Goal: Task Accomplishment & Management: Manage account settings

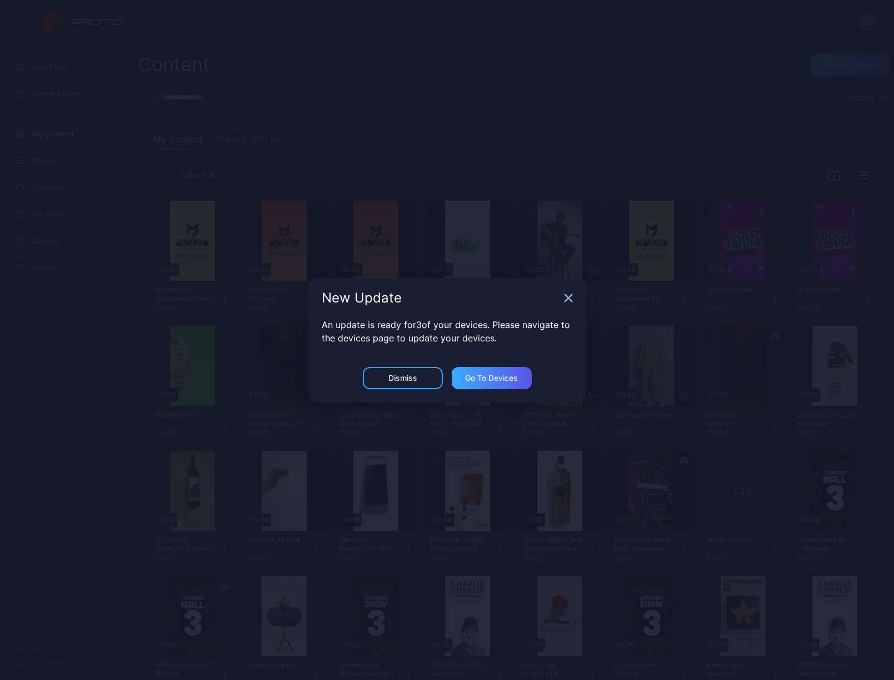
click at [500, 380] on div "Go to devices" at bounding box center [491, 378] width 53 height 9
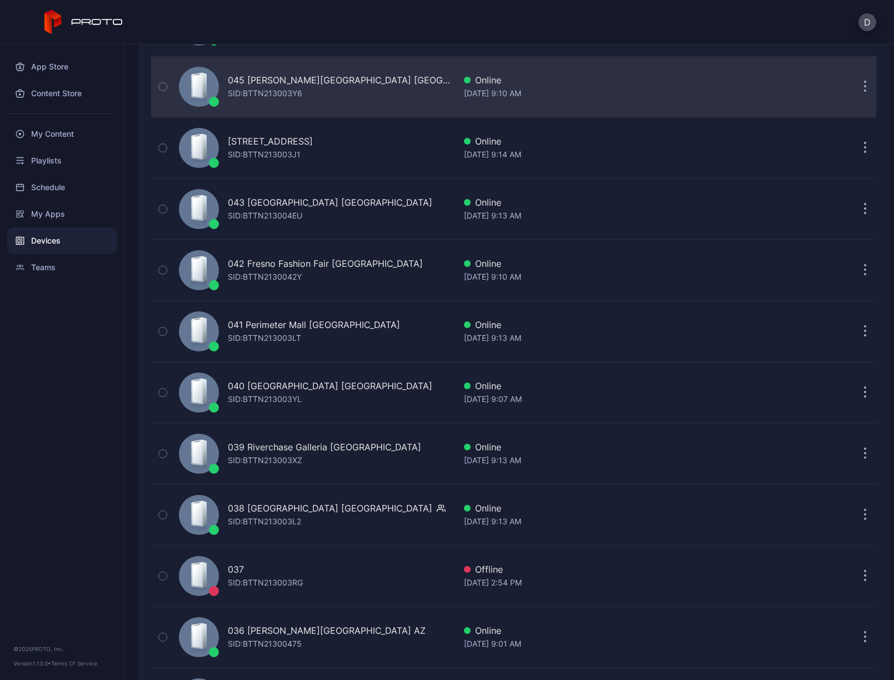
scroll to position [310, 0]
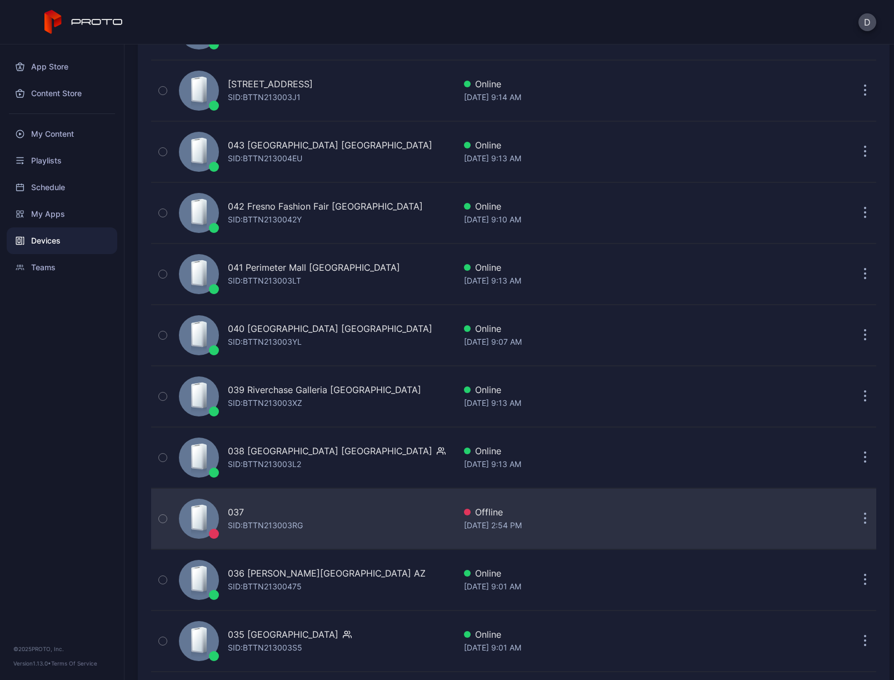
click at [864, 517] on icon "button" at bounding box center [865, 518] width 3 height 13
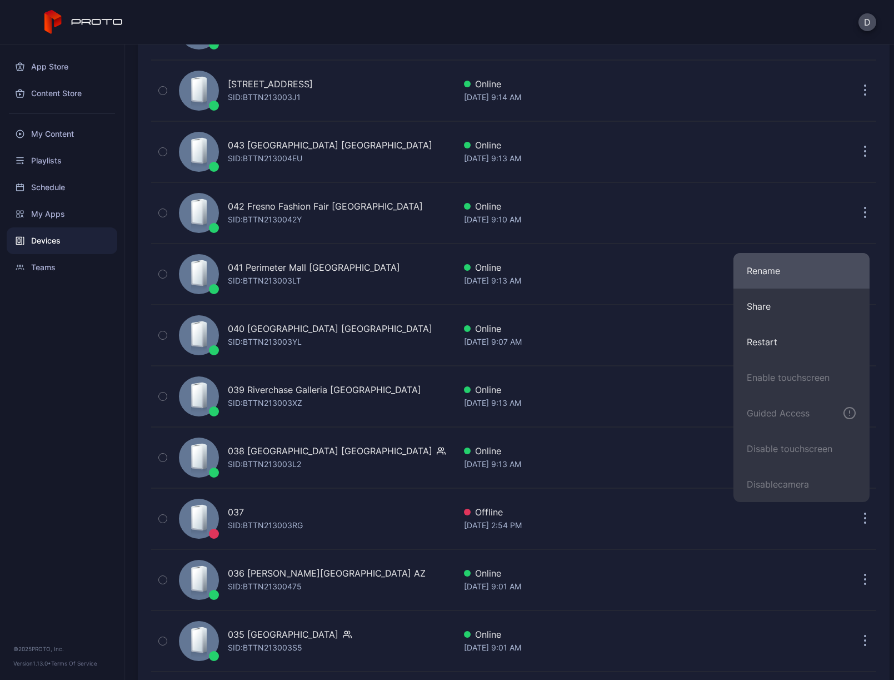
click at [787, 276] on button "Rename" at bounding box center [802, 271] width 136 height 36
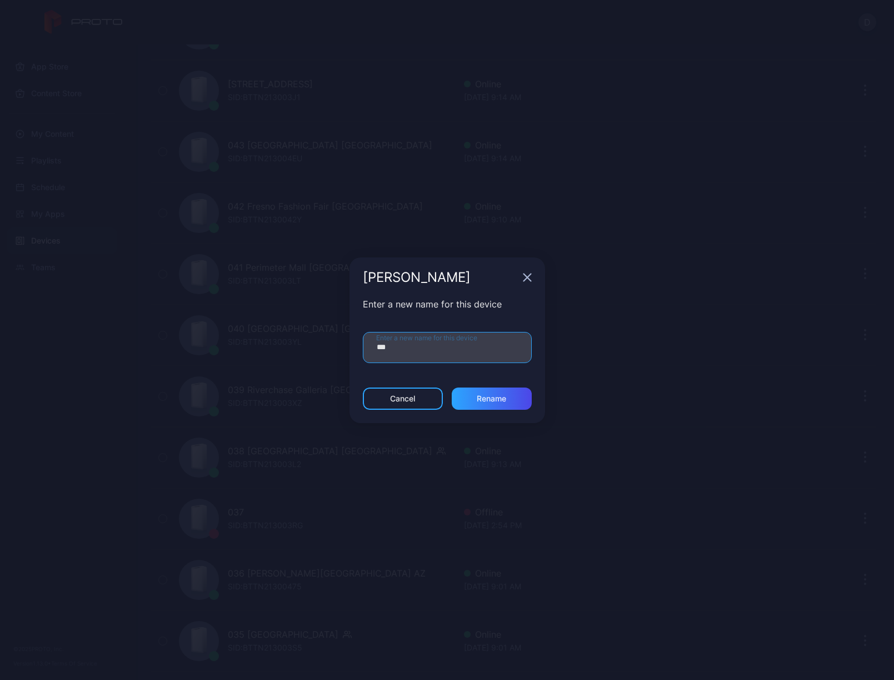
click at [425, 349] on input "***" at bounding box center [447, 347] width 169 height 31
click at [410, 348] on input "**********" at bounding box center [447, 347] width 169 height 31
type input "**********"
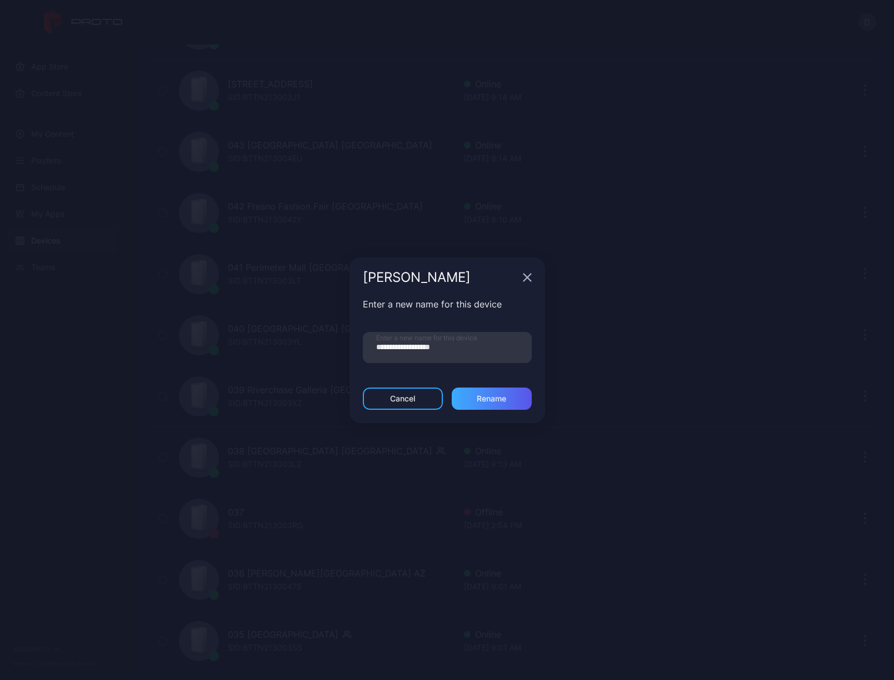
click at [491, 399] on div "Rename" at bounding box center [491, 398] width 29 height 9
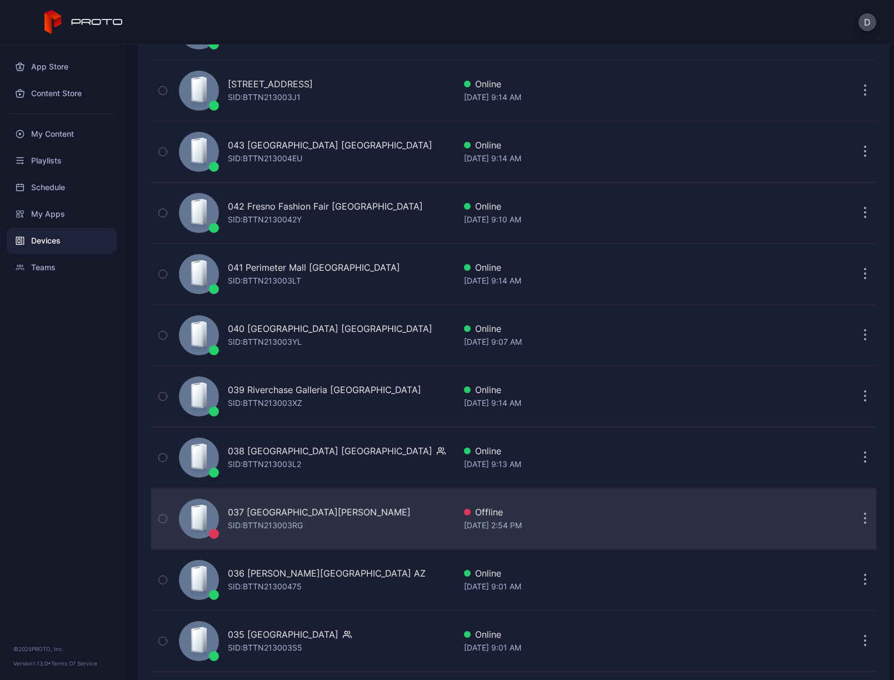
click at [359, 521] on div "037 Park Meadows CO SID: BTTN213003RG" at bounding box center [315, 519] width 281 height 56
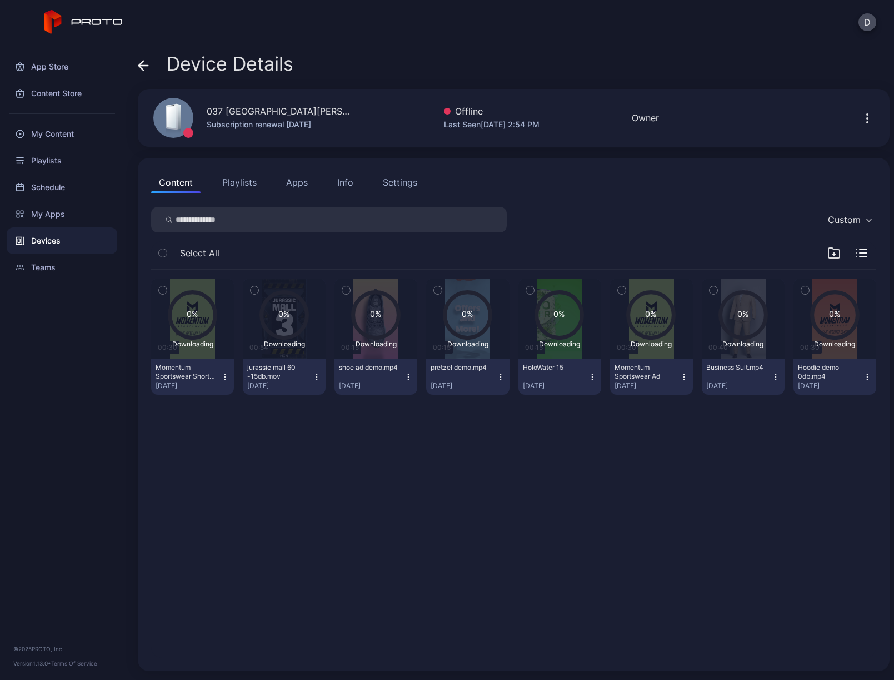
click at [344, 182] on div "Info" at bounding box center [345, 182] width 16 height 13
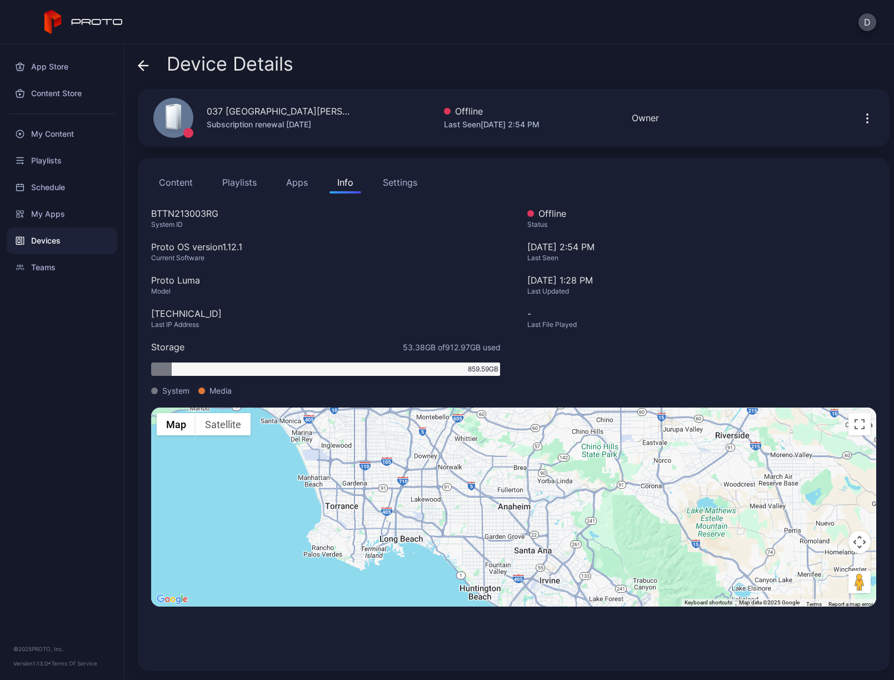
click at [246, 181] on button "Playlists" at bounding box center [240, 182] width 50 height 22
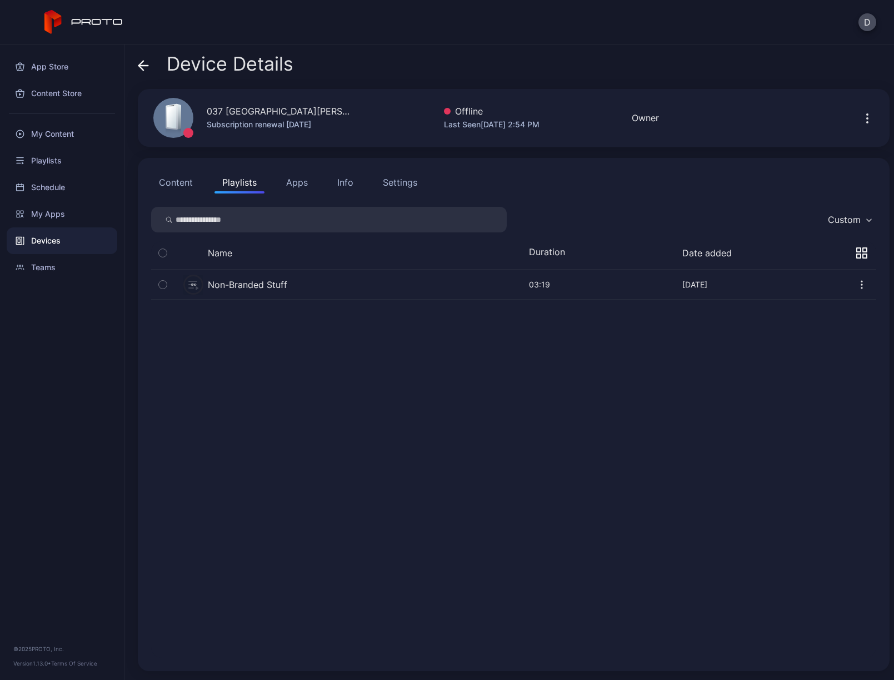
click at [180, 185] on button "Content" at bounding box center [175, 182] width 49 height 22
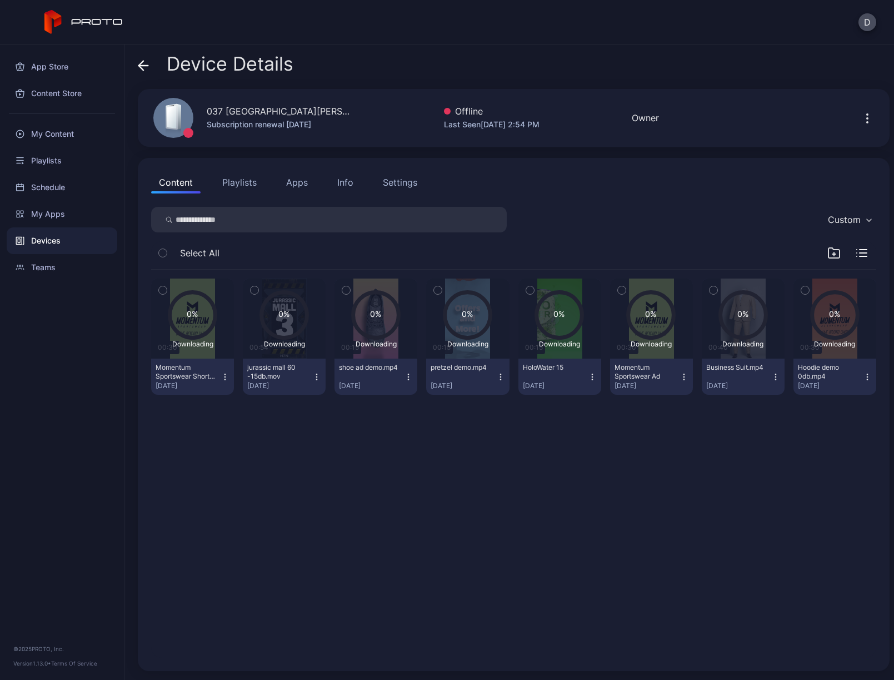
click at [397, 185] on div "Settings" at bounding box center [400, 182] width 34 height 13
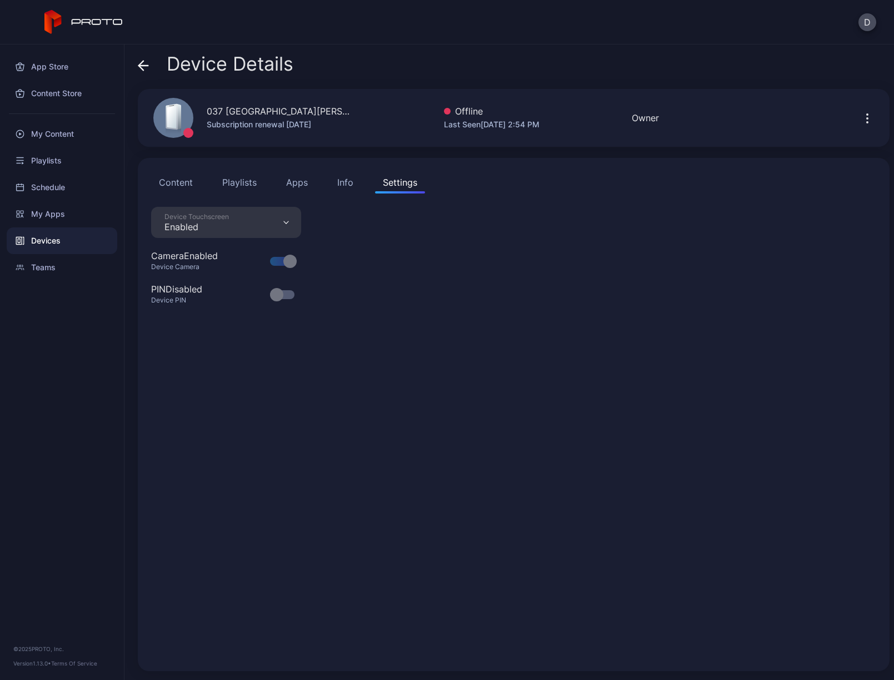
click at [342, 184] on div "Info" at bounding box center [345, 182] width 16 height 13
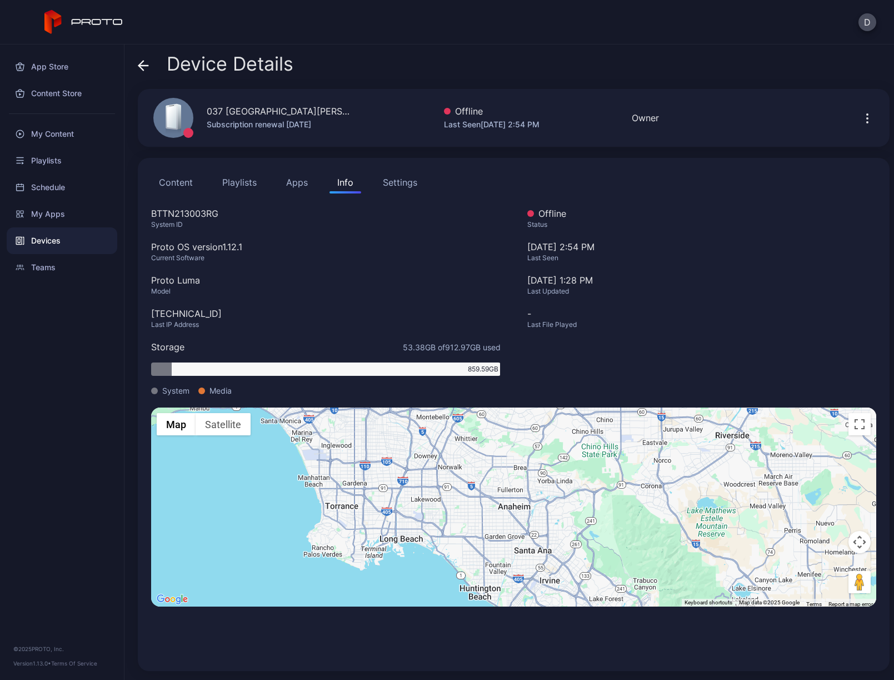
click at [271, 126] on div "Subscription renewal [DATE]" at bounding box center [279, 124] width 145 height 13
click at [52, 267] on div "Teams" at bounding box center [62, 267] width 111 height 27
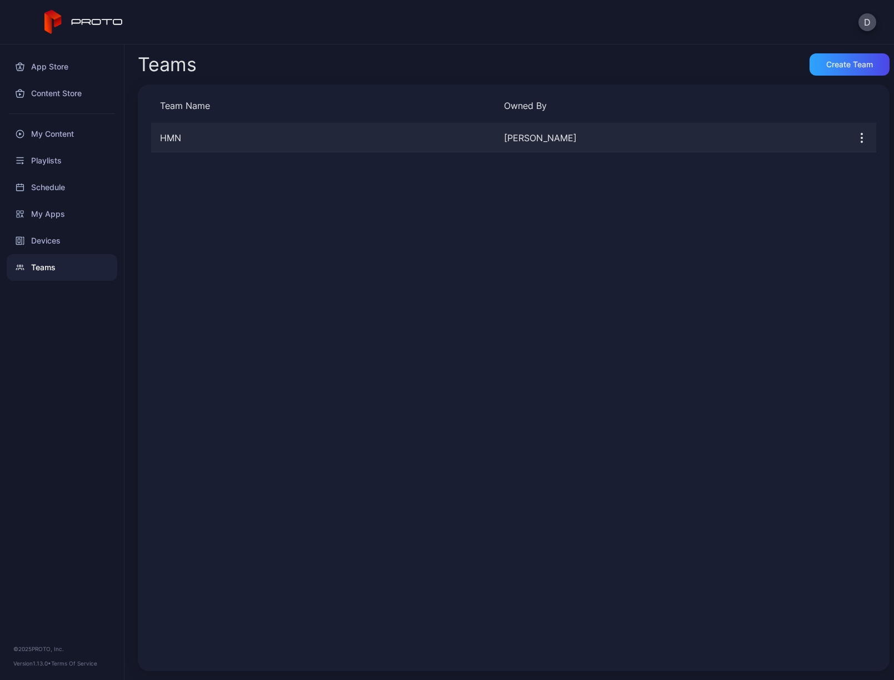
click at [188, 136] on div "HMN" at bounding box center [323, 137] width 344 height 13
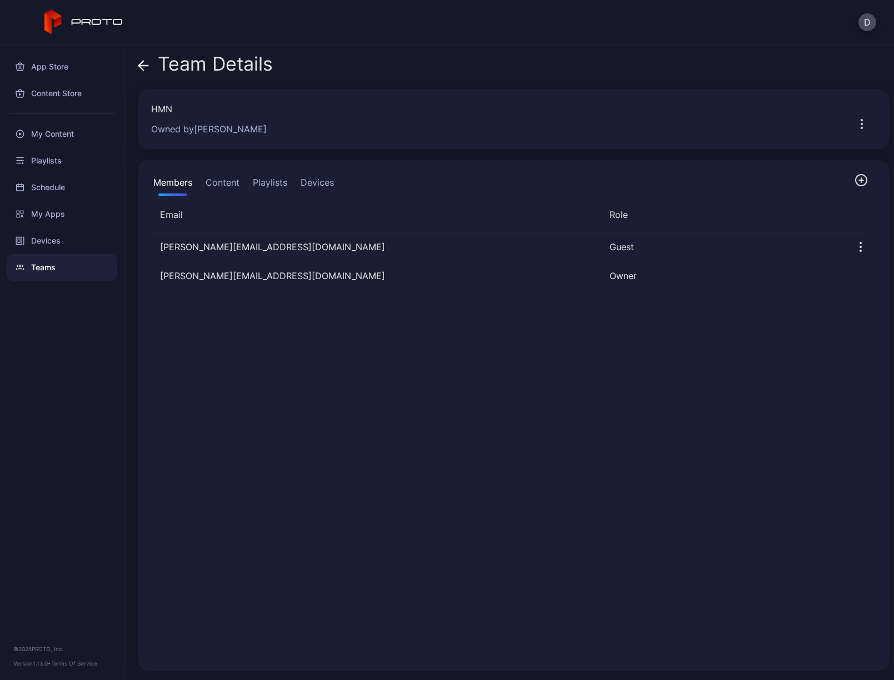
click at [325, 178] on button "Devices" at bounding box center [317, 184] width 38 height 22
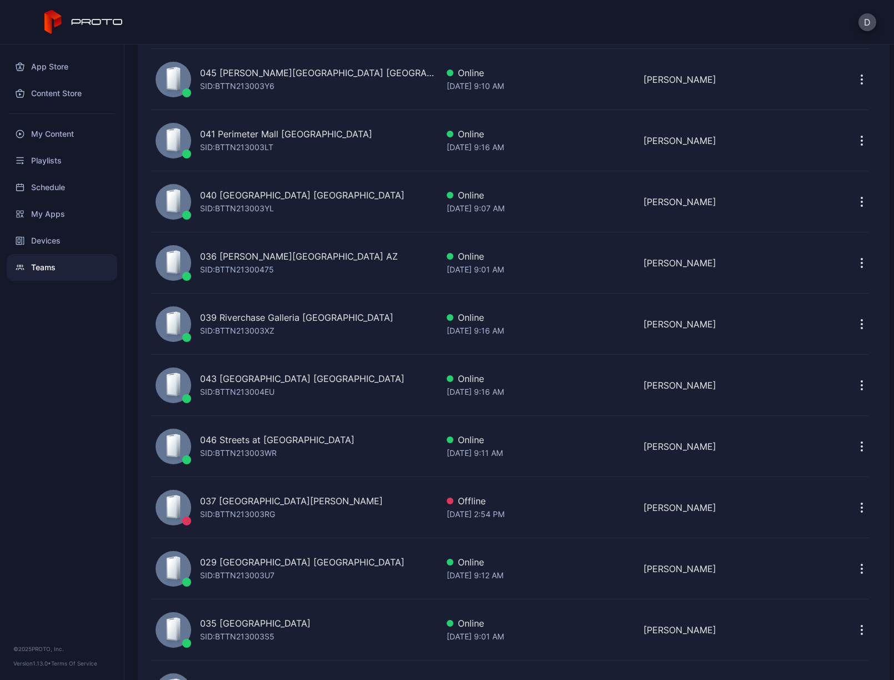
scroll to position [485, 0]
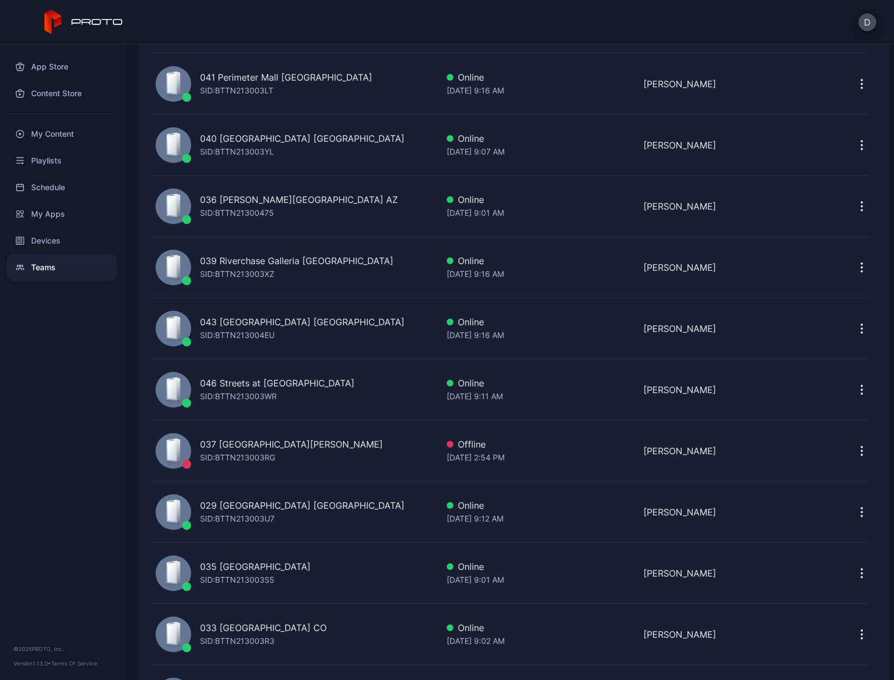
click at [338, 449] on div "037 Park Meadows CO SID: BTTN213003RG" at bounding box center [294, 450] width 287 height 51
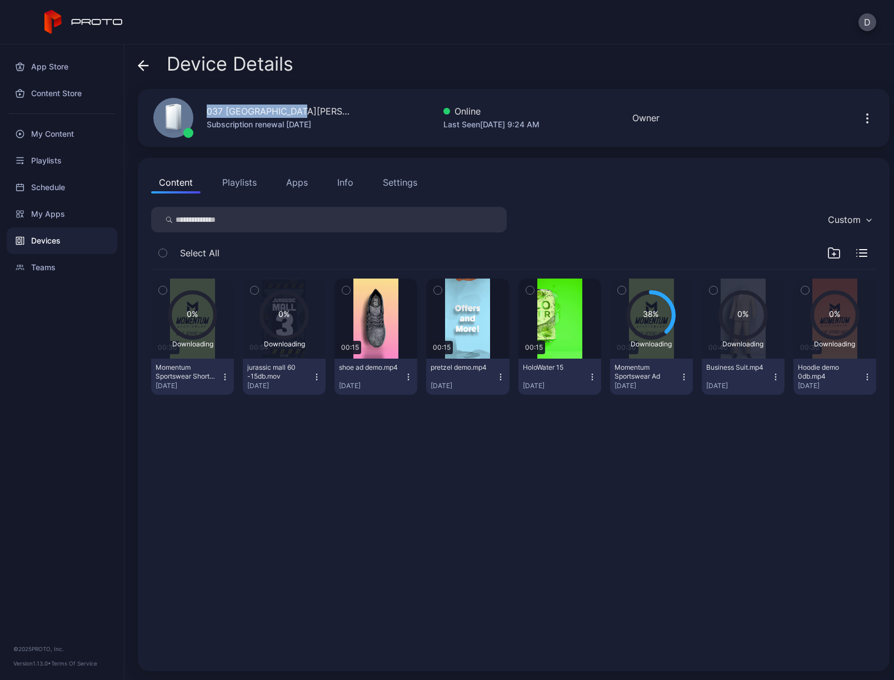
drag, startPoint x: 208, startPoint y: 111, endPoint x: 312, endPoint y: 111, distance: 103.9
click at [312, 111] on div "037 Park Meadows CO" at bounding box center [279, 110] width 145 height 13
copy div "037 Park Meadows CO"
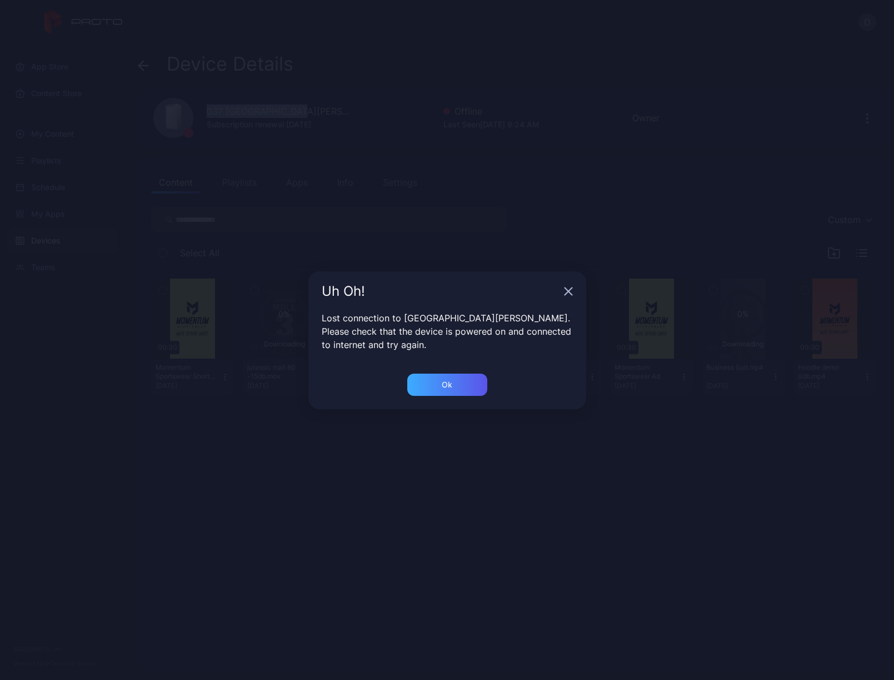
click at [455, 379] on div "Ok" at bounding box center [447, 385] width 80 height 22
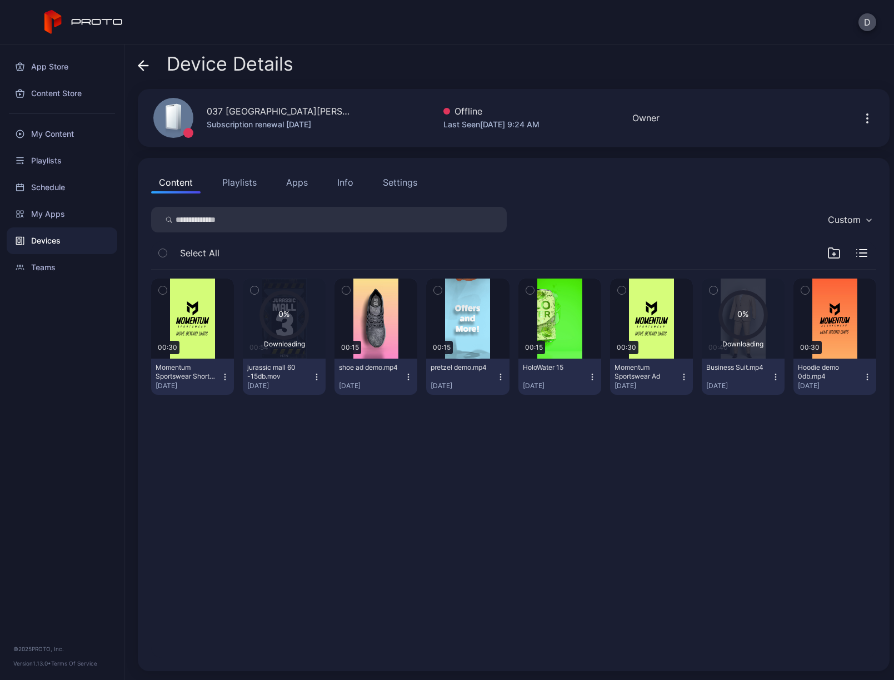
click at [573, 193] on div "Content Playlists Apps Info Settings" at bounding box center [513, 182] width 725 height 22
click at [394, 188] on div "Settings" at bounding box center [400, 182] width 34 height 13
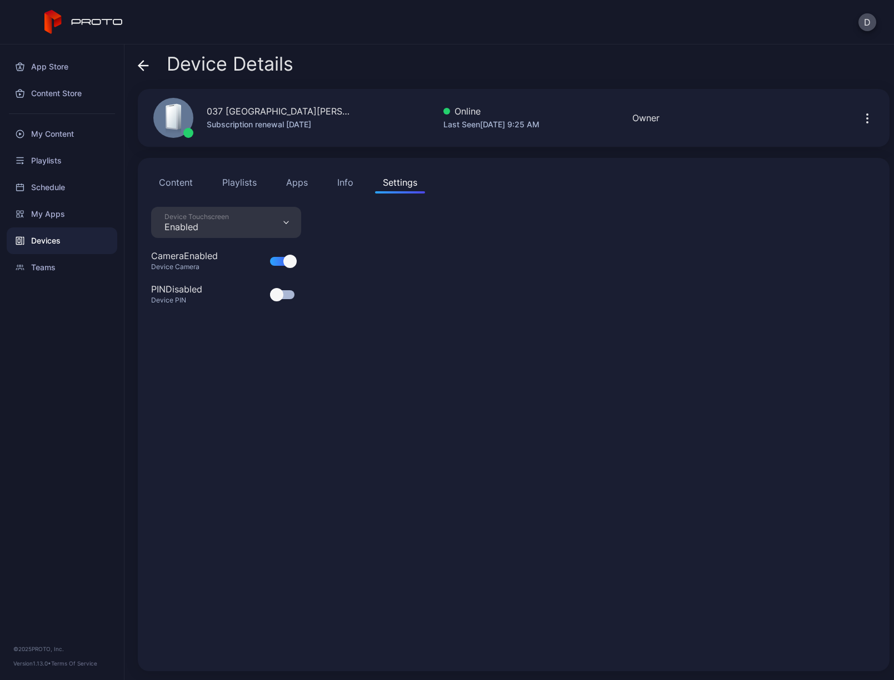
click at [347, 182] on div "Info" at bounding box center [345, 182] width 16 height 13
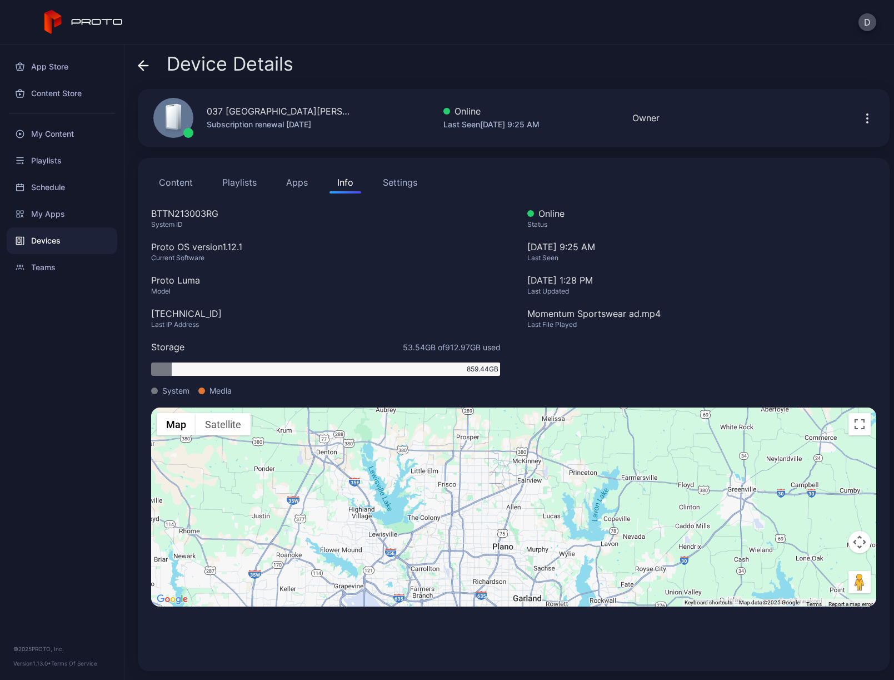
click at [290, 181] on button "Apps" at bounding box center [296, 182] width 37 height 22
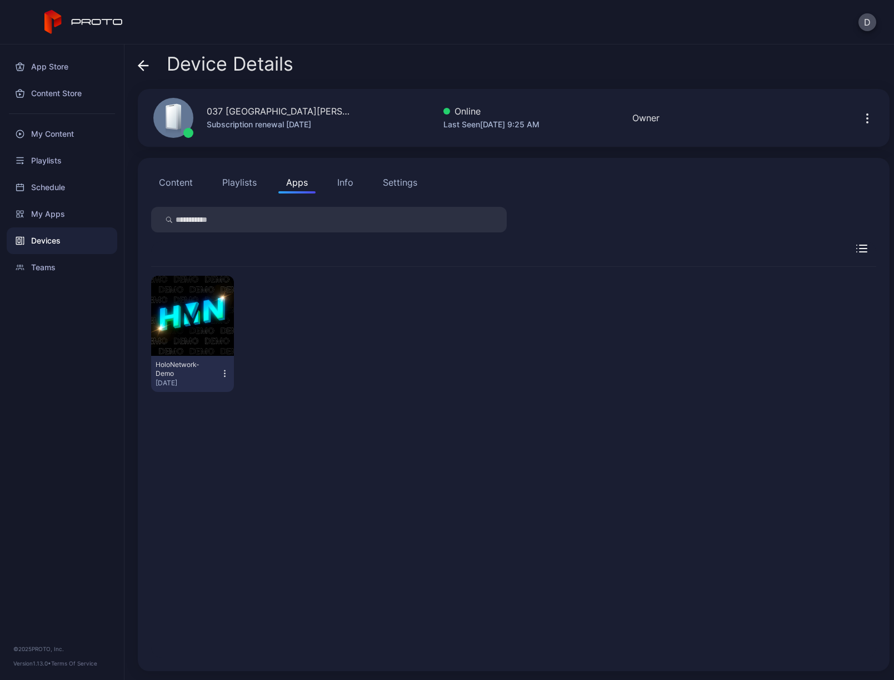
click at [392, 182] on div "Settings" at bounding box center [400, 182] width 34 height 13
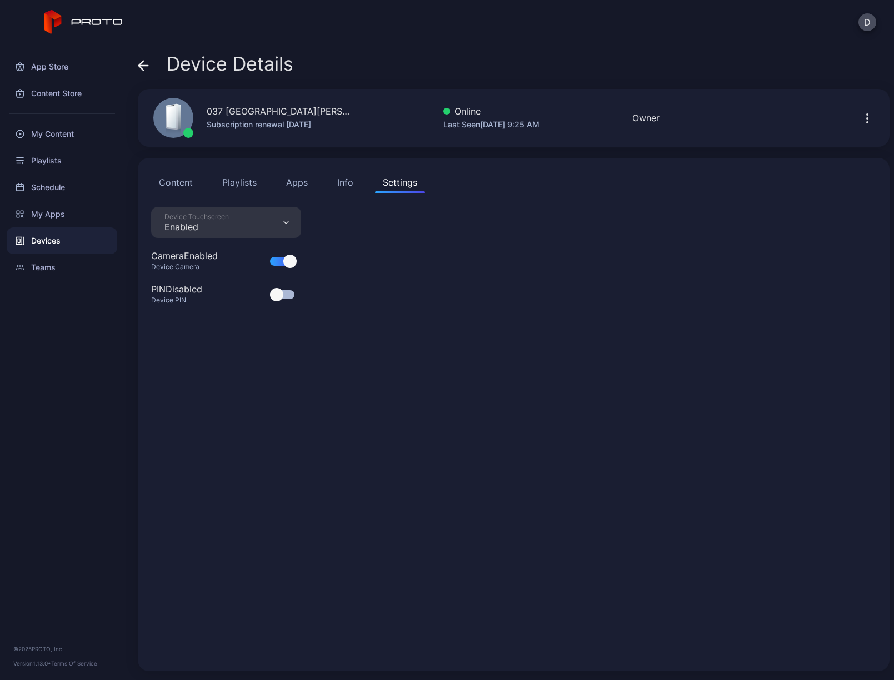
click at [275, 228] on div "Device Touchscreen Enabled" at bounding box center [226, 222] width 150 height 31
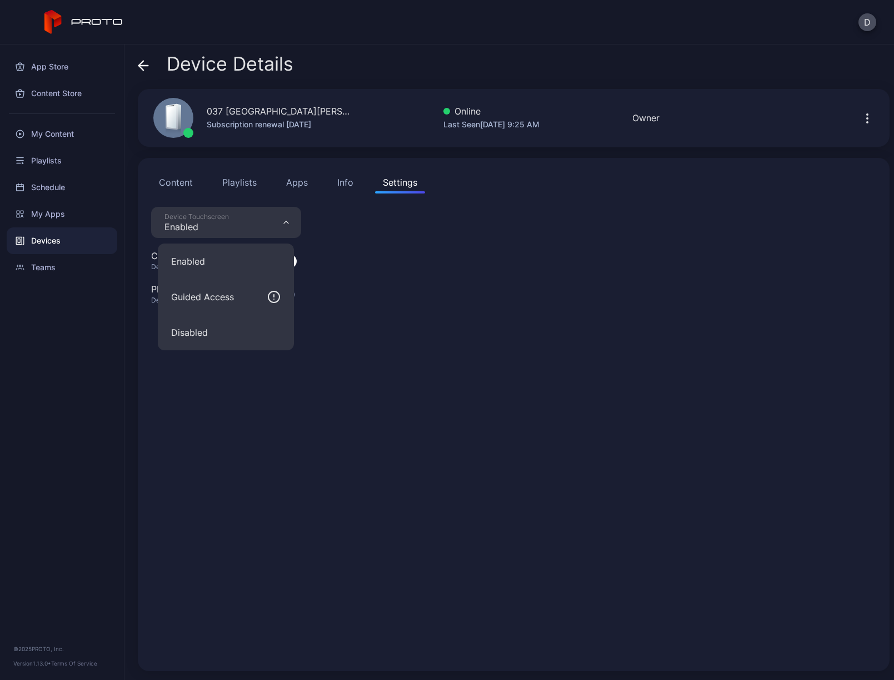
click at [232, 326] on button "Disabled" at bounding box center [226, 333] width 136 height 36
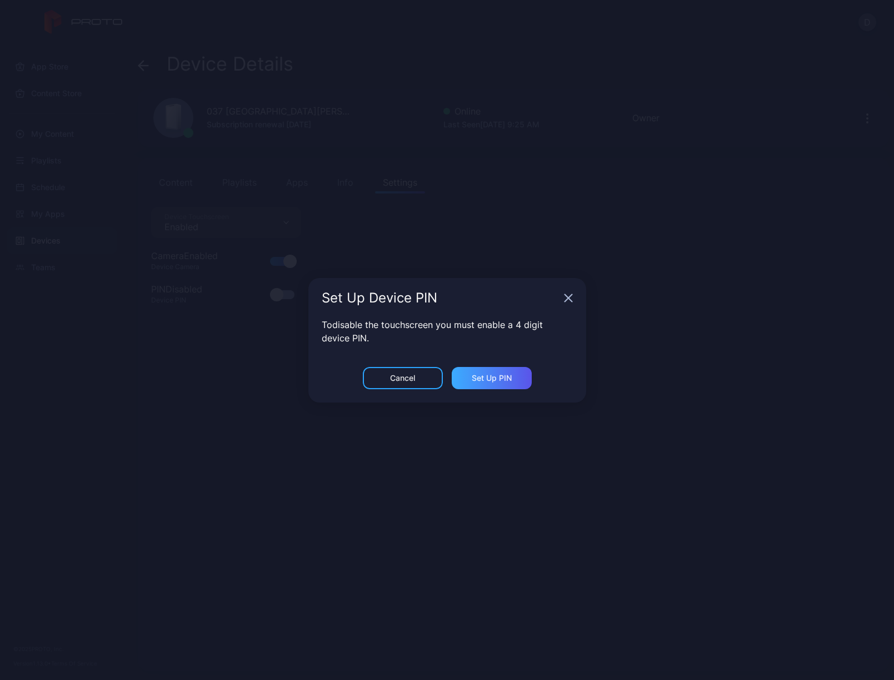
click at [494, 376] on div "Set Up PIN" at bounding box center [492, 378] width 40 height 9
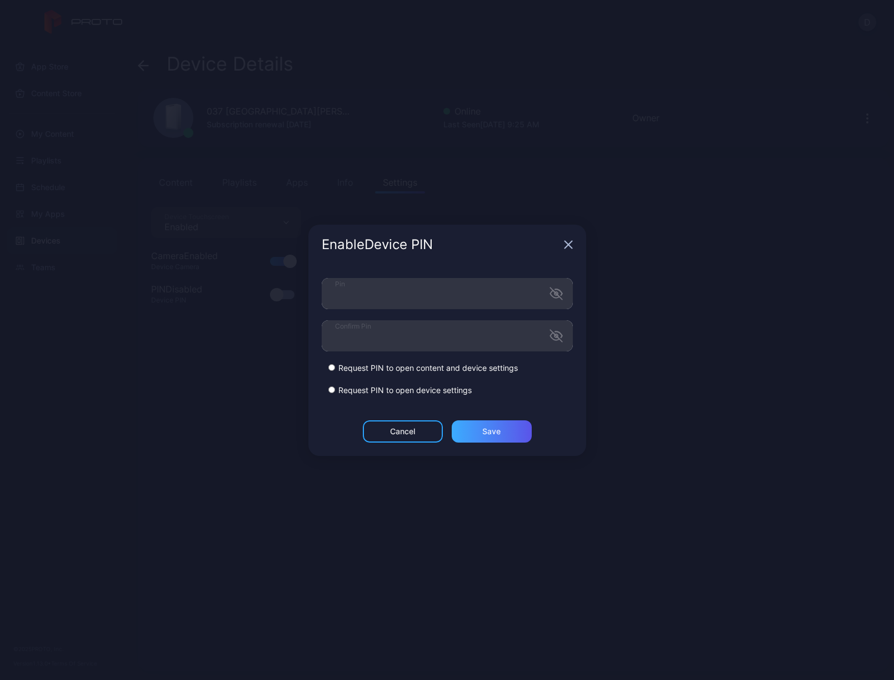
click at [484, 434] on div "Save" at bounding box center [491, 431] width 18 height 9
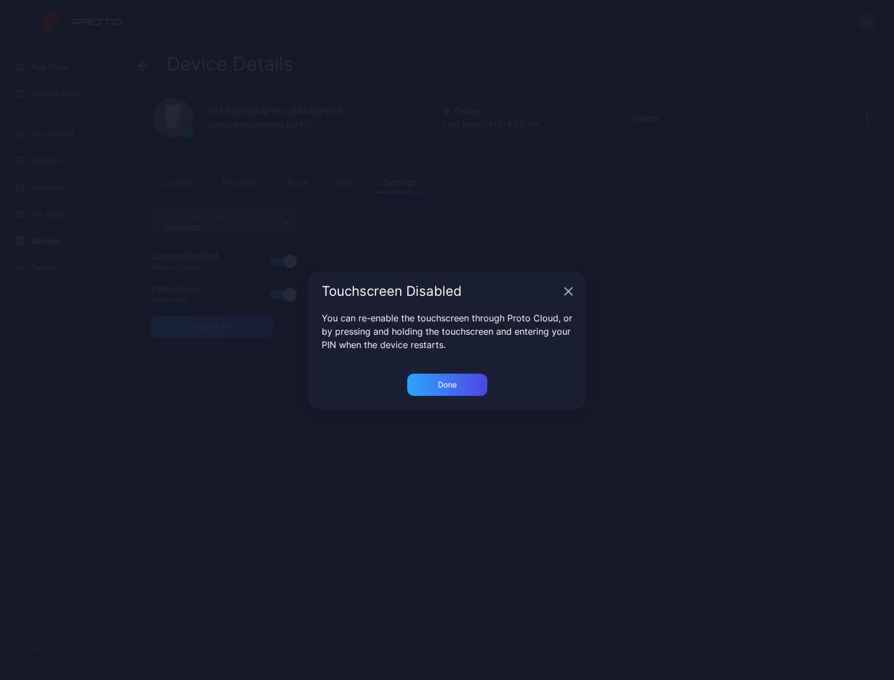
click at [455, 384] on div "Done" at bounding box center [447, 384] width 19 height 9
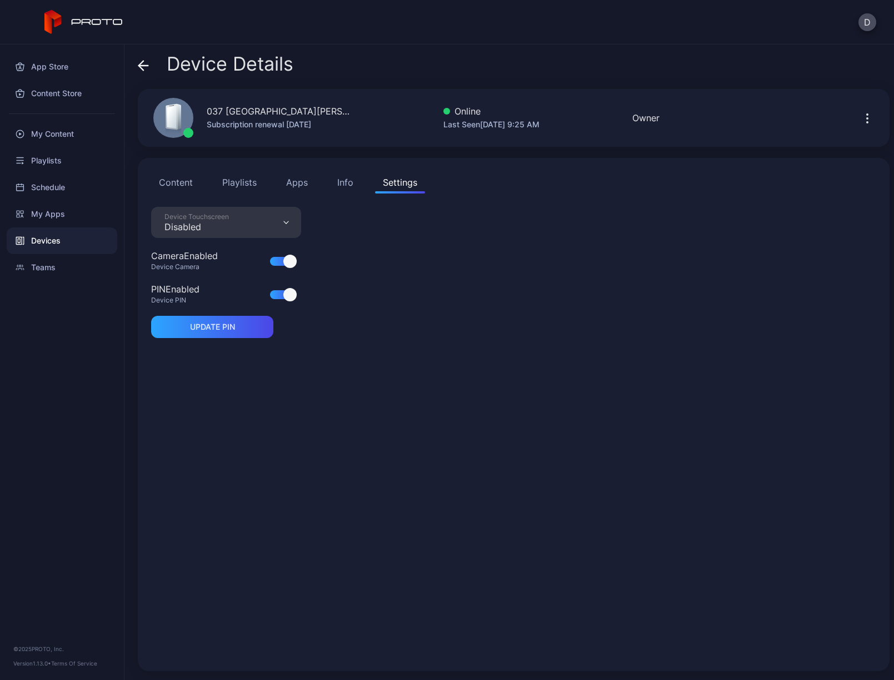
click at [194, 181] on button "Content" at bounding box center [175, 182] width 49 height 22
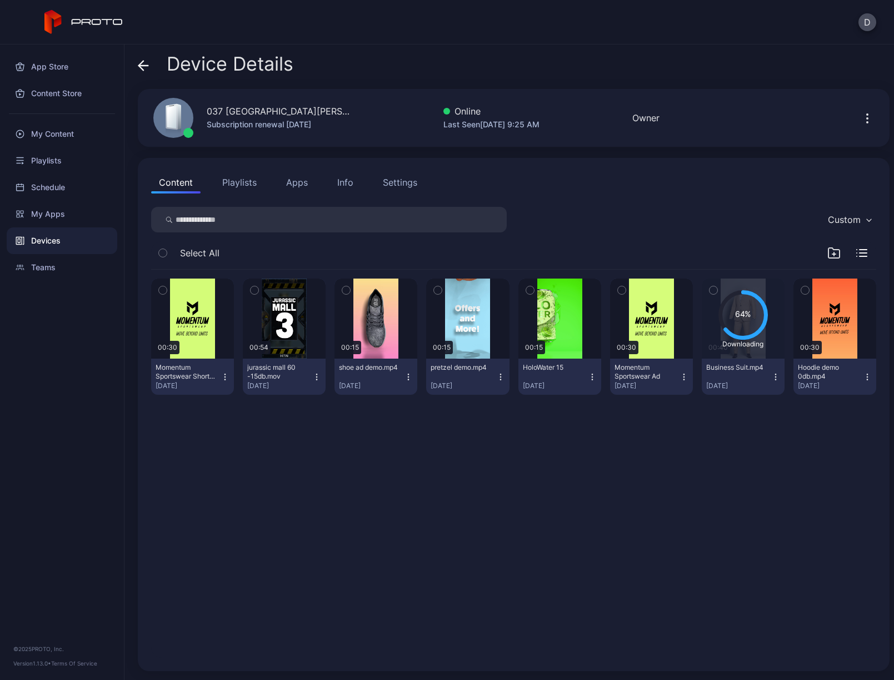
click at [301, 183] on button "Apps" at bounding box center [296, 182] width 37 height 22
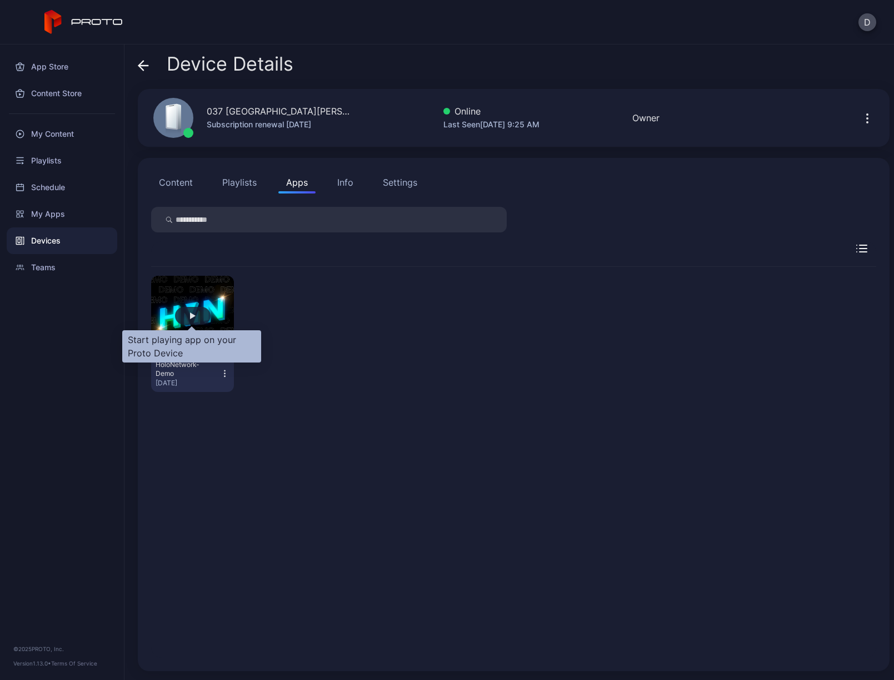
click at [192, 311] on div "button" at bounding box center [193, 316] width 36 height 18
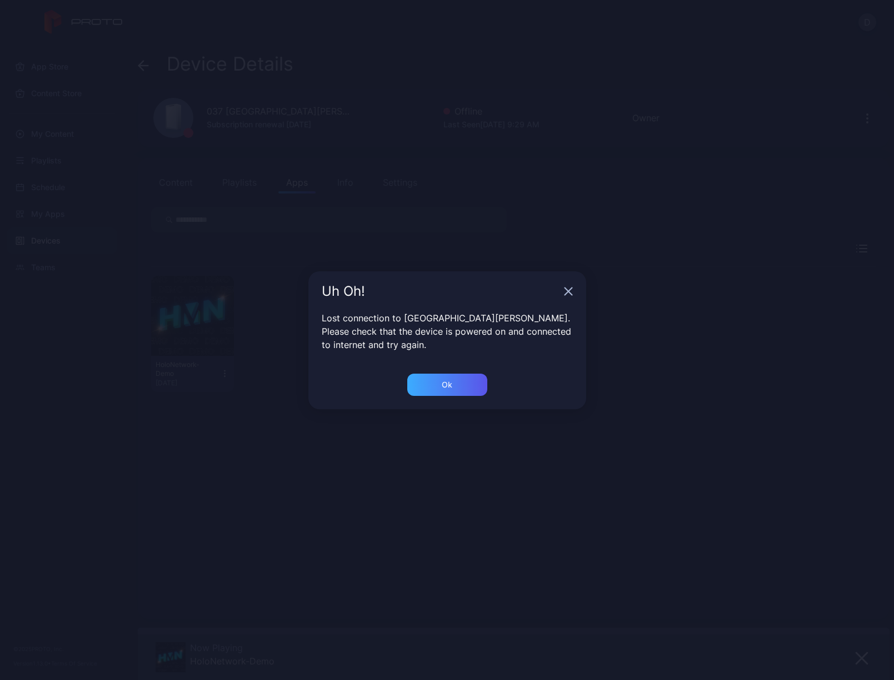
click at [433, 387] on div "Ok" at bounding box center [447, 385] width 80 height 22
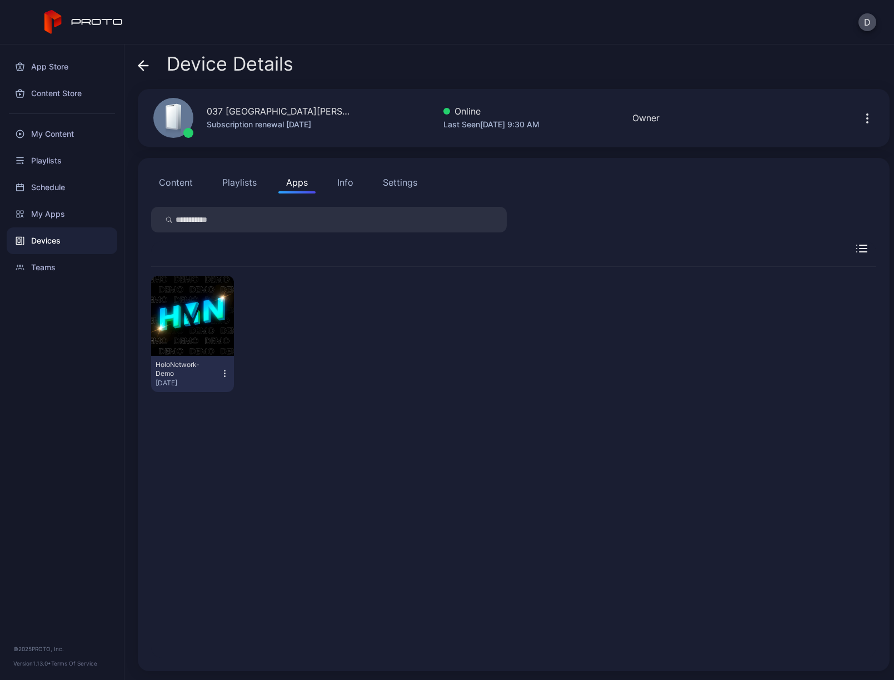
click at [390, 350] on div "HoloNetwork-Demo Aug 7, 2025" at bounding box center [513, 334] width 725 height 134
click at [222, 373] on icon "button" at bounding box center [224, 373] width 9 height 11
click at [215, 446] on button "Launch on Start" at bounding box center [192, 447] width 94 height 36
click at [50, 242] on div "Devices" at bounding box center [62, 240] width 111 height 27
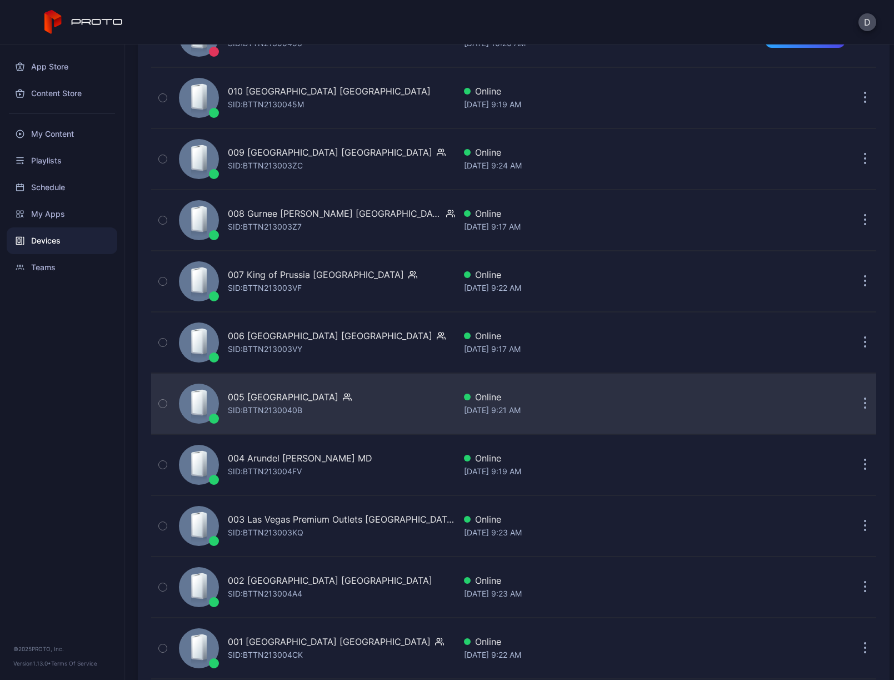
scroll to position [2464, 0]
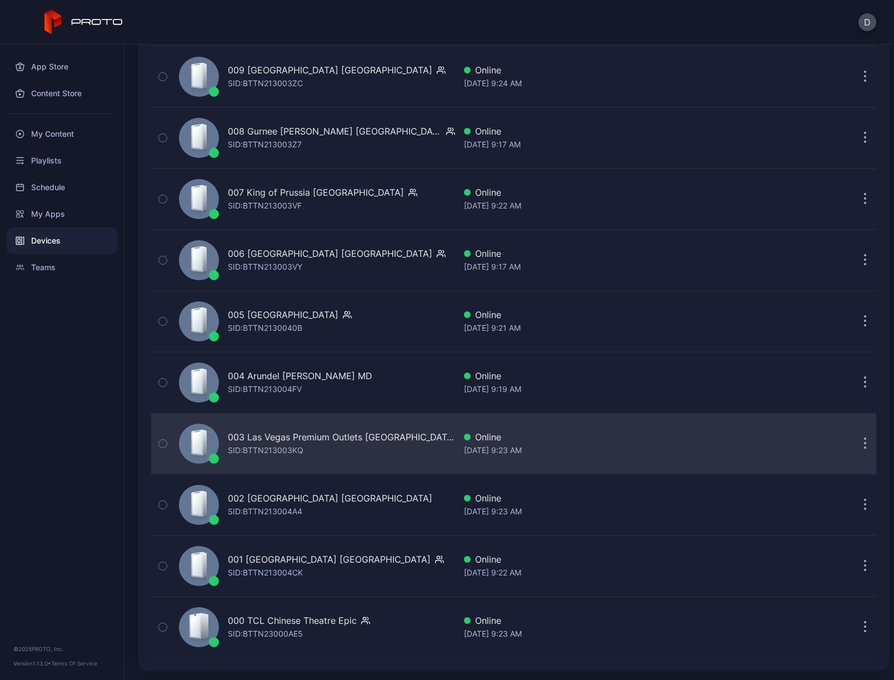
click at [315, 455] on div "003 Las Vegas Premium Outlets [GEOGRAPHIC_DATA] SID: BTTN213003KQ" at bounding box center [341, 443] width 227 height 27
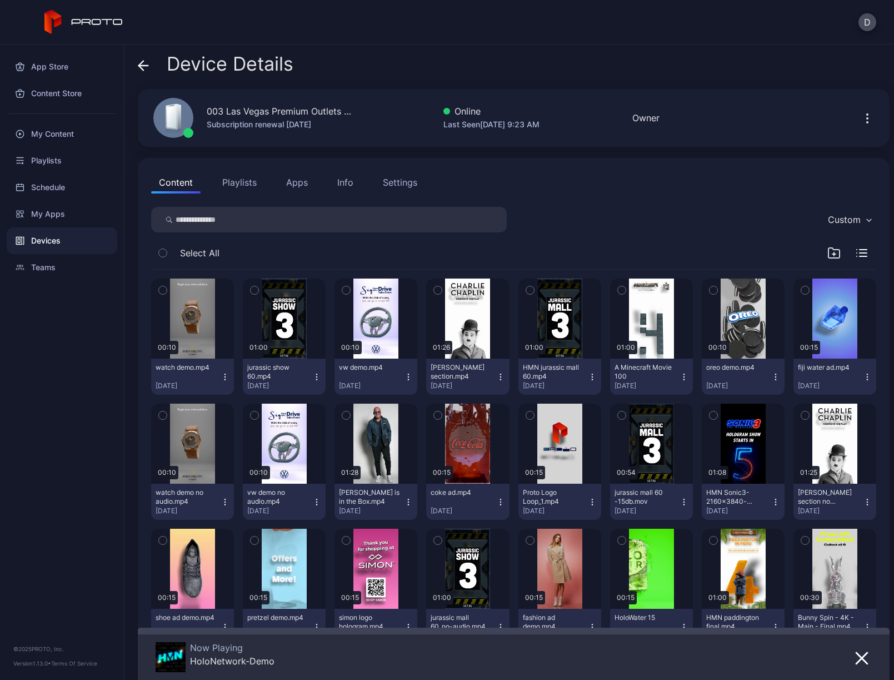
click at [861, 115] on icon "button" at bounding box center [867, 118] width 13 height 13
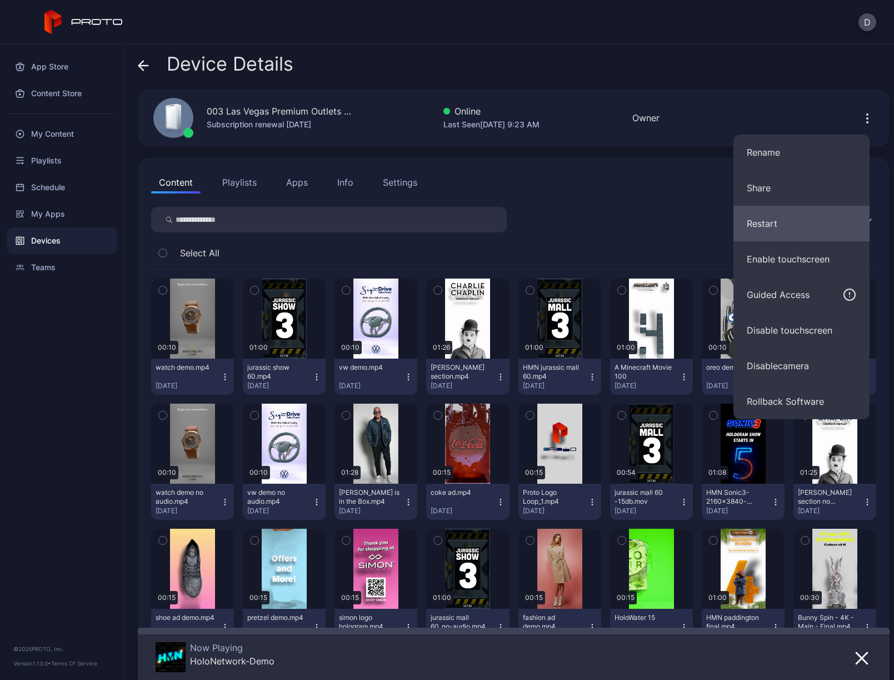
click at [785, 221] on button "Restart" at bounding box center [802, 224] width 136 height 36
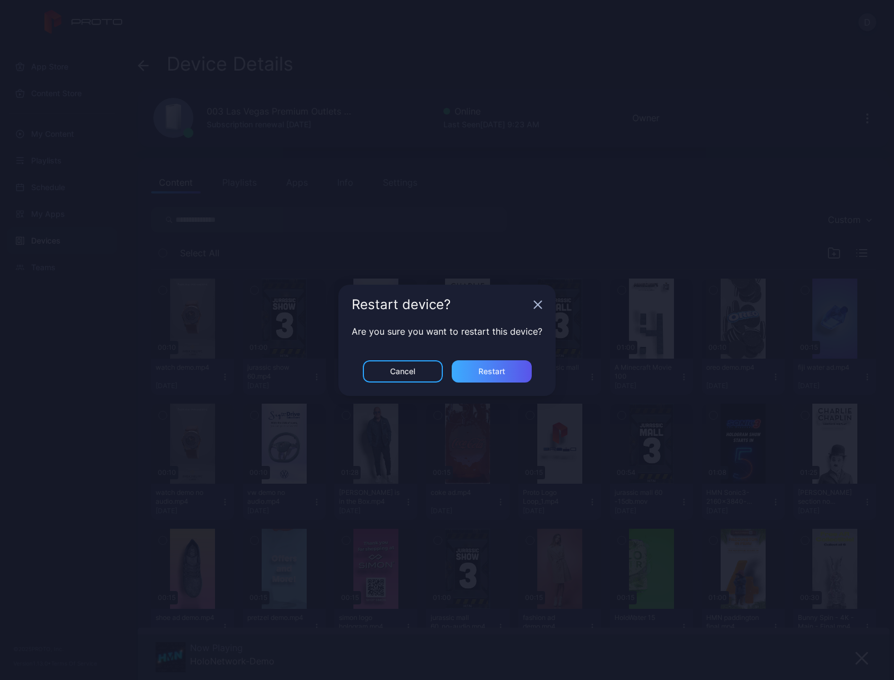
click at [501, 379] on div "Restart" at bounding box center [492, 371] width 80 height 22
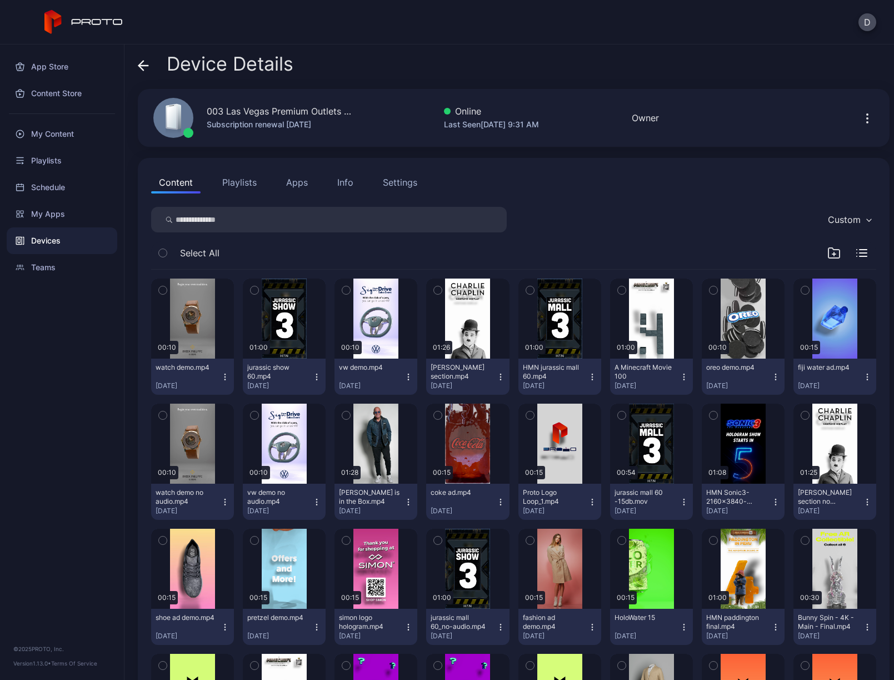
click at [142, 64] on icon at bounding box center [143, 65] width 11 height 11
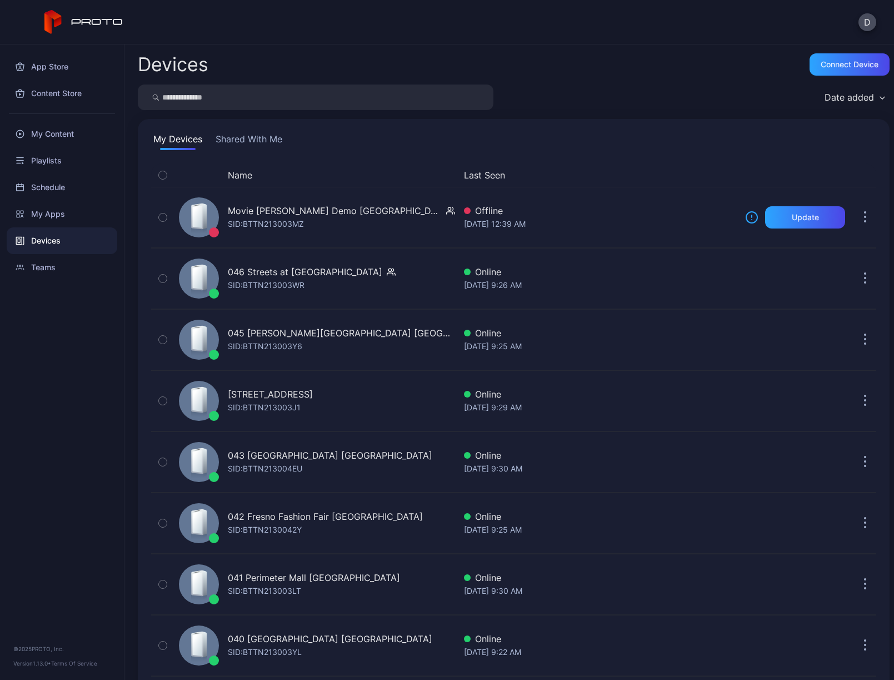
scroll to position [2464, 0]
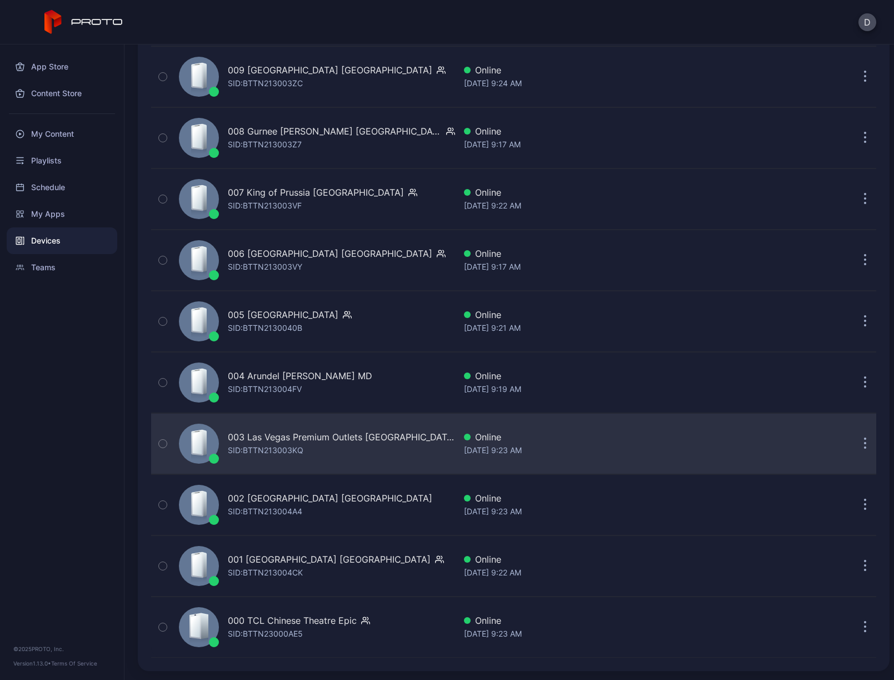
click at [372, 451] on div "003 Las Vegas Premium Outlets [GEOGRAPHIC_DATA] SID: BTTN213003KQ" at bounding box center [341, 443] width 227 height 27
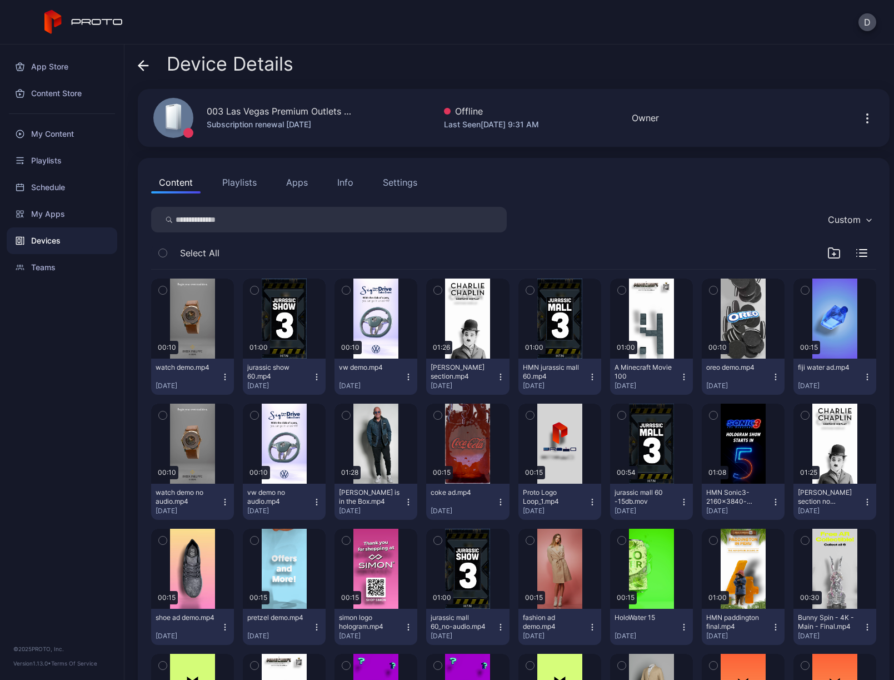
click at [140, 64] on icon at bounding box center [141, 65] width 4 height 9
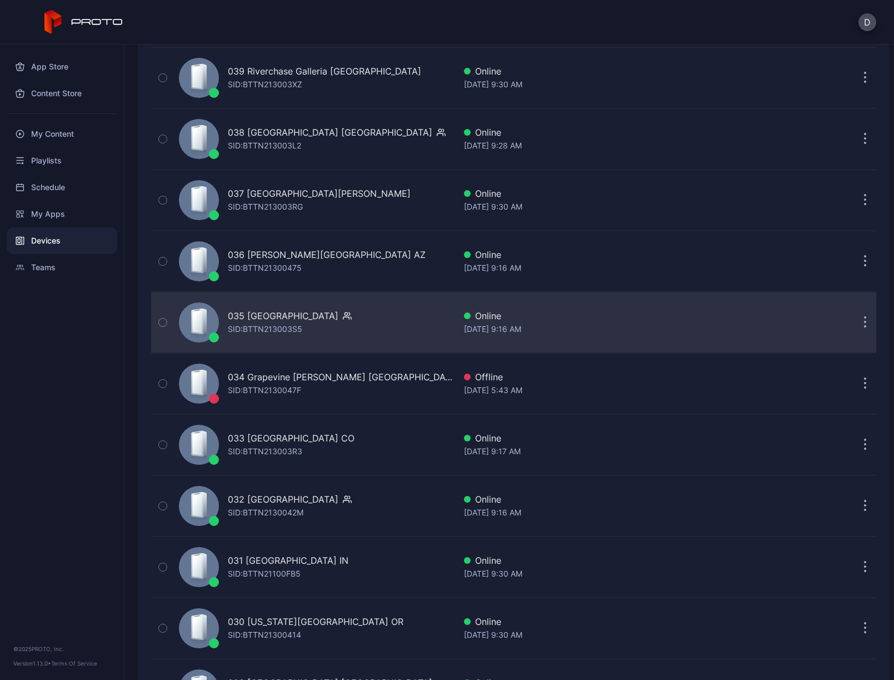
scroll to position [393, 0]
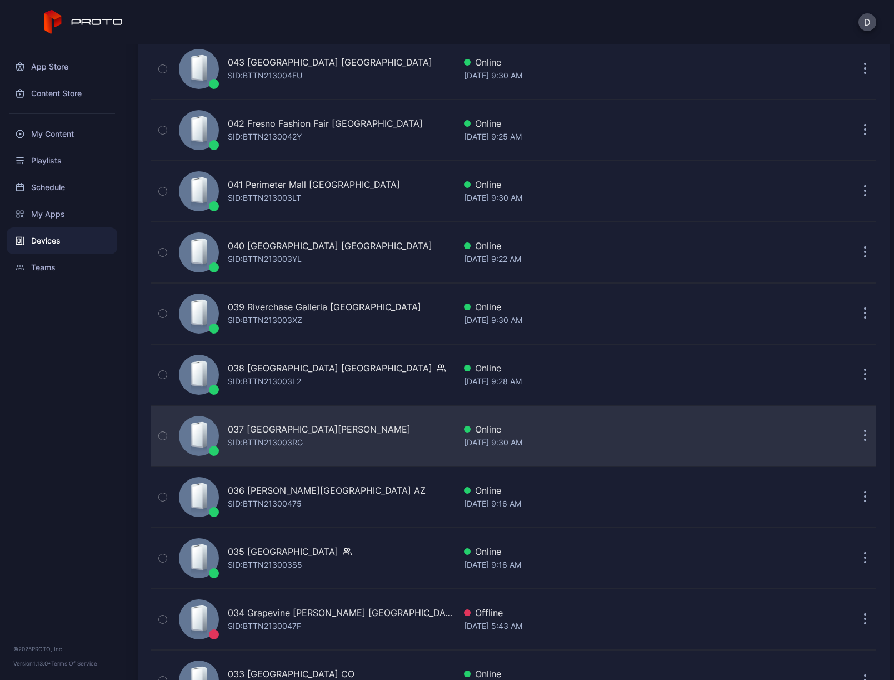
click at [363, 433] on div "037 Park Meadows CO SID: BTTN213003RG" at bounding box center [315, 436] width 281 height 56
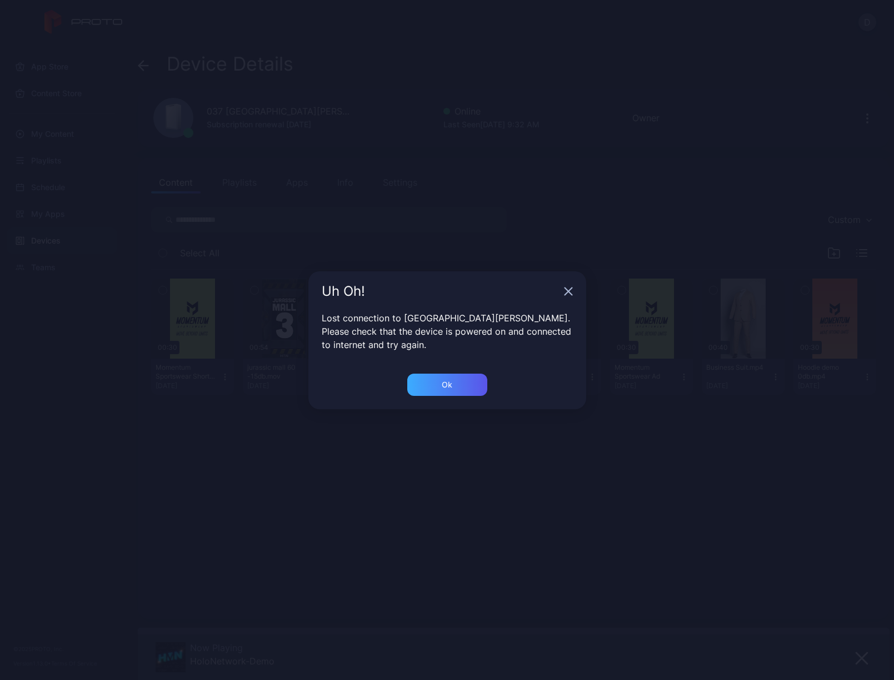
click at [460, 383] on div "Ok" at bounding box center [447, 385] width 80 height 22
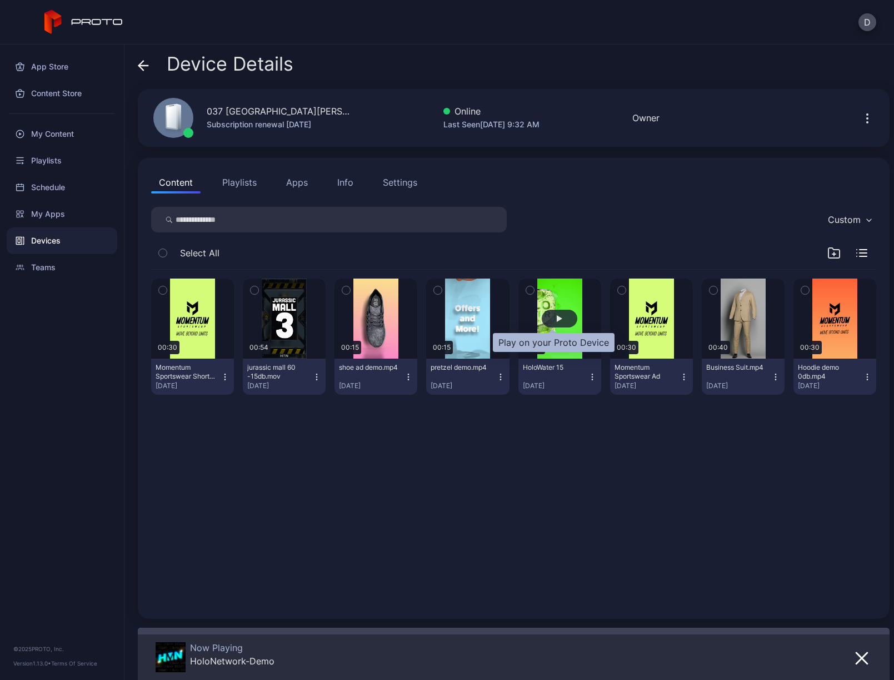
click at [559, 321] on div "button" at bounding box center [560, 319] width 36 height 18
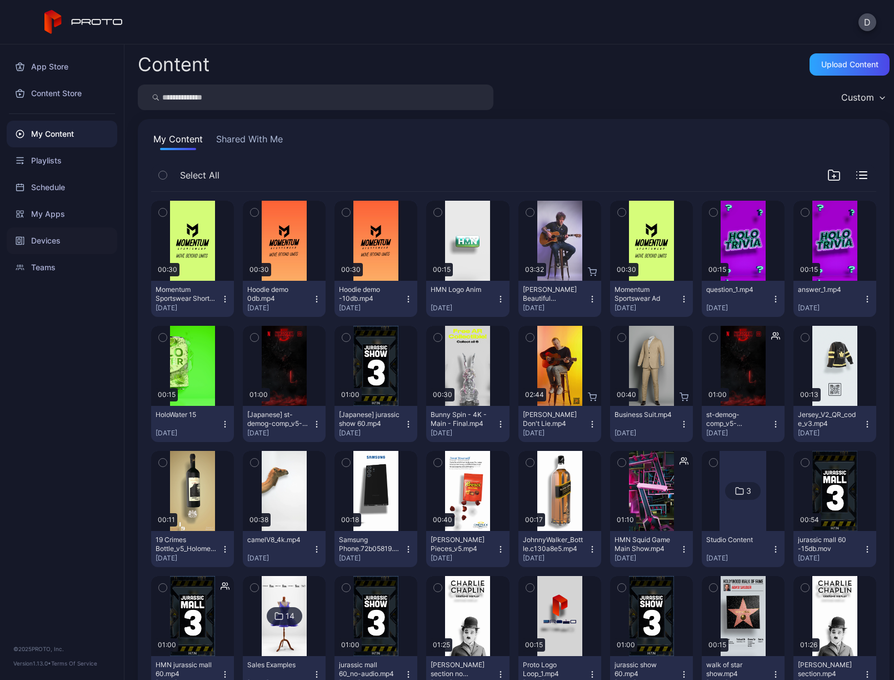
click at [51, 250] on div "Devices" at bounding box center [62, 240] width 111 height 27
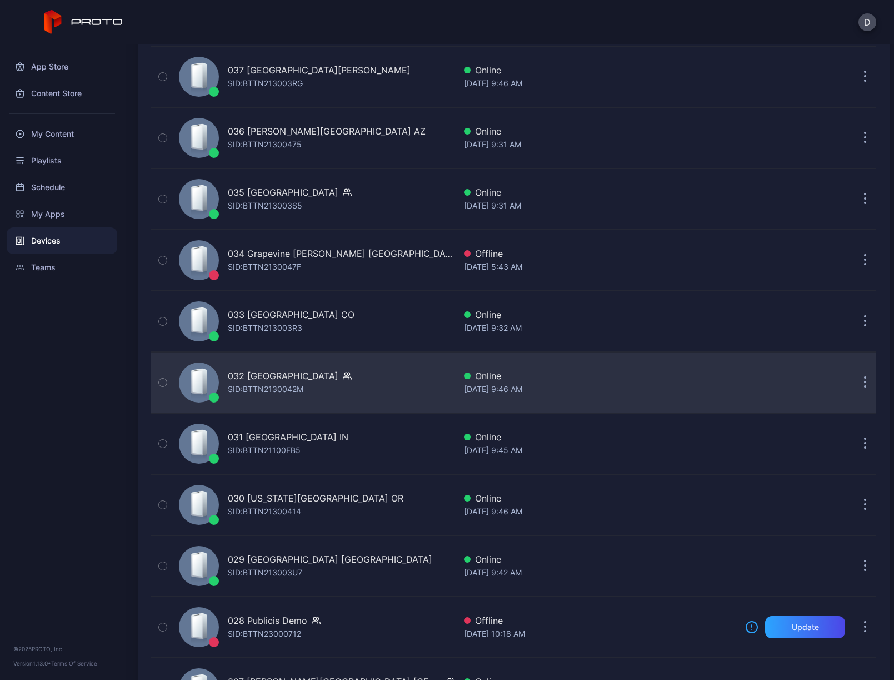
scroll to position [559, 0]
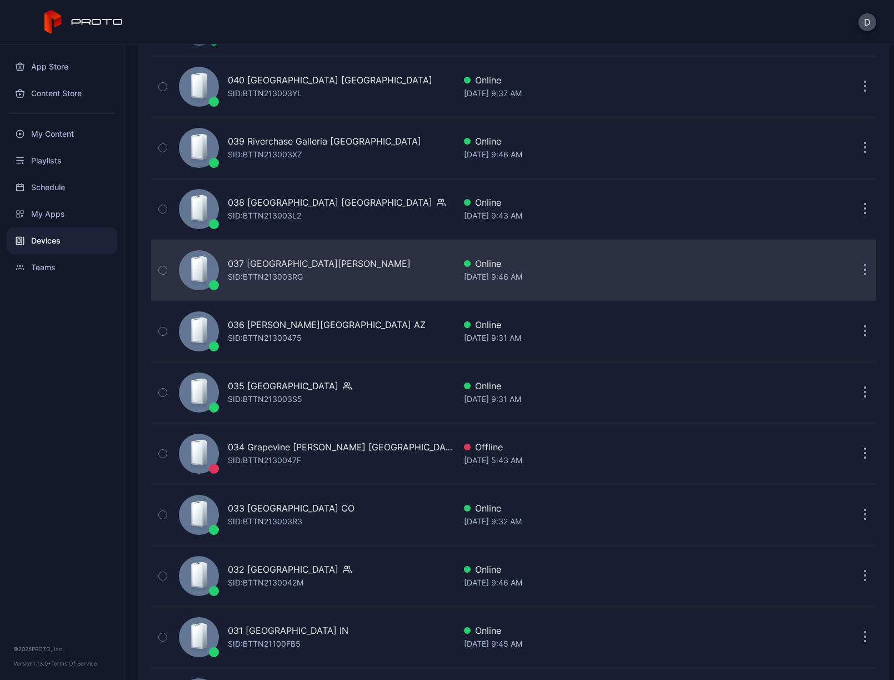
click at [352, 269] on div "037 Park Meadows CO SID: BTTN213003RG" at bounding box center [315, 270] width 281 height 56
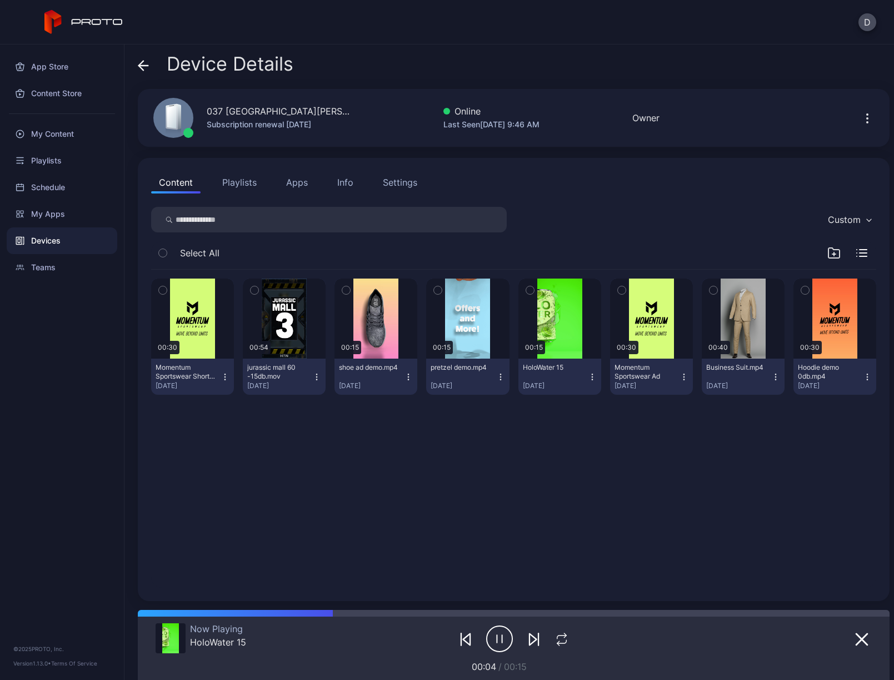
click at [408, 188] on div "Settings" at bounding box center [400, 182] width 34 height 13
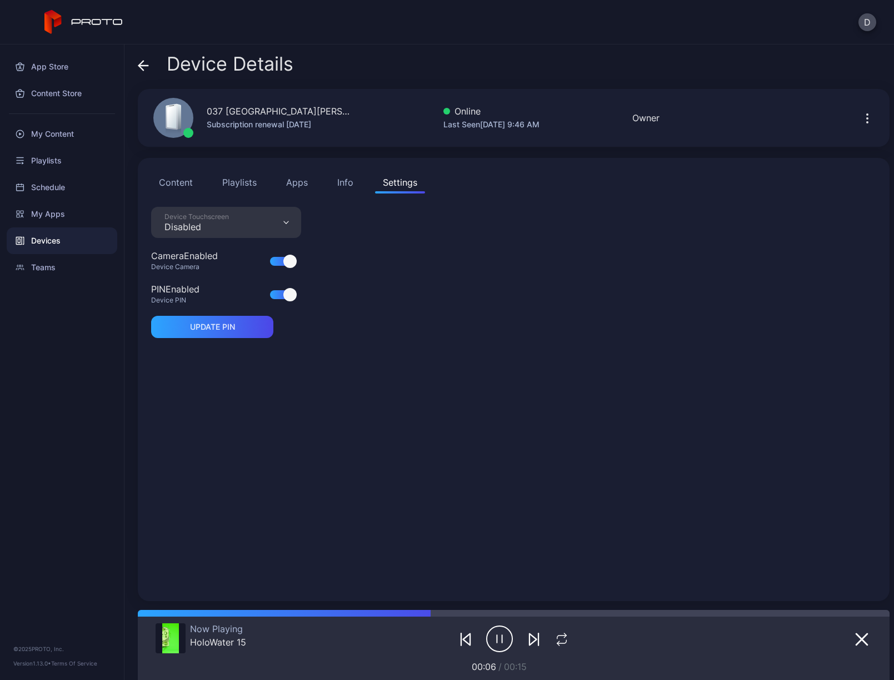
click at [345, 180] on div "Info" at bounding box center [345, 182] width 16 height 13
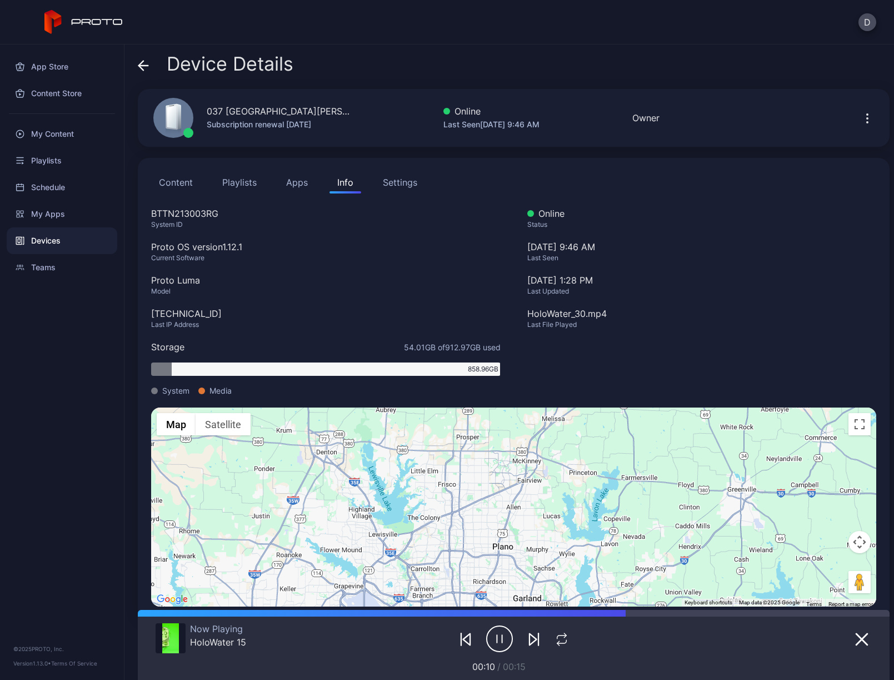
click at [182, 181] on button "Content" at bounding box center [175, 182] width 49 height 22
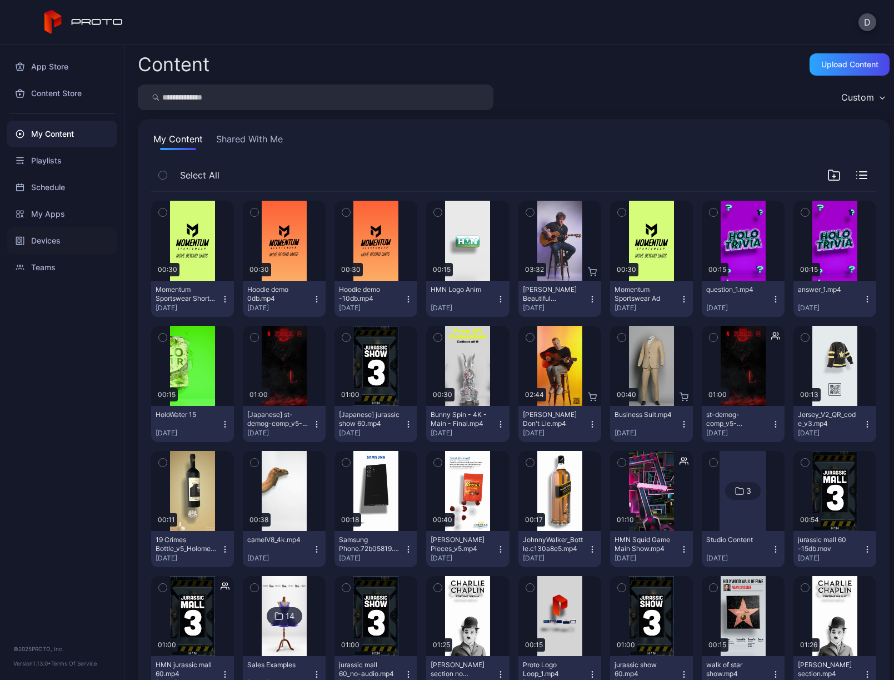
click at [57, 241] on div "Devices" at bounding box center [62, 240] width 111 height 27
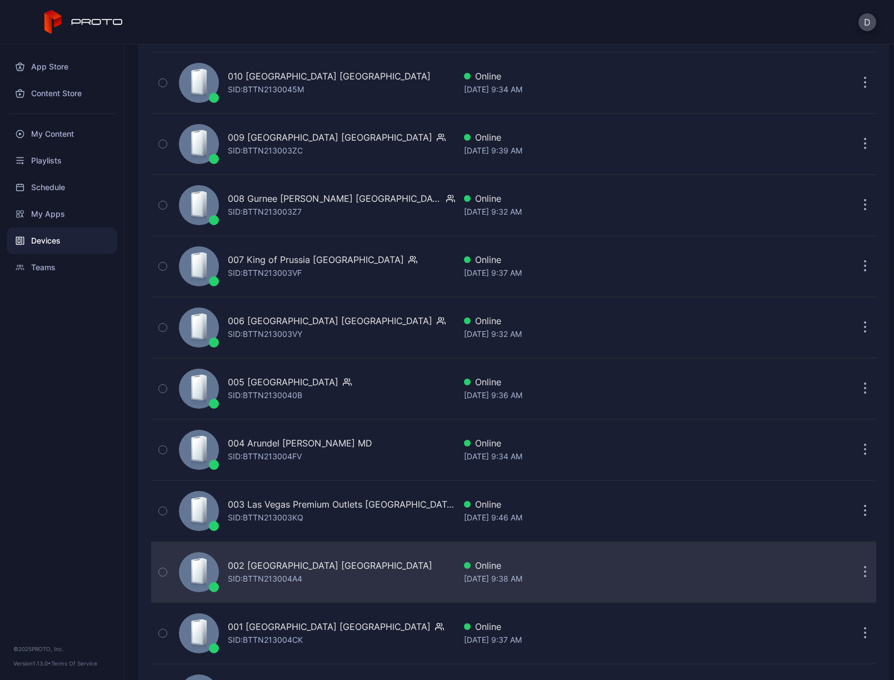
scroll to position [2464, 0]
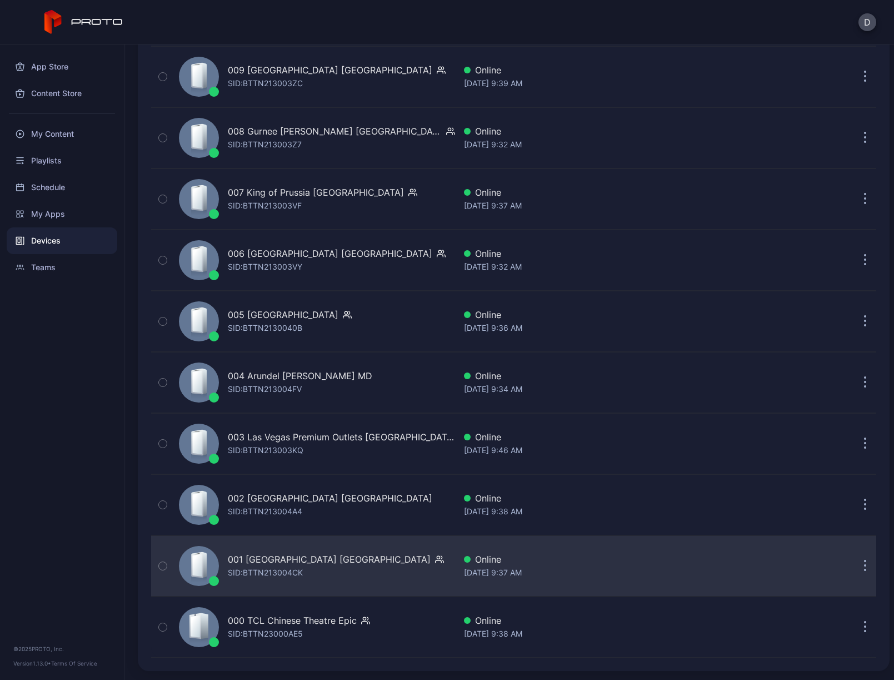
click at [405, 555] on div "001 Del Amo Fashion Center CA SID: BTTN213004CK" at bounding box center [315, 566] width 281 height 56
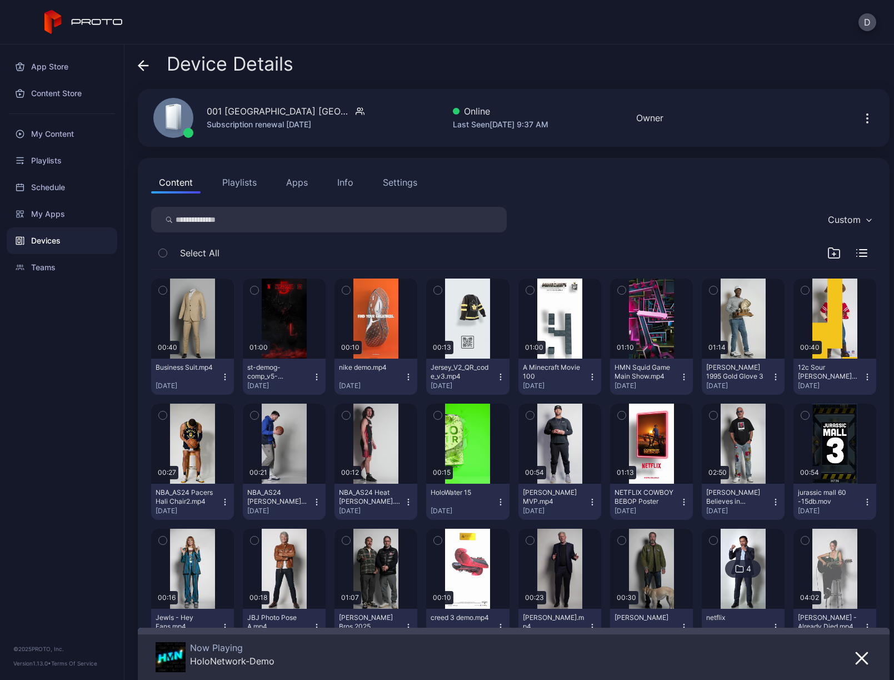
click at [308, 182] on button "Apps" at bounding box center [296, 182] width 37 height 22
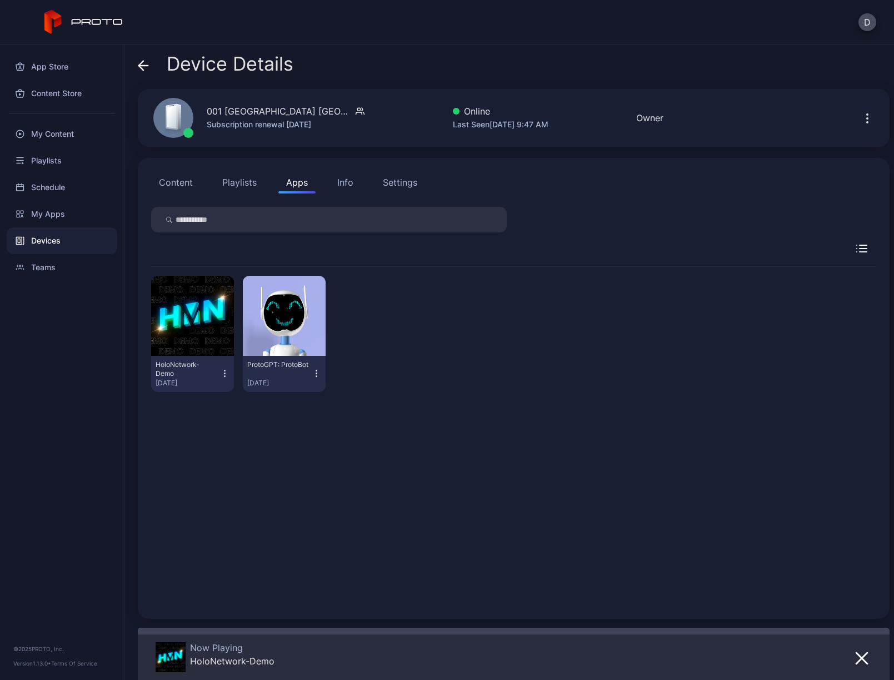
click at [140, 61] on icon at bounding box center [143, 65] width 11 height 11
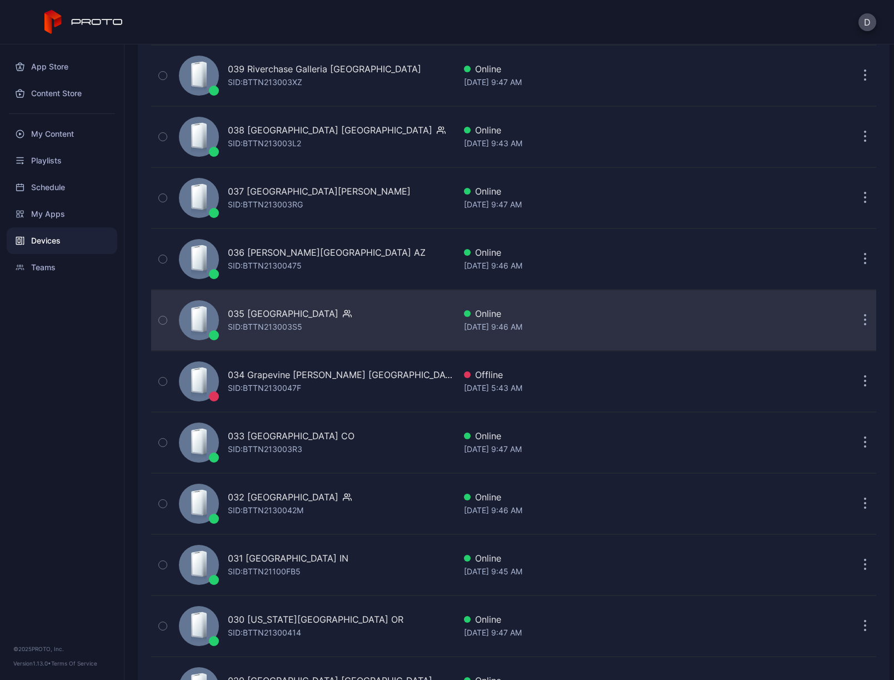
scroll to position [631, 0]
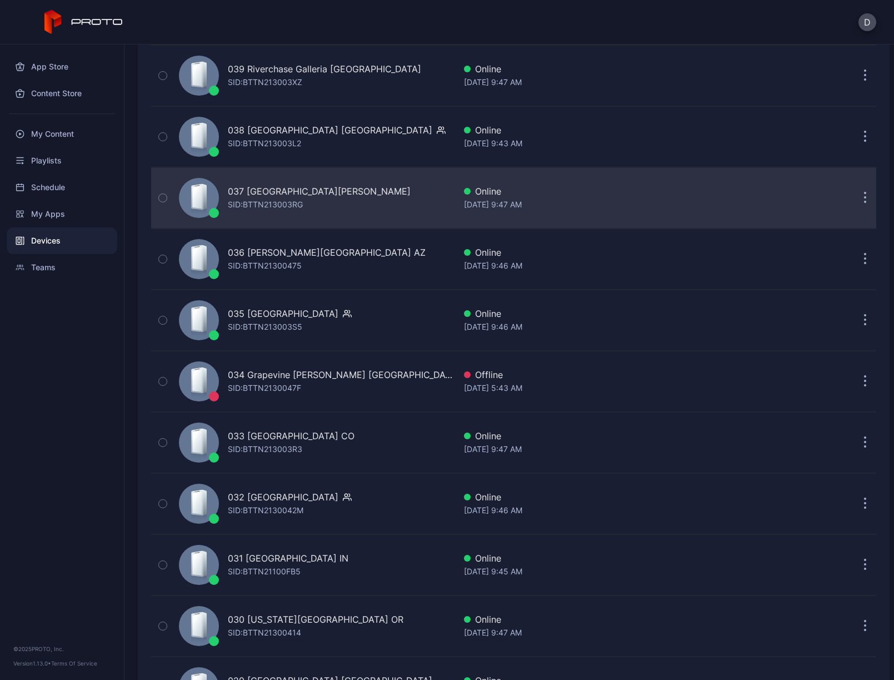
click at [283, 200] on div "SID: BTTN213003RG" at bounding box center [265, 204] width 75 height 13
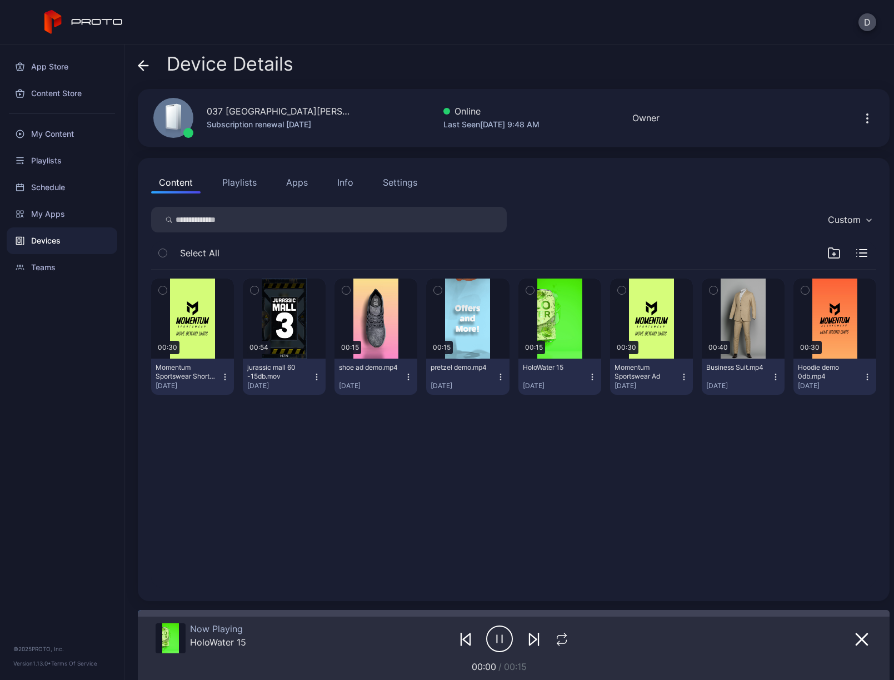
click at [297, 180] on button "Apps" at bounding box center [296, 182] width 37 height 22
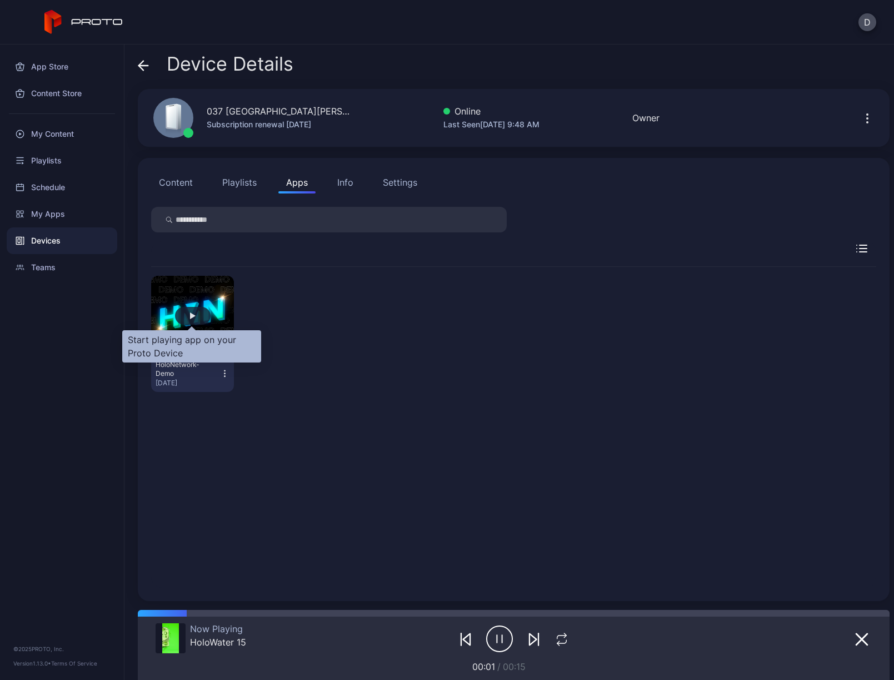
click at [196, 316] on div "button" at bounding box center [193, 316] width 36 height 18
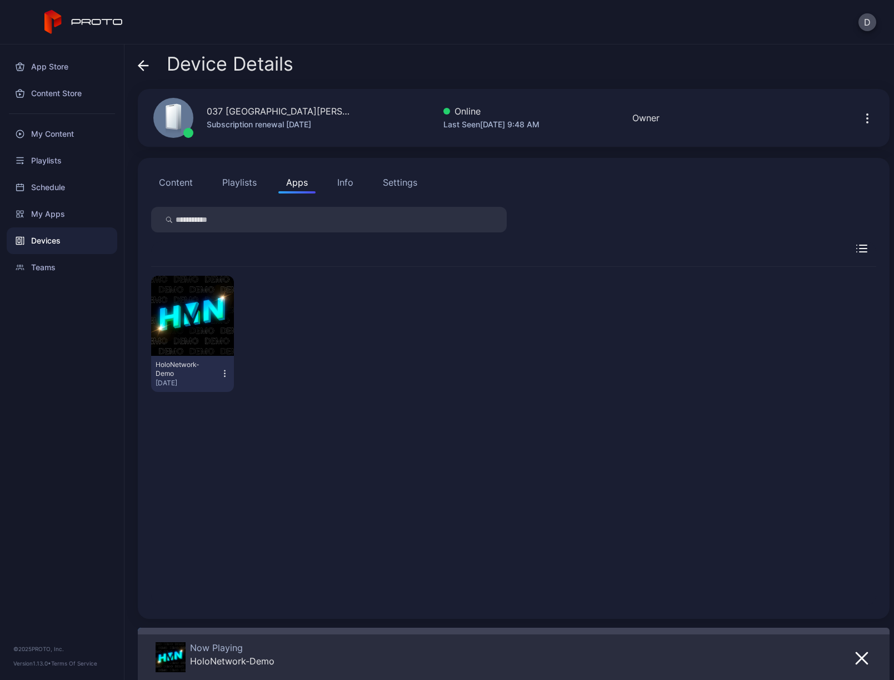
click at [235, 182] on button "Playlists" at bounding box center [240, 182] width 50 height 22
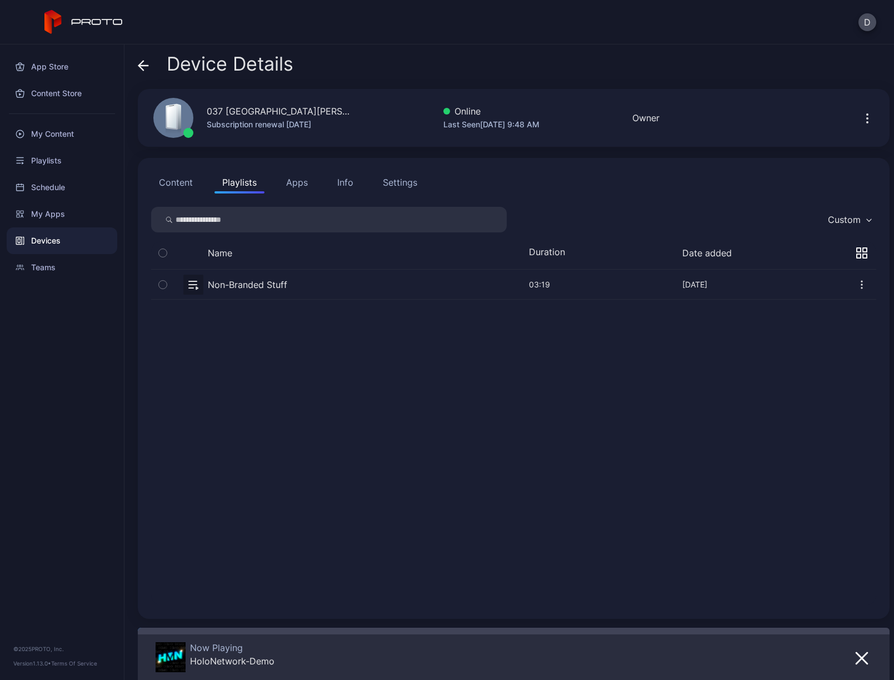
click at [172, 182] on button "Content" at bounding box center [175, 182] width 49 height 22
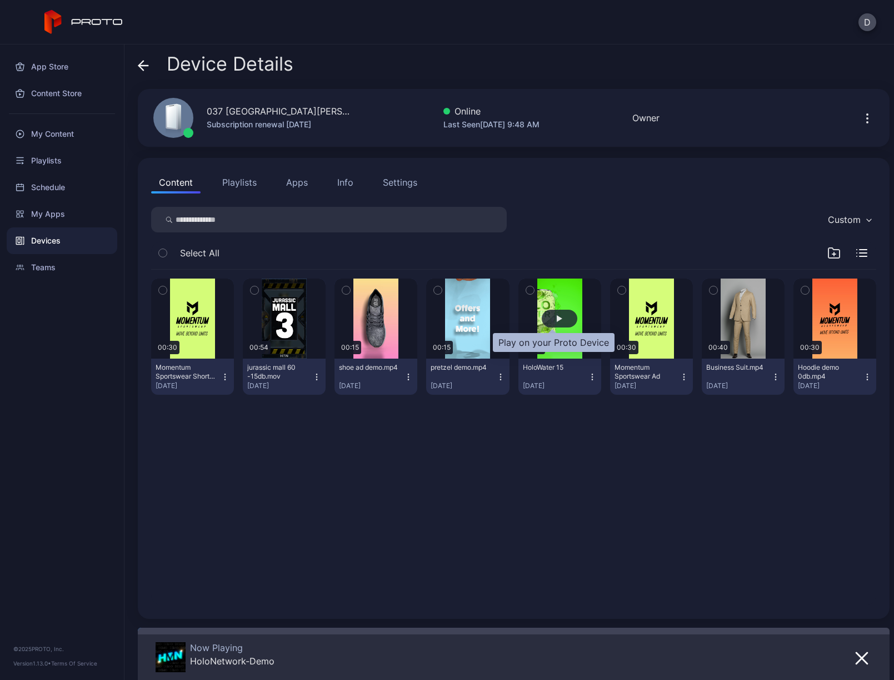
click at [557, 318] on div "button" at bounding box center [560, 318] width 6 height 7
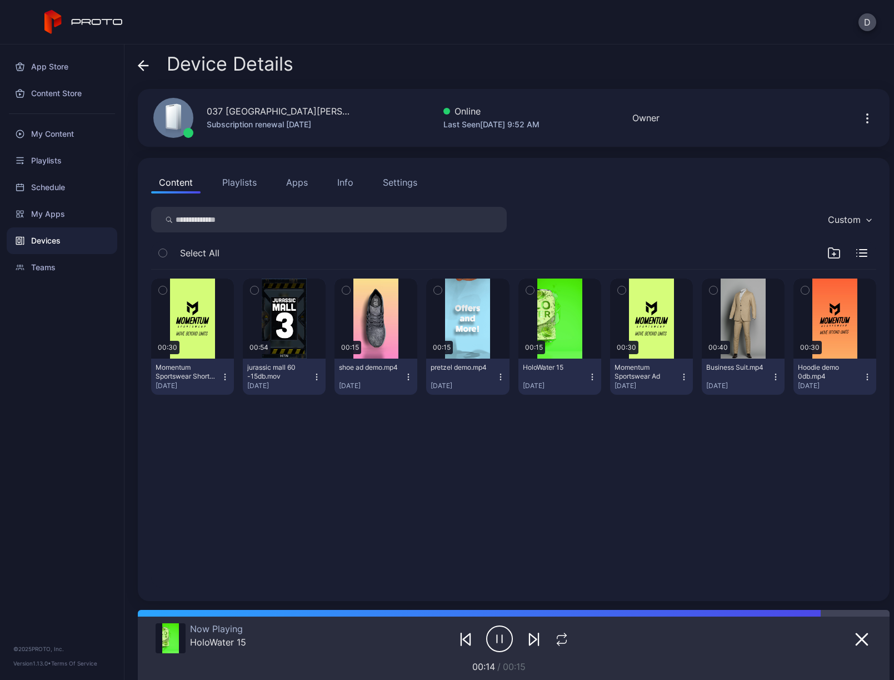
click at [861, 117] on icon "button" at bounding box center [867, 118] width 13 height 13
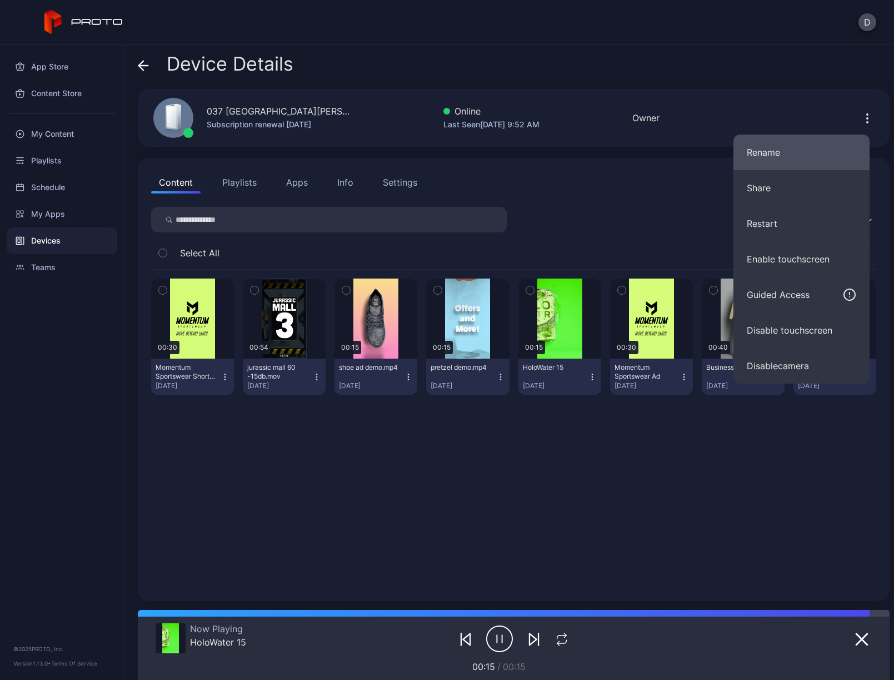
click at [792, 154] on button "Rename" at bounding box center [802, 153] width 136 height 36
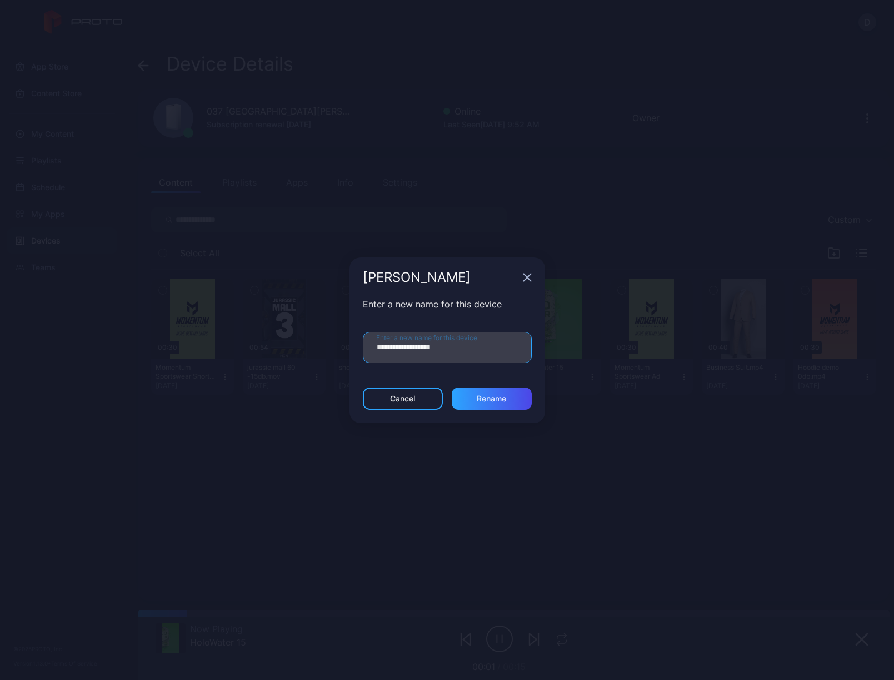
click at [485, 352] on input "**********" at bounding box center [447, 347] width 169 height 31
type input "**********"
click at [494, 400] on div "Rename" at bounding box center [491, 398] width 29 height 9
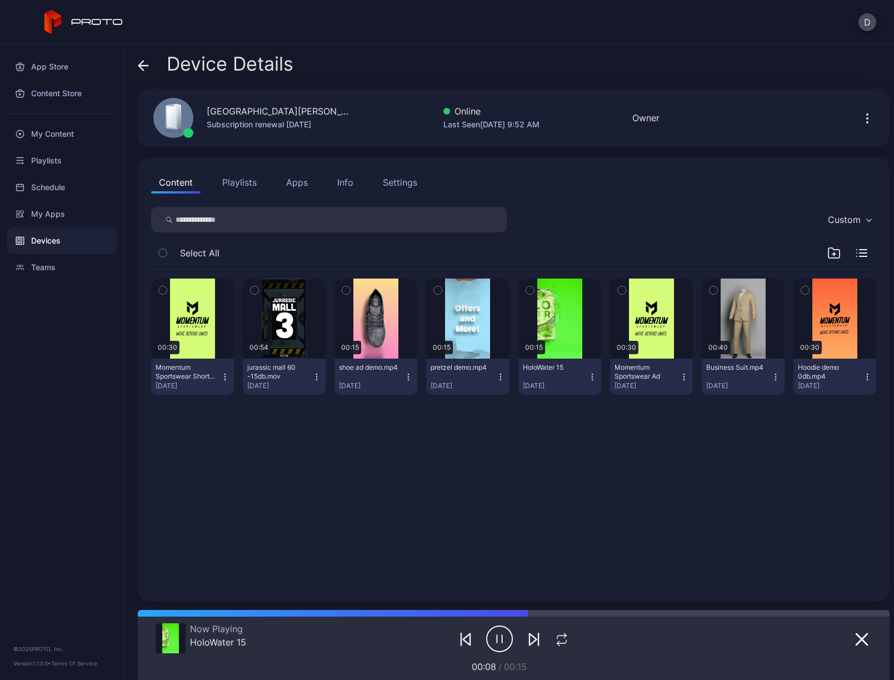
click at [148, 74] on span at bounding box center [143, 63] width 11 height 21
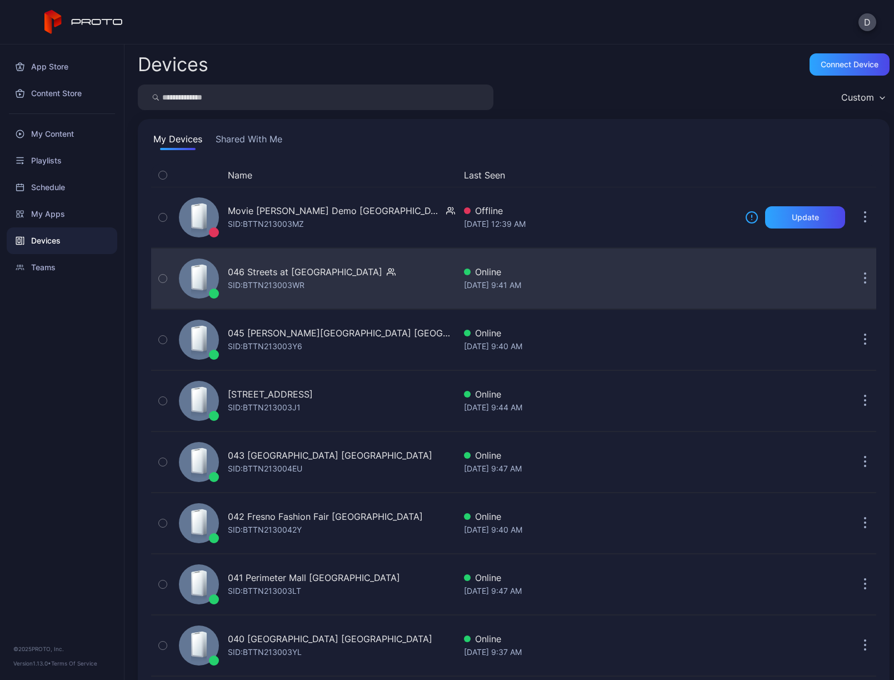
click at [855, 275] on button "button" at bounding box center [865, 278] width 22 height 22
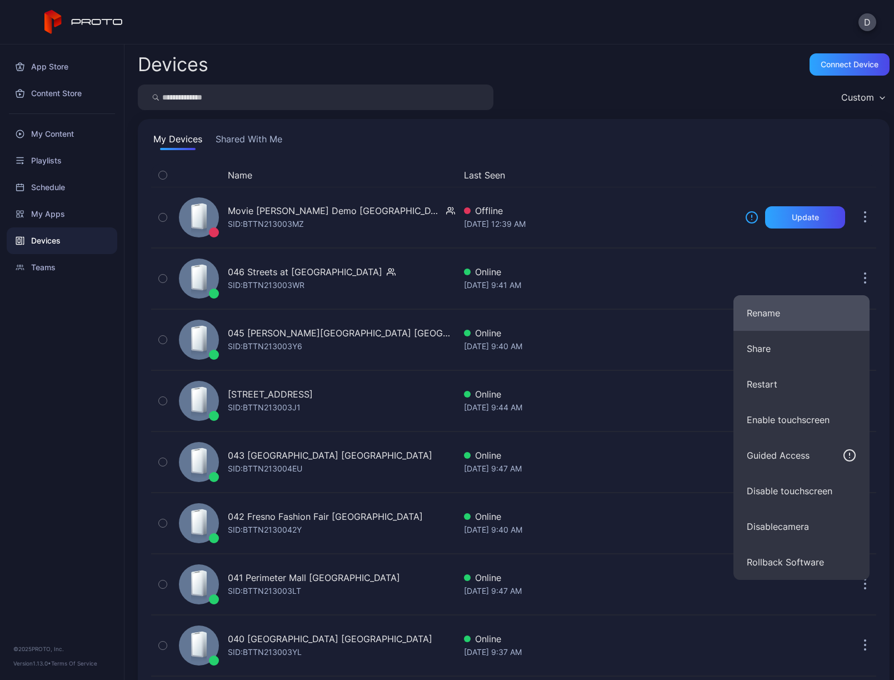
click at [813, 307] on button "Rename" at bounding box center [802, 313] width 136 height 36
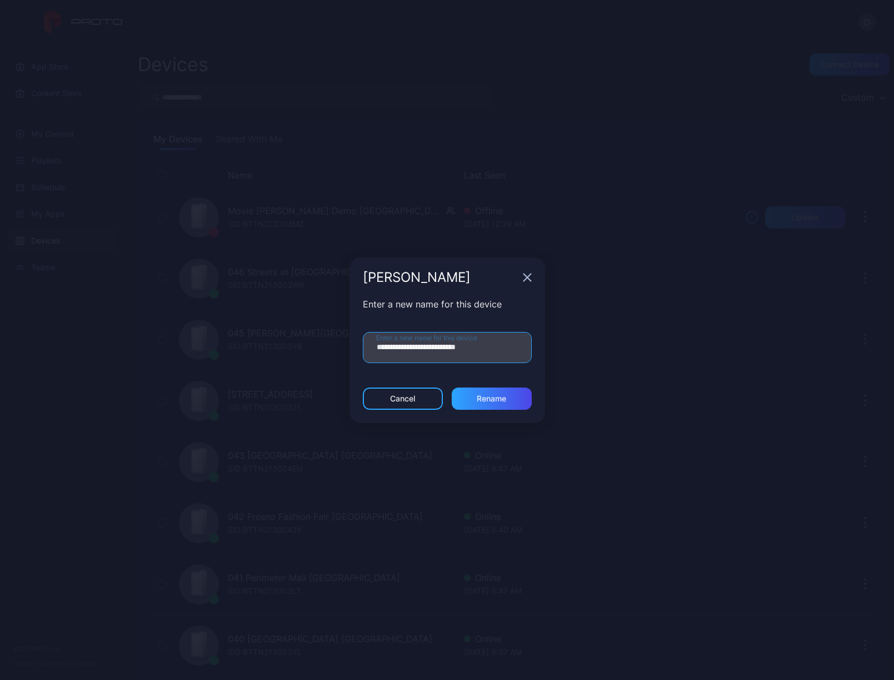
click at [501, 351] on input "**********" at bounding box center [447, 347] width 169 height 31
type input "**********"
click at [487, 400] on div "Rename" at bounding box center [491, 398] width 29 height 9
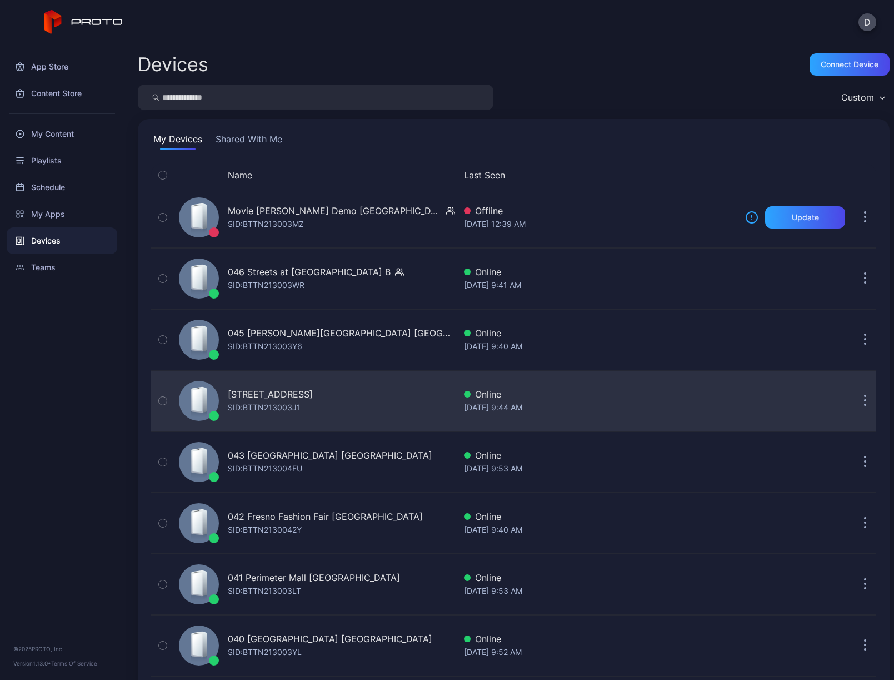
click at [865, 401] on icon "button" at bounding box center [866, 402] width 2 height 2
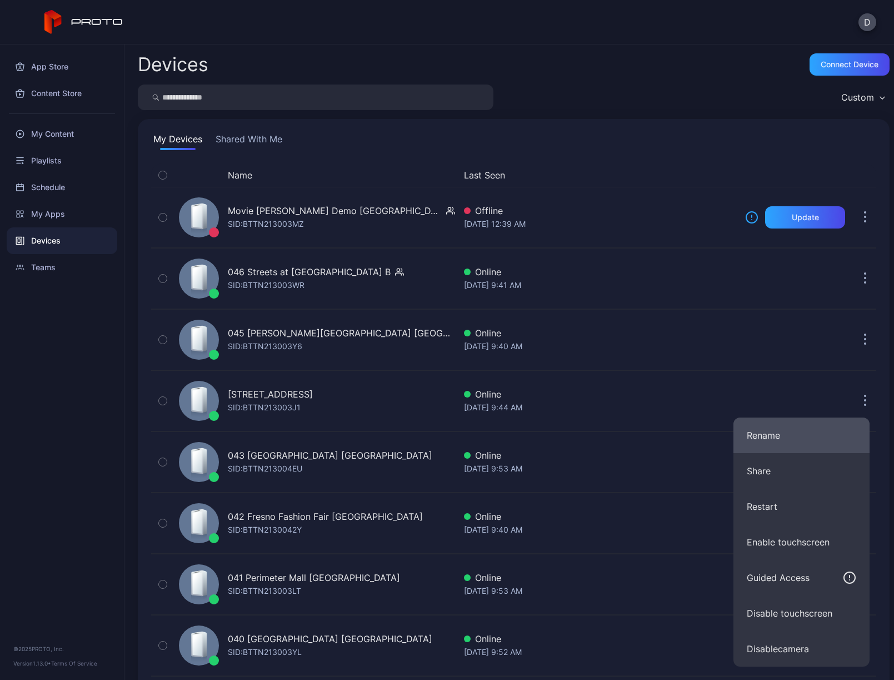
click at [801, 434] on button "Rename" at bounding box center [802, 435] width 136 height 36
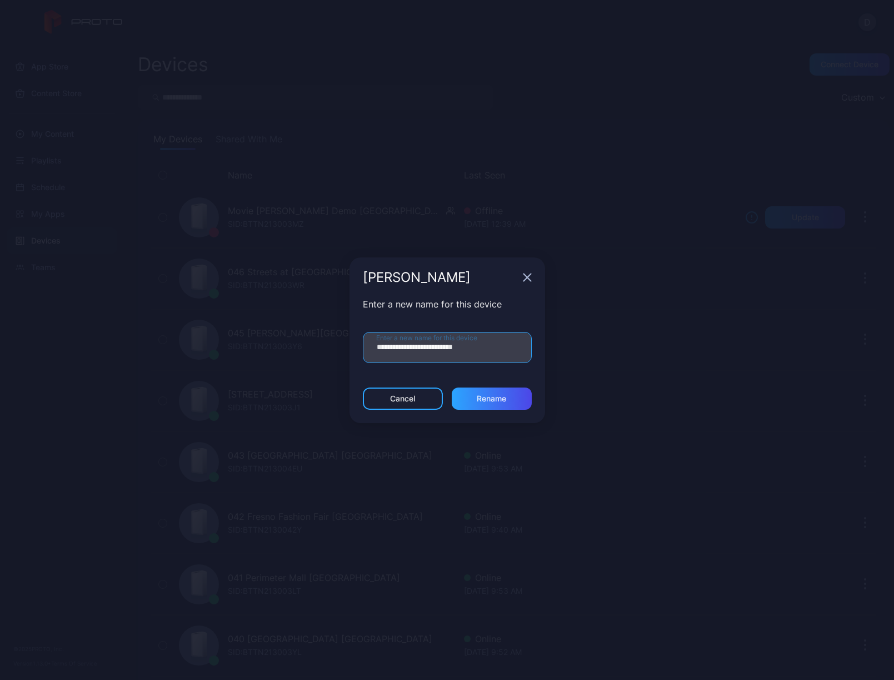
click at [511, 353] on input "**********" at bounding box center [447, 347] width 169 height 31
type input "**********"
click at [500, 401] on div "Rename" at bounding box center [491, 398] width 29 height 9
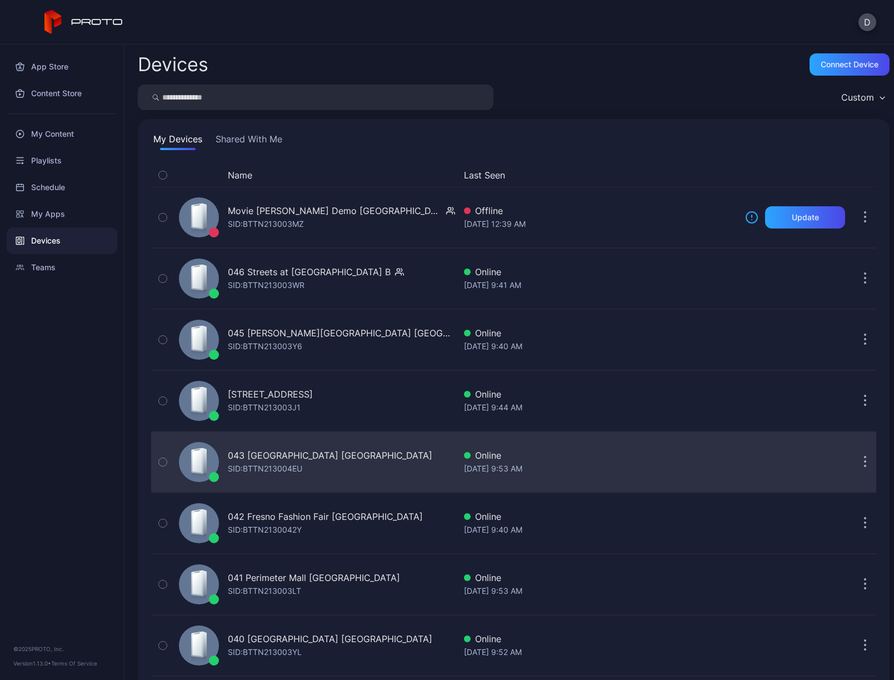
click at [857, 462] on button "button" at bounding box center [865, 462] width 22 height 22
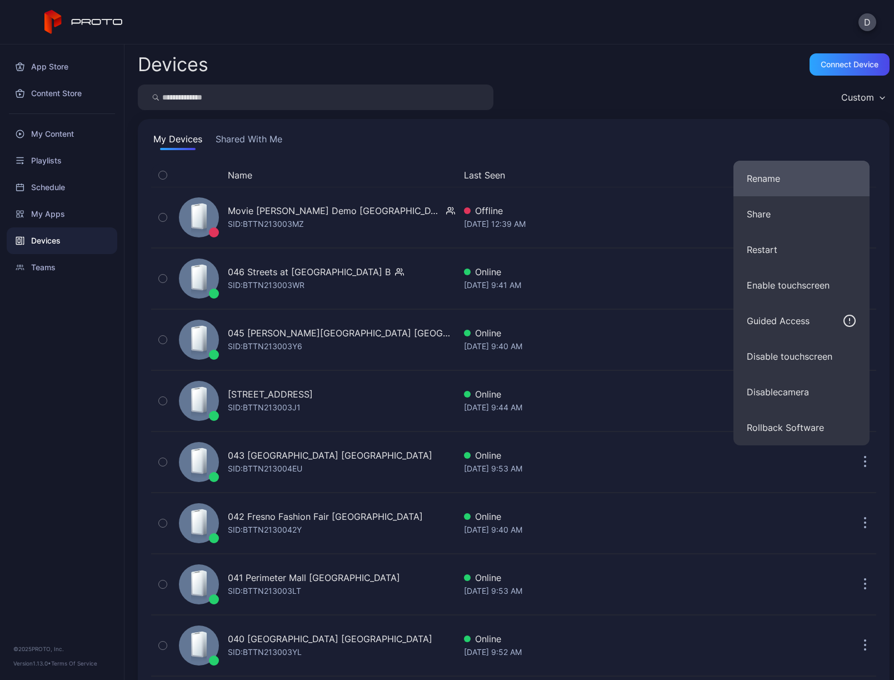
click at [787, 180] on button "Rename" at bounding box center [802, 179] width 136 height 36
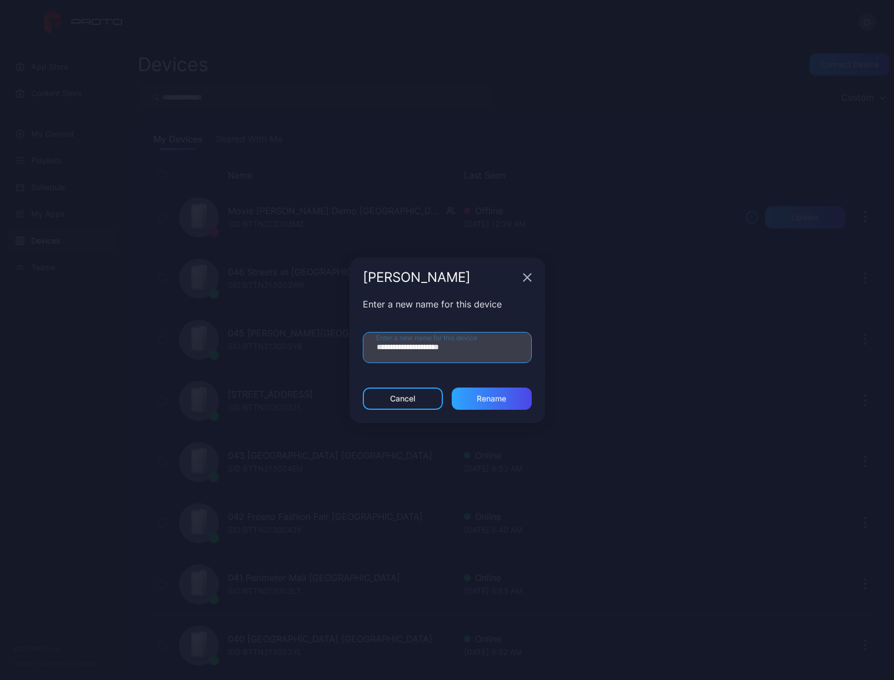
click at [501, 351] on input "**********" at bounding box center [447, 347] width 169 height 31
type input "**********"
click at [497, 397] on div "Rename" at bounding box center [491, 398] width 29 height 9
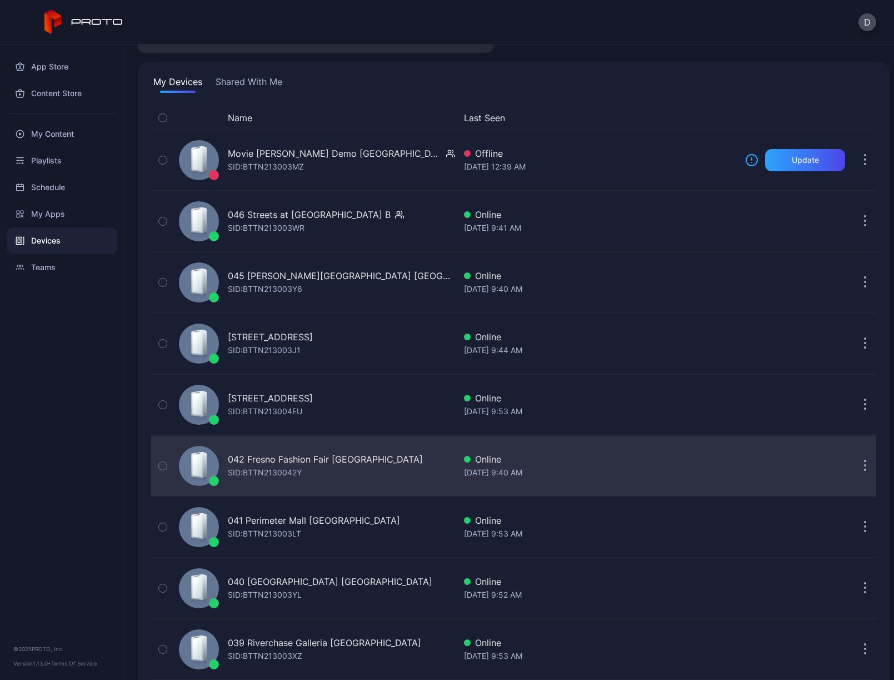
scroll to position [64, 0]
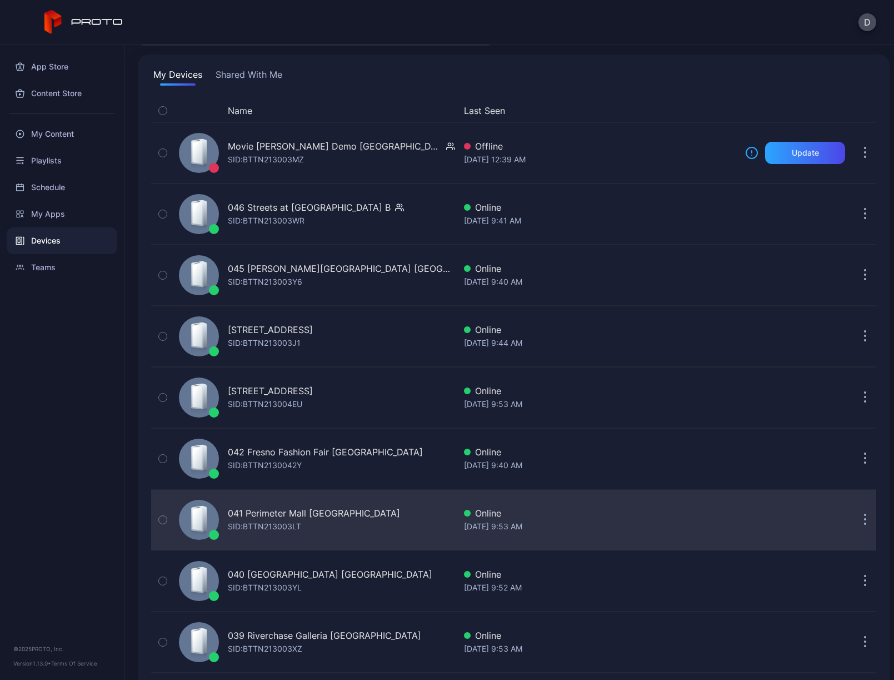
click at [864, 519] on icon "button" at bounding box center [865, 520] width 3 height 13
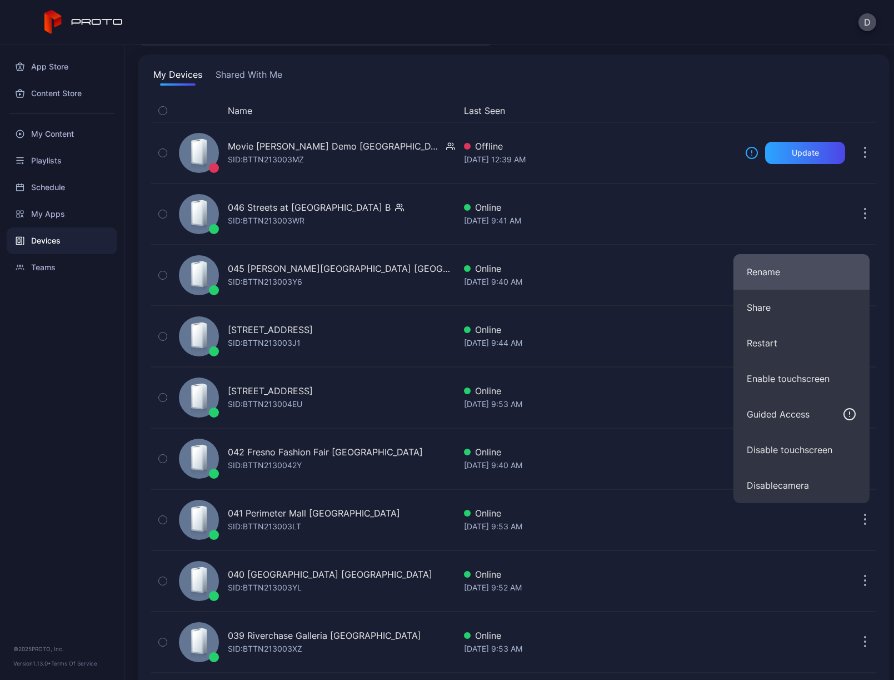
click at [788, 275] on button "Rename" at bounding box center [802, 272] width 136 height 36
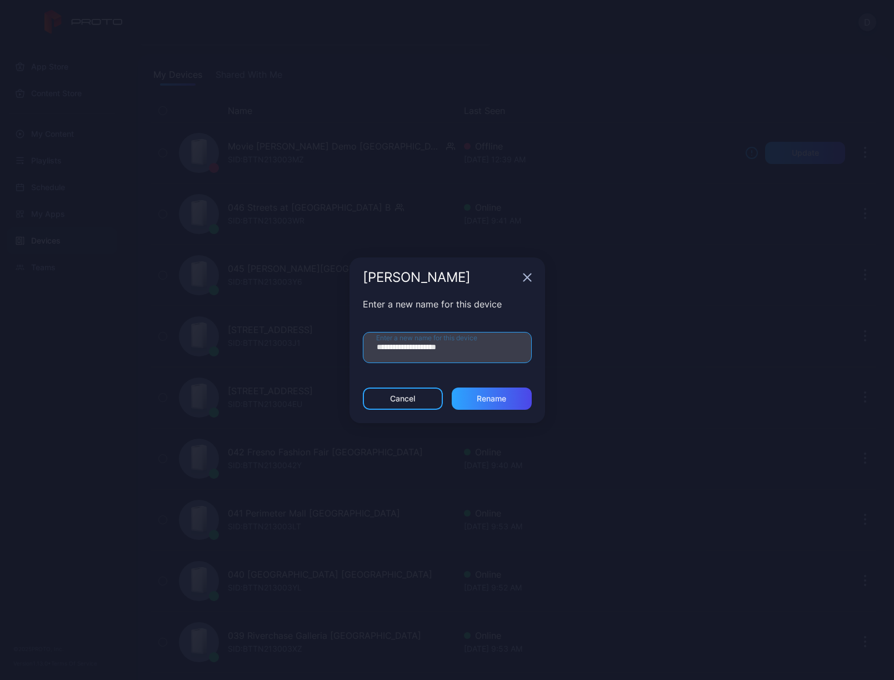
click at [490, 352] on input "**********" at bounding box center [447, 347] width 169 height 31
type input "**********"
click at [496, 395] on div "Rename" at bounding box center [491, 398] width 29 height 9
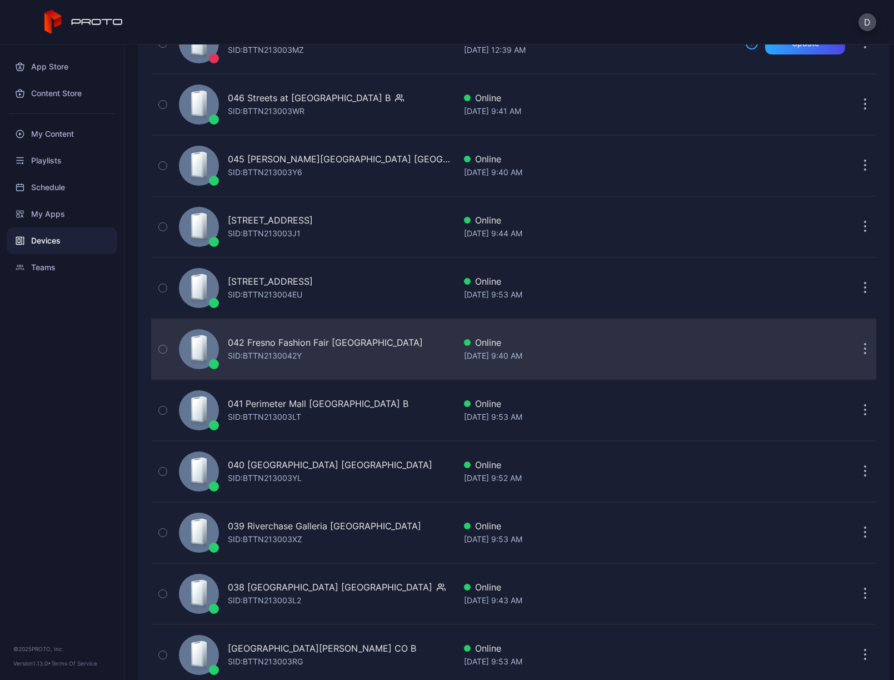
scroll to position [288, 0]
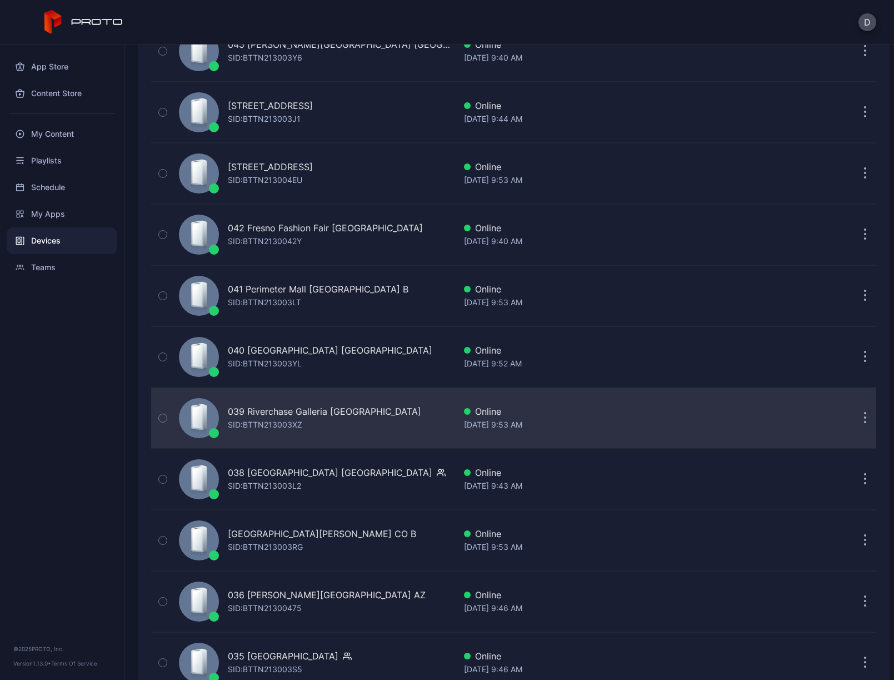
click at [854, 416] on button "button" at bounding box center [865, 418] width 22 height 22
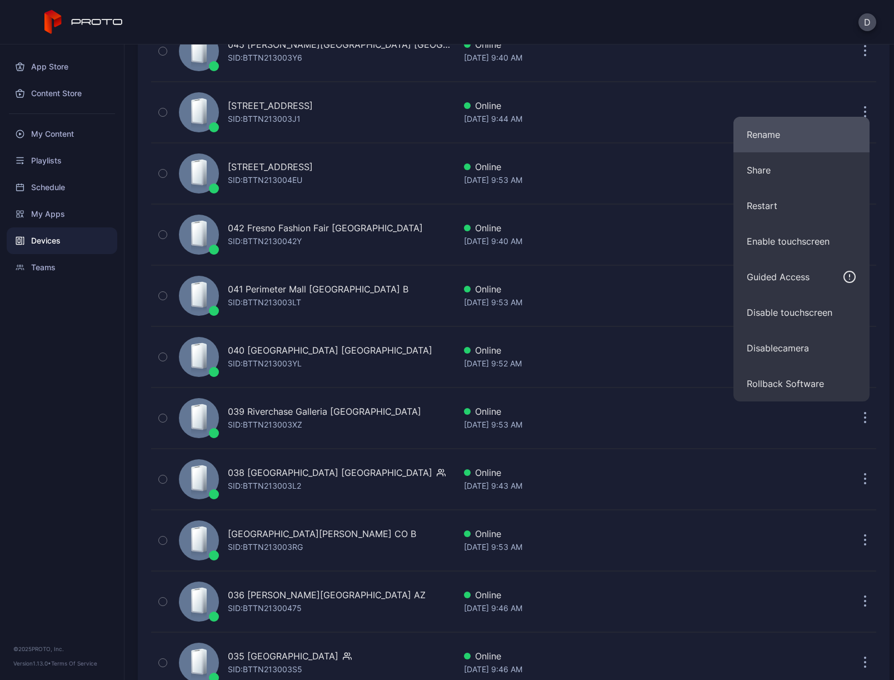
click at [777, 128] on button "Rename" at bounding box center [802, 135] width 136 height 36
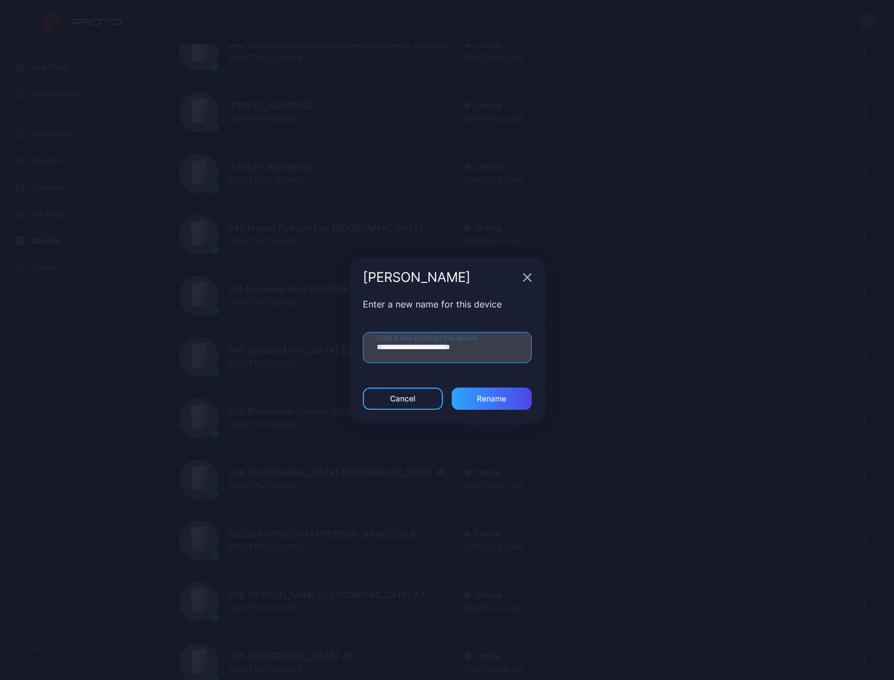
click at [499, 348] on input "**********" at bounding box center [447, 347] width 169 height 31
type input "**********"
click at [498, 395] on div "Rename" at bounding box center [491, 398] width 29 height 9
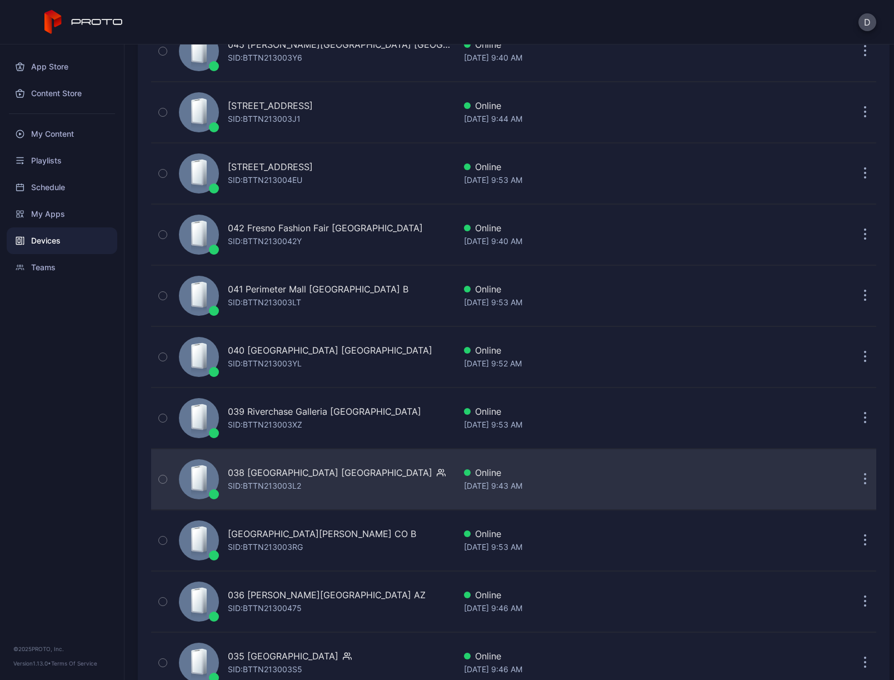
click at [854, 479] on button "button" at bounding box center [865, 479] width 22 height 22
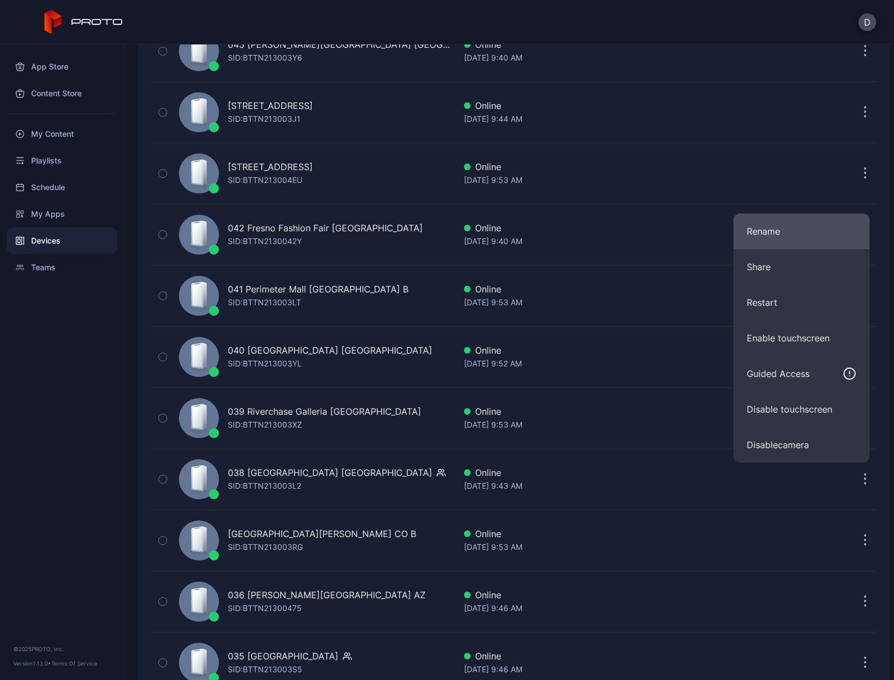
click at [793, 232] on button "Rename" at bounding box center [802, 231] width 136 height 36
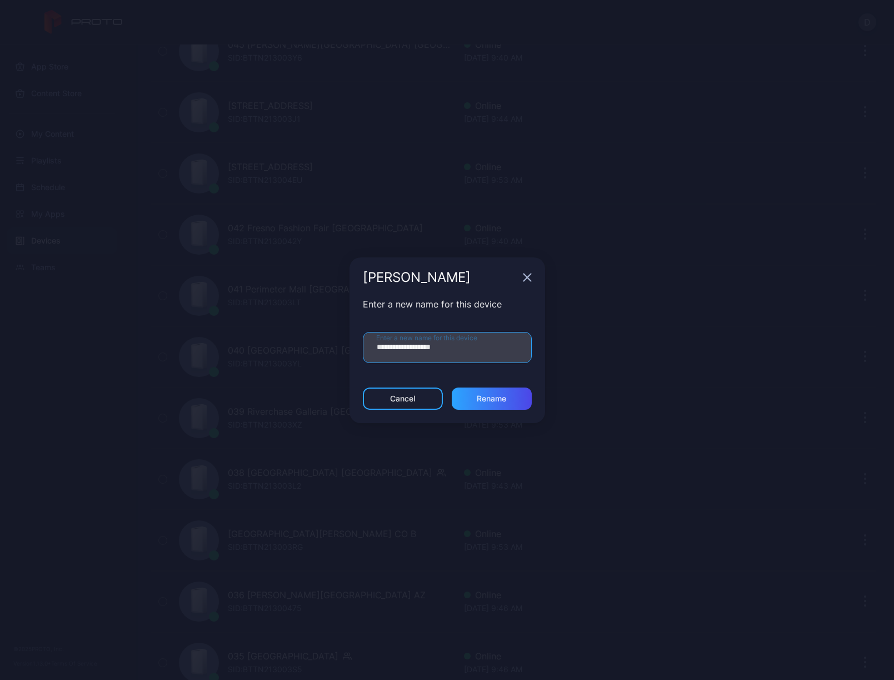
click at [482, 352] on input "**********" at bounding box center [447, 347] width 169 height 31
type input "**********"
click at [495, 397] on div "Rename" at bounding box center [491, 398] width 29 height 9
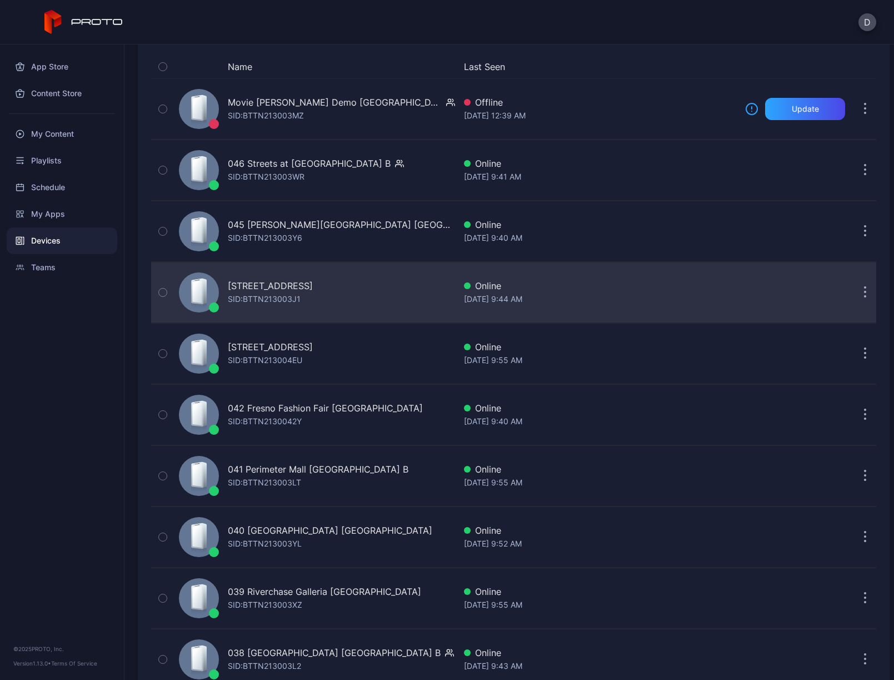
scroll to position [101, 0]
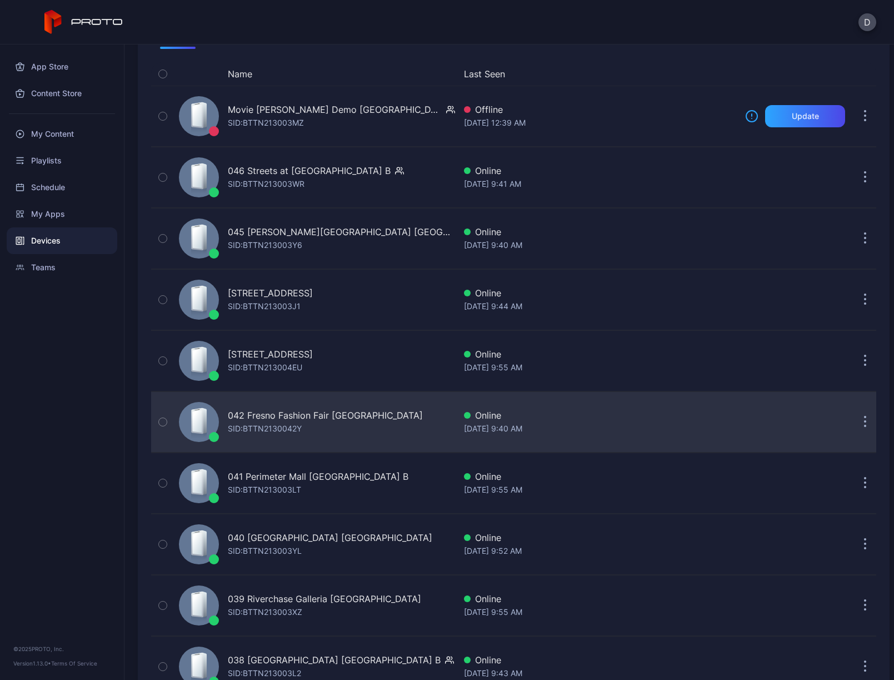
click at [864, 420] on icon "button" at bounding box center [865, 422] width 3 height 13
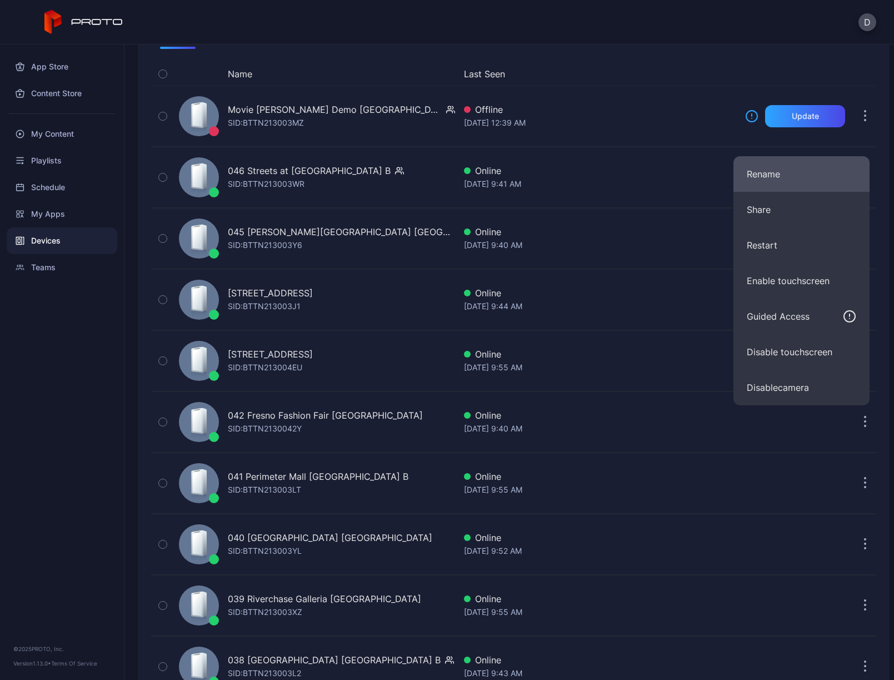
click at [779, 173] on button "Rename" at bounding box center [802, 174] width 136 height 36
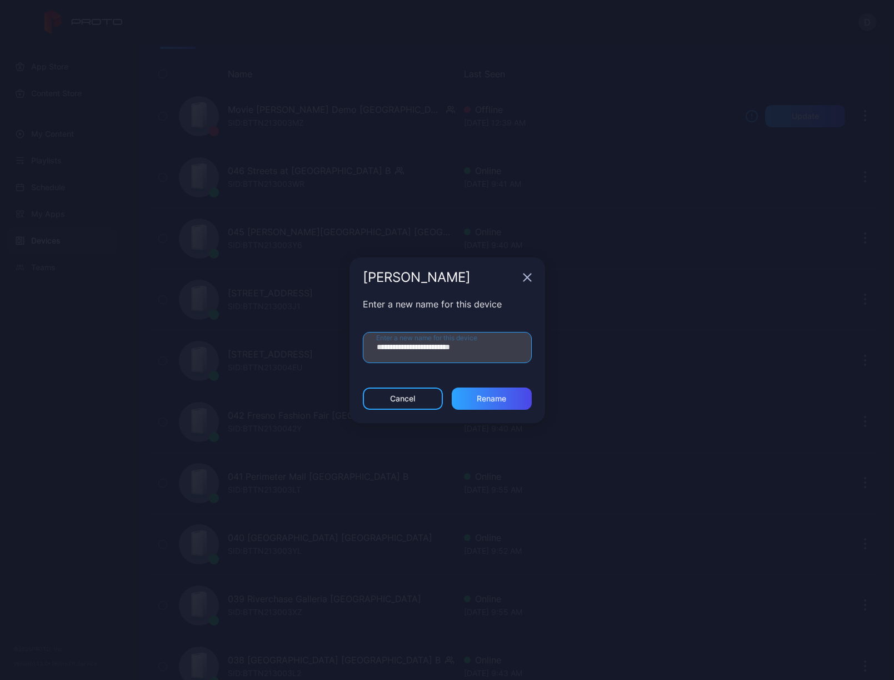
click at [491, 351] on input "**********" at bounding box center [447, 347] width 169 height 31
type input "**********"
click at [497, 403] on div "Rename" at bounding box center [492, 398] width 80 height 22
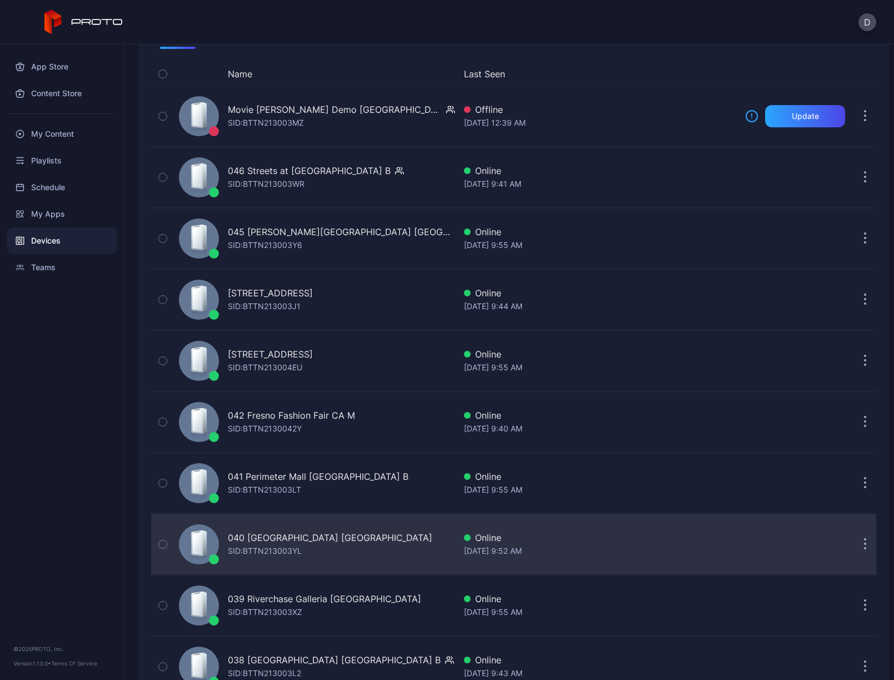
click at [864, 545] on icon "button" at bounding box center [865, 544] width 3 height 13
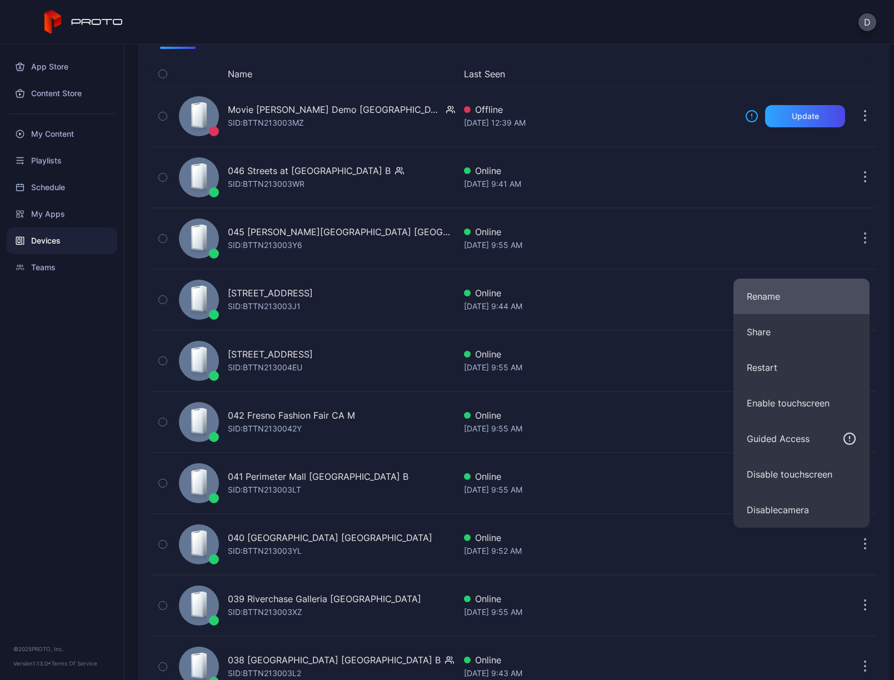
click at [780, 299] on button "Rename" at bounding box center [802, 296] width 136 height 36
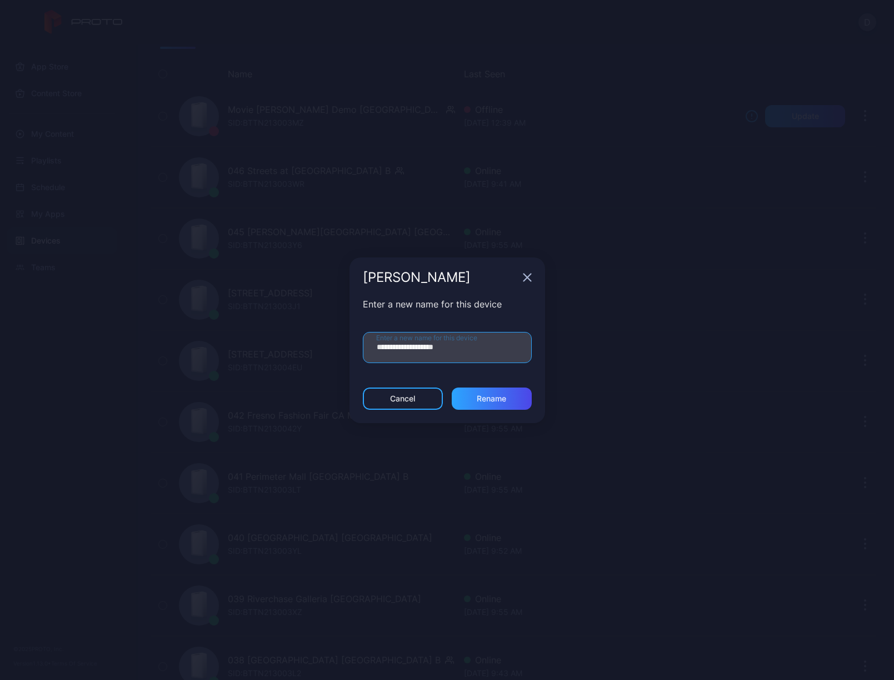
click at [486, 350] on input "**********" at bounding box center [447, 347] width 169 height 31
type input "**********"
click at [494, 395] on div "Rename" at bounding box center [491, 398] width 29 height 9
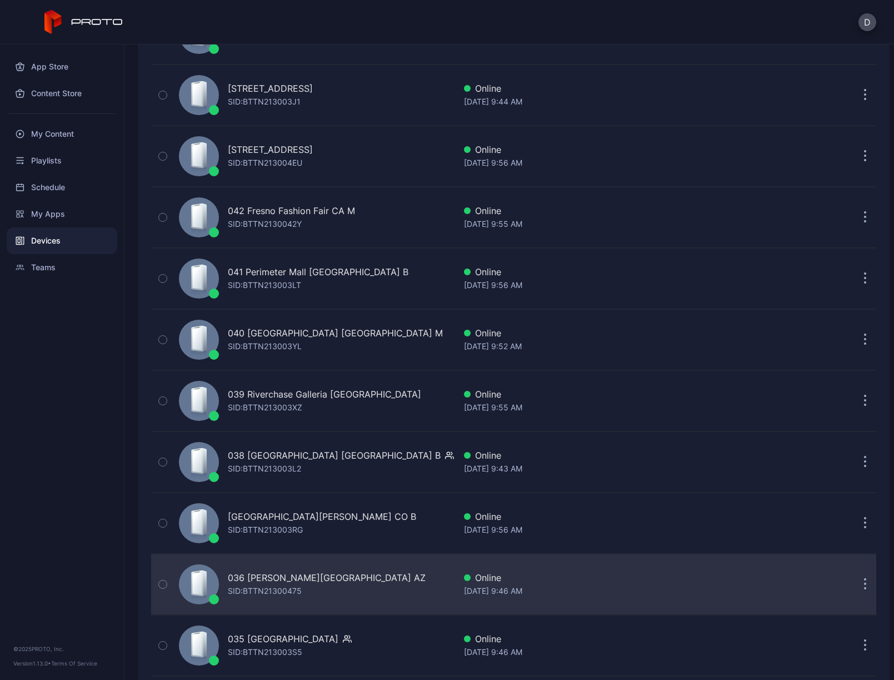
scroll to position [313, 0]
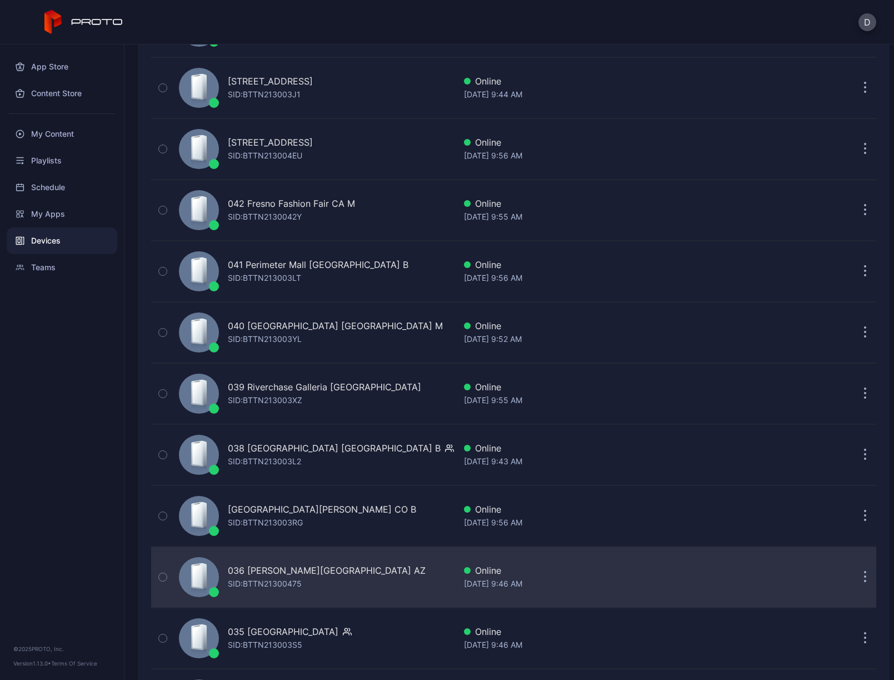
click at [865, 578] on icon "button" at bounding box center [866, 578] width 2 height 2
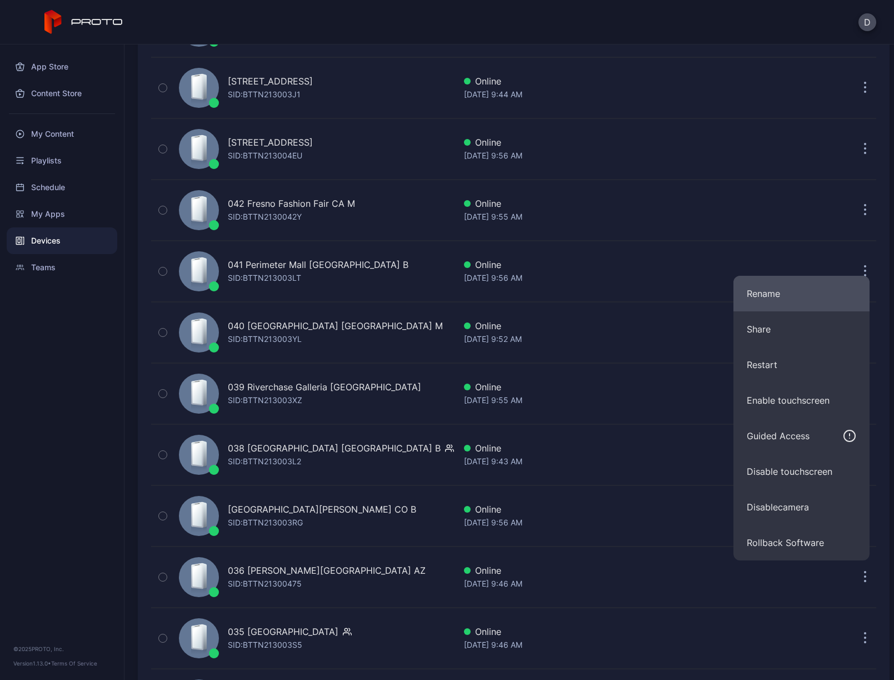
click at [788, 293] on button "Rename" at bounding box center [802, 294] width 136 height 36
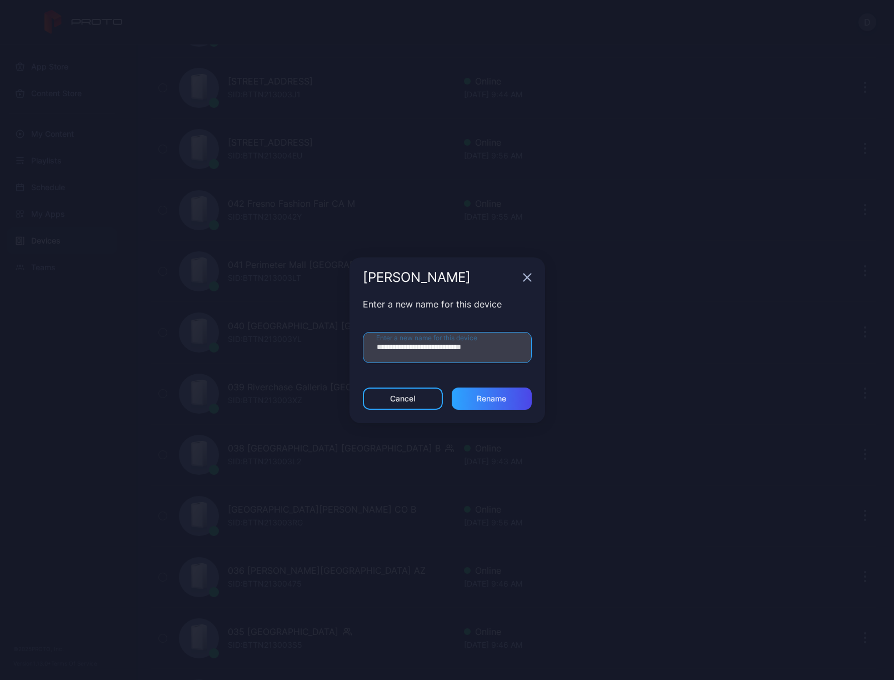
click at [516, 349] on input "**********" at bounding box center [447, 347] width 169 height 31
type input "**********"
click at [493, 400] on div "Rename" at bounding box center [491, 398] width 29 height 9
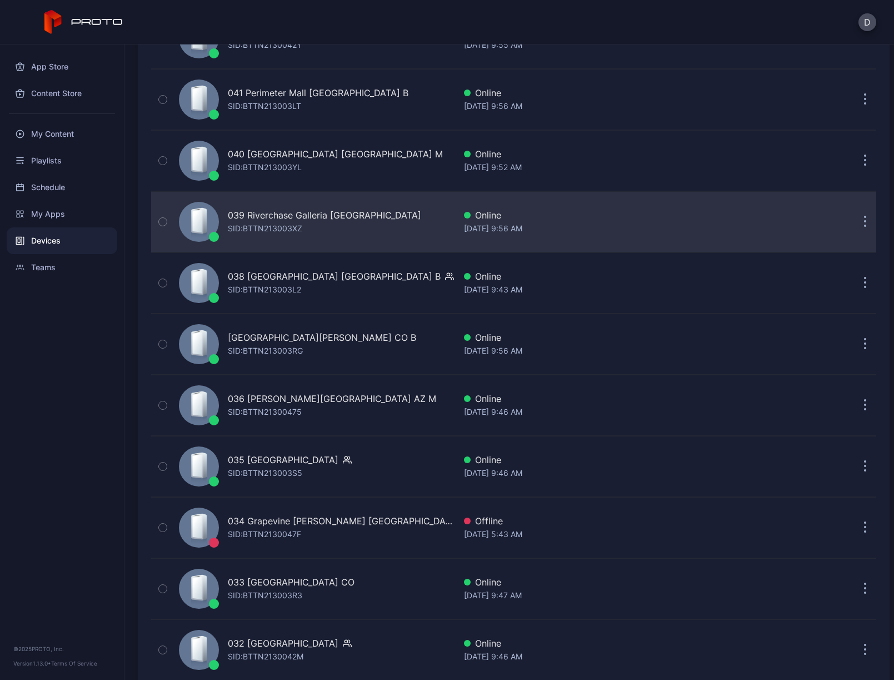
scroll to position [541, 0]
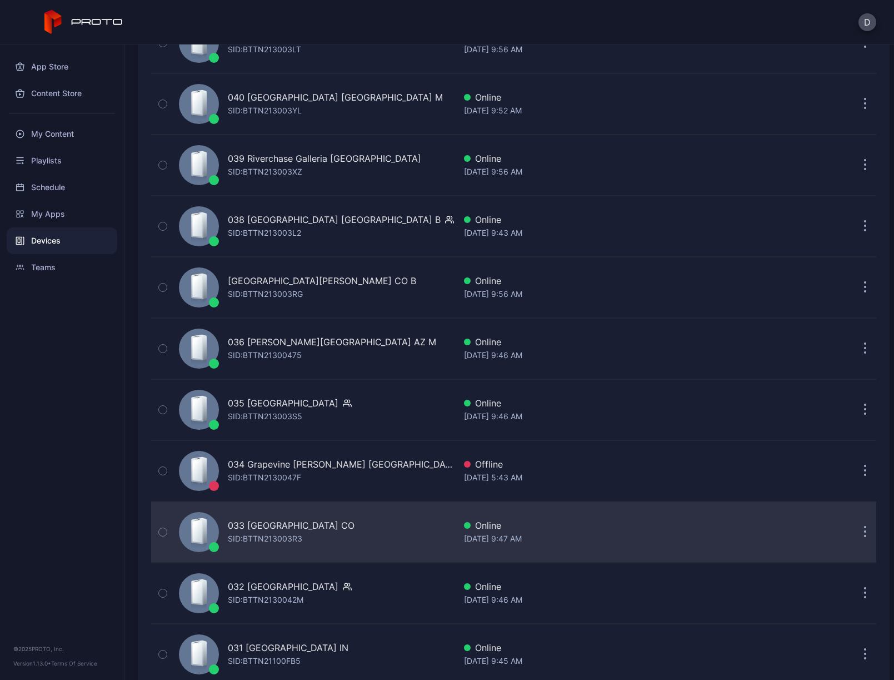
click at [856, 533] on button "button" at bounding box center [865, 532] width 22 height 22
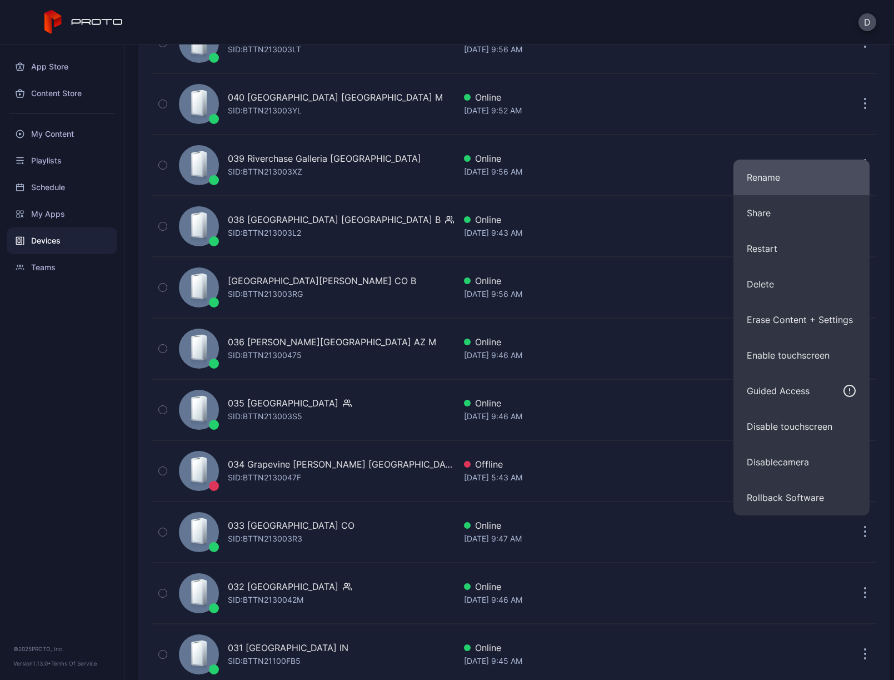
click at [769, 171] on button "Rename" at bounding box center [802, 178] width 136 height 36
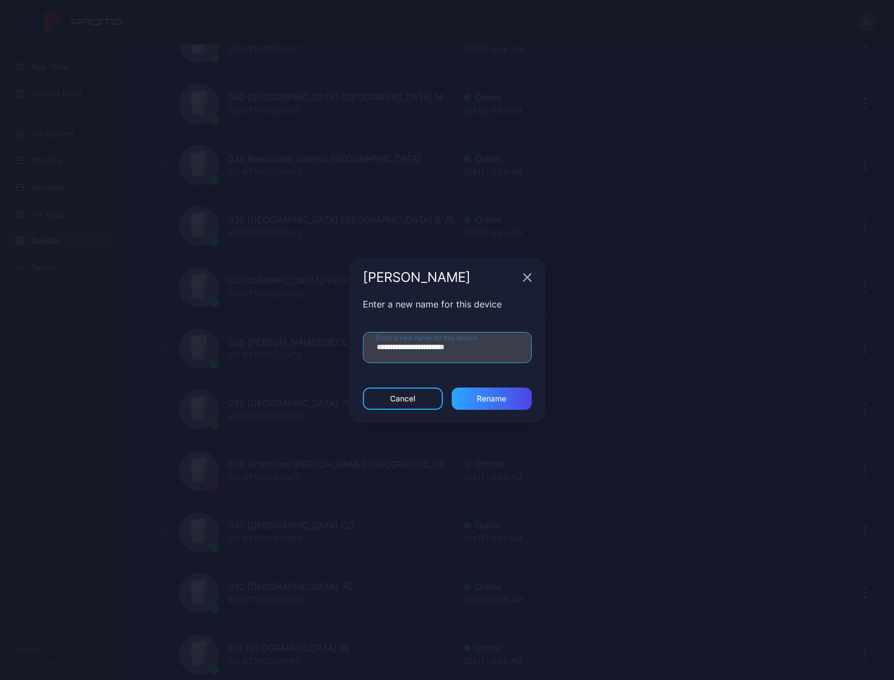
click at [493, 350] on input "**********" at bounding box center [447, 347] width 169 height 31
type input "**********"
click at [501, 400] on div "Rename" at bounding box center [491, 398] width 29 height 9
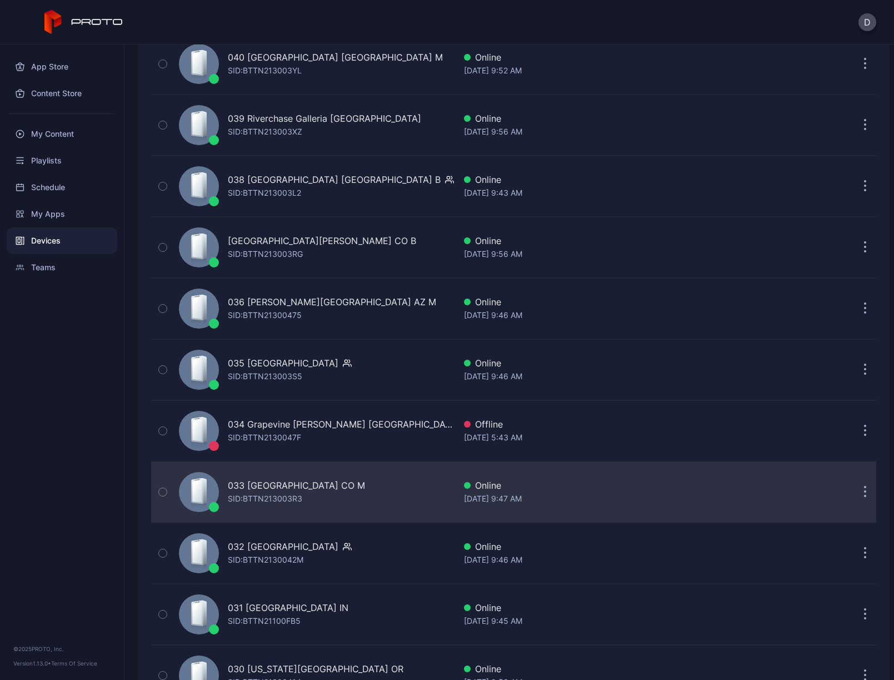
scroll to position [740, 0]
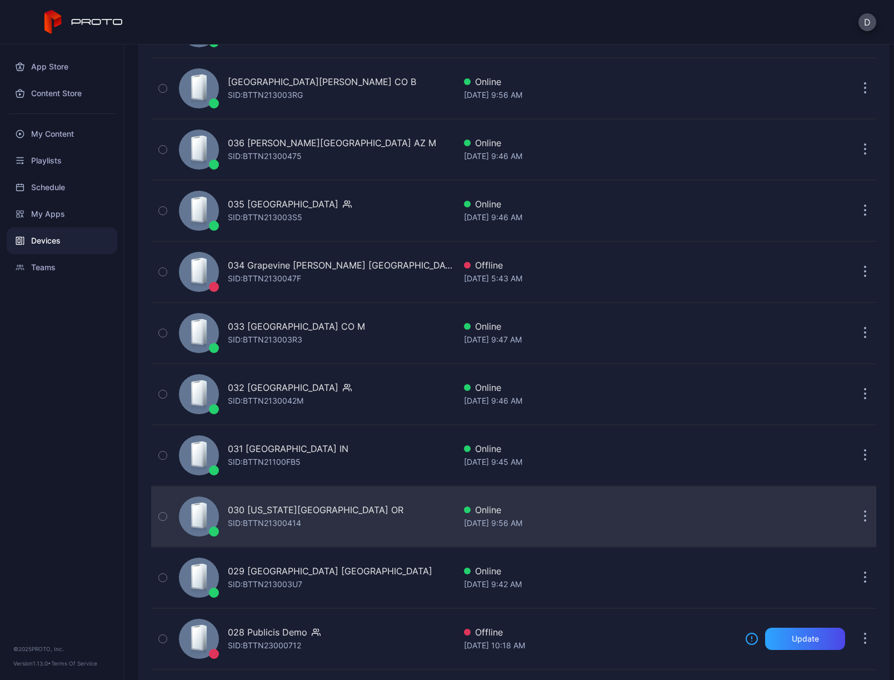
click at [864, 517] on icon "button" at bounding box center [865, 516] width 3 height 13
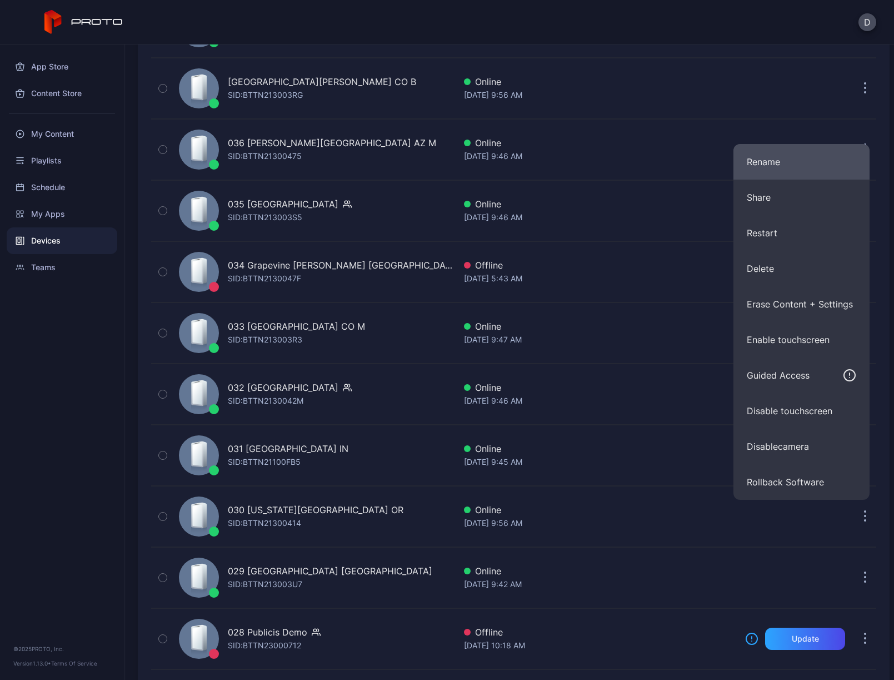
click at [776, 165] on button "Rename" at bounding box center [802, 162] width 136 height 36
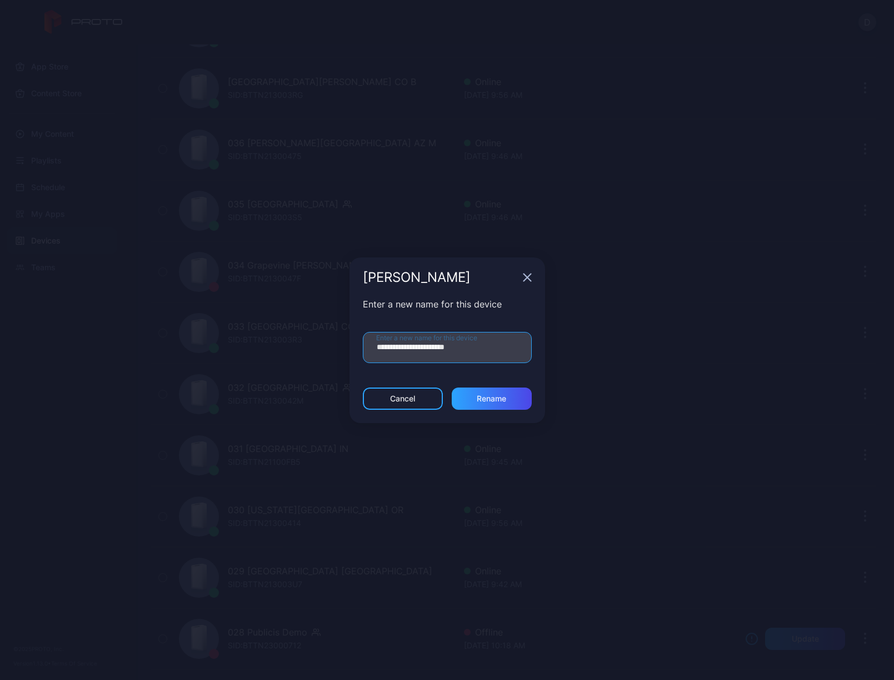
click at [495, 352] on input "**********" at bounding box center [447, 347] width 169 height 31
type input "**********"
click at [494, 404] on div "Rename" at bounding box center [492, 398] width 80 height 22
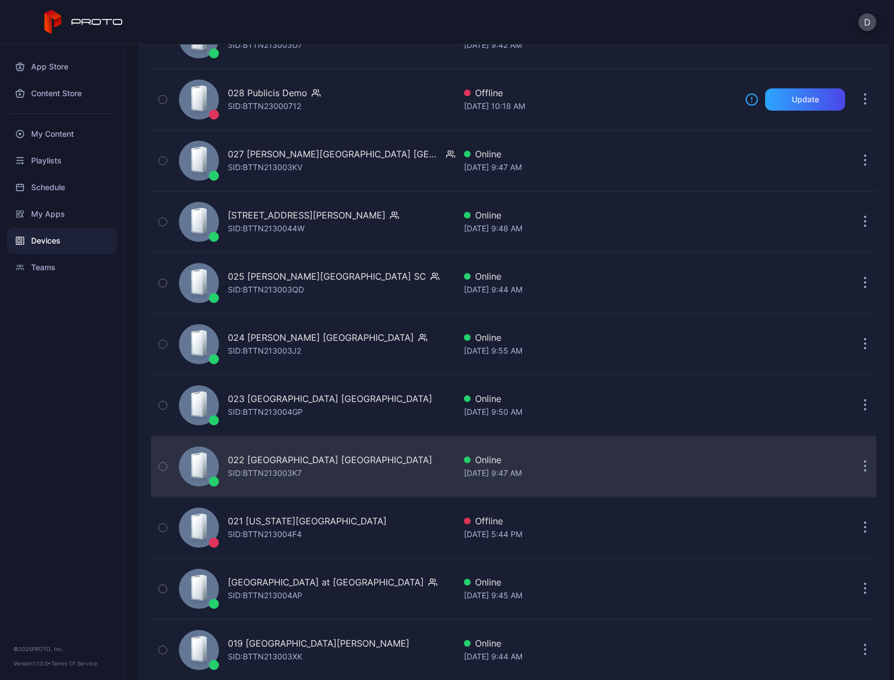
scroll to position [1313, 0]
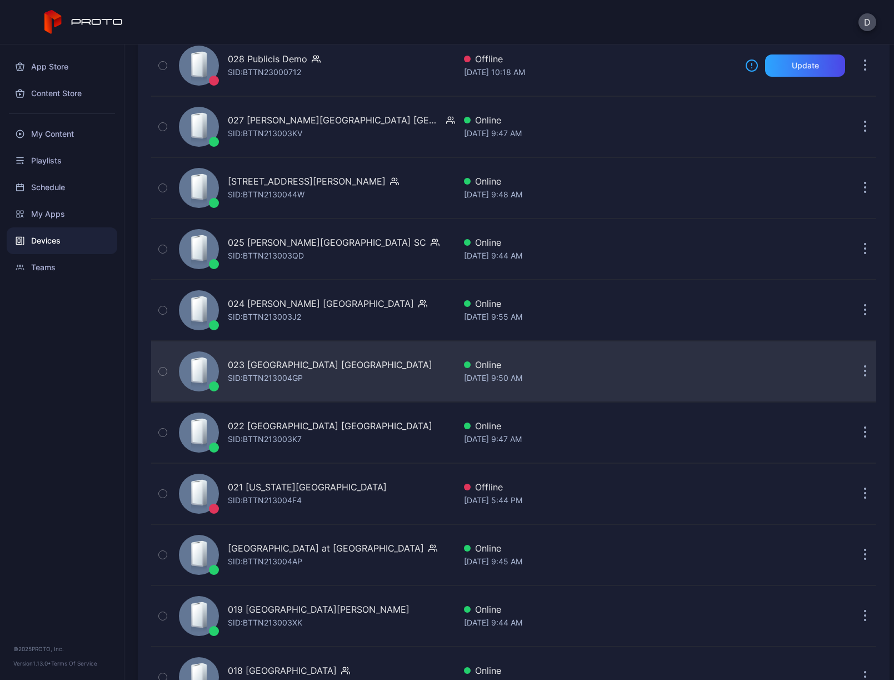
click at [854, 370] on button "button" at bounding box center [865, 371] width 22 height 22
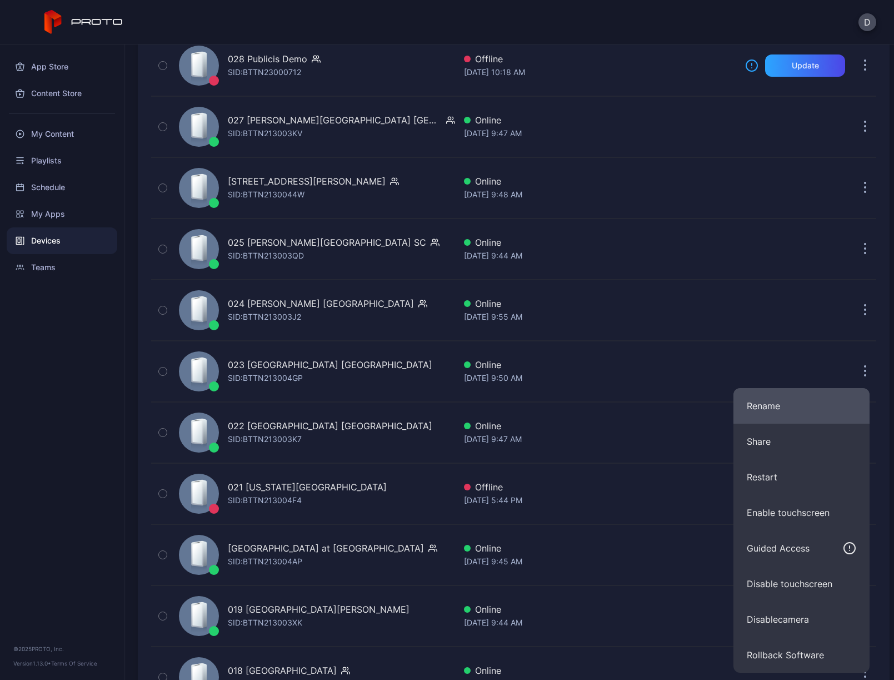
click at [791, 410] on button "Rename" at bounding box center [802, 406] width 136 height 36
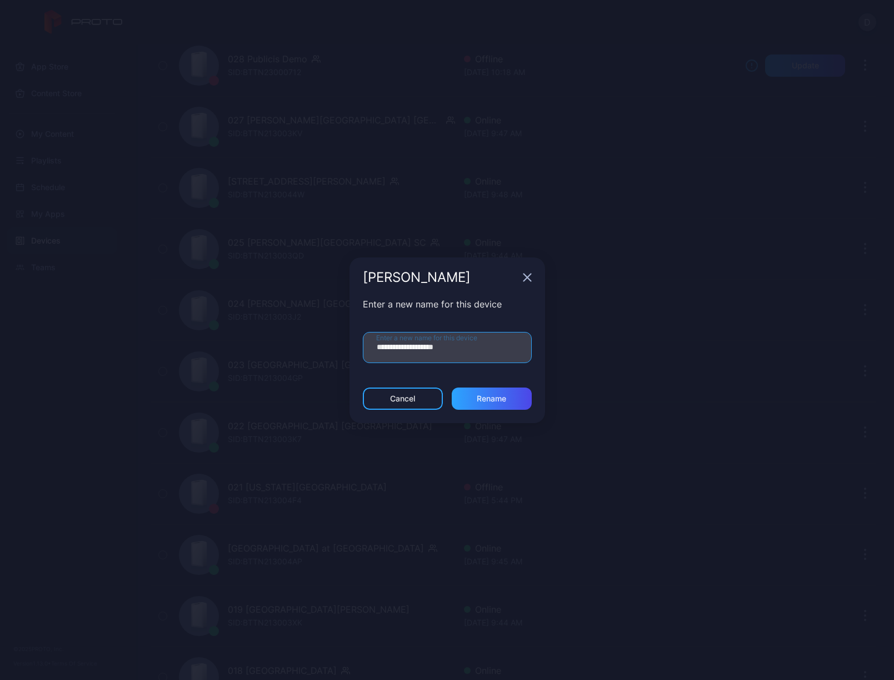
click at [503, 352] on input "**********" at bounding box center [447, 347] width 169 height 31
type input "**********"
click at [500, 401] on div "Rename" at bounding box center [491, 398] width 29 height 9
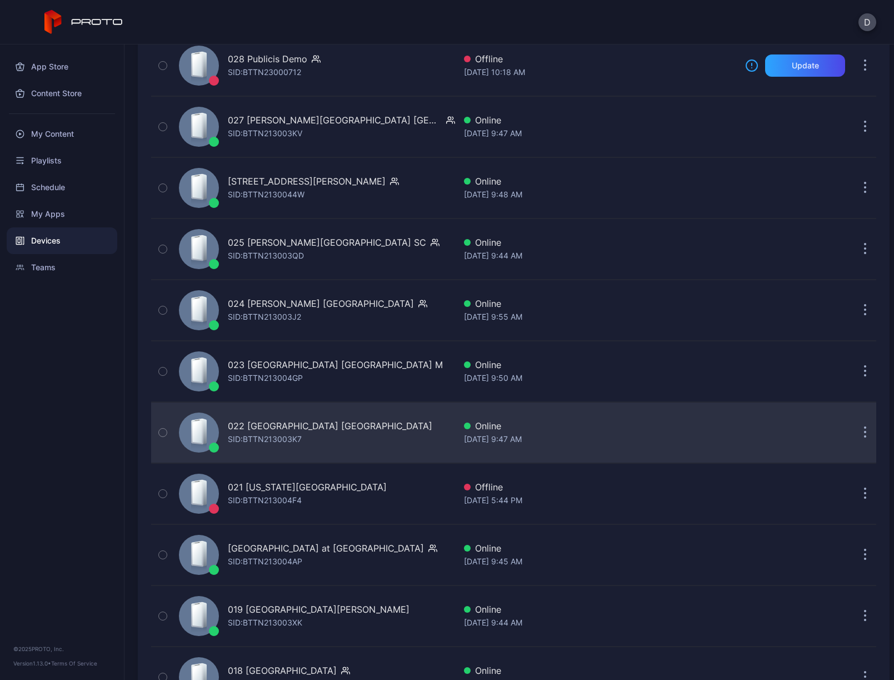
click at [864, 430] on icon "button" at bounding box center [865, 432] width 3 height 13
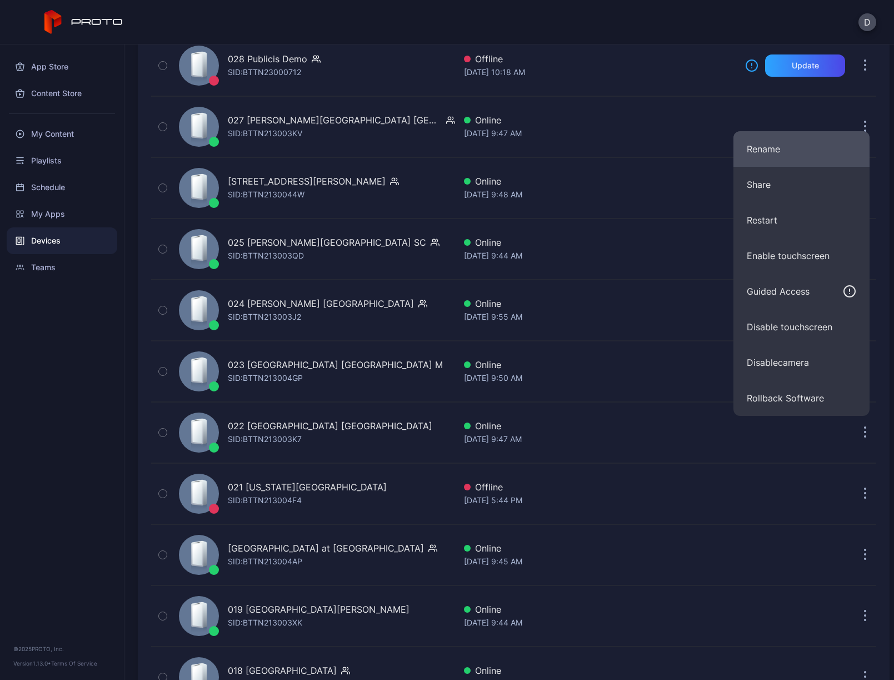
click at [798, 146] on button "Rename" at bounding box center [802, 149] width 136 height 36
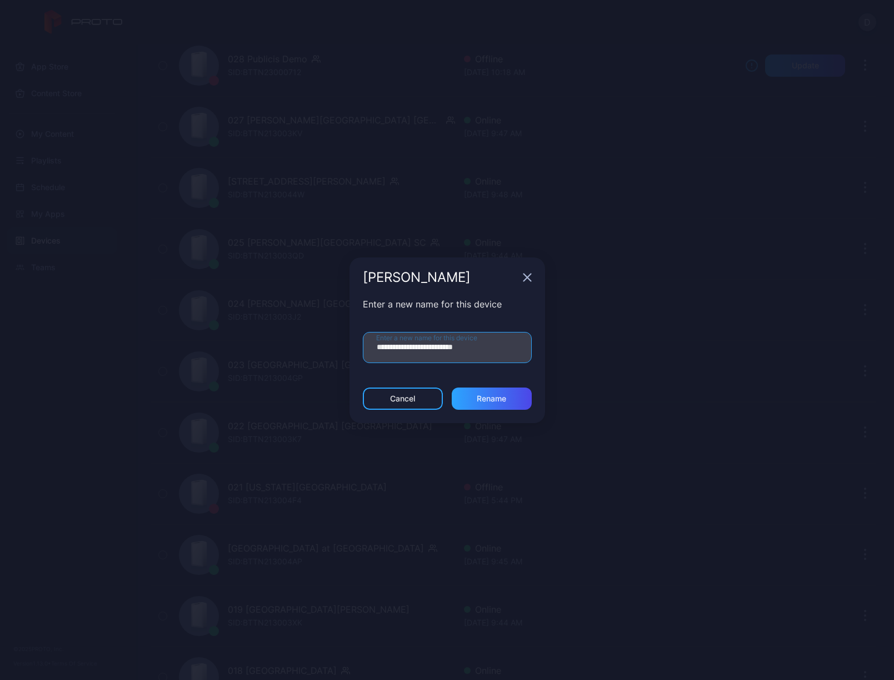
click at [501, 349] on input "**********" at bounding box center [447, 347] width 169 height 31
type input "**********"
click at [506, 398] on div "Rename" at bounding box center [491, 398] width 29 height 9
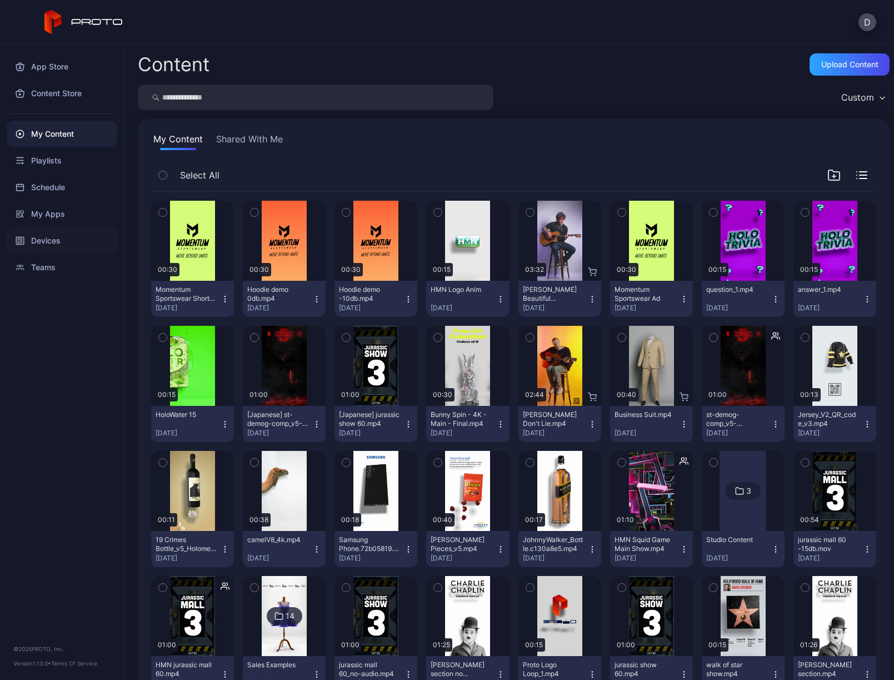
click at [47, 239] on div "Devices" at bounding box center [62, 240] width 111 height 27
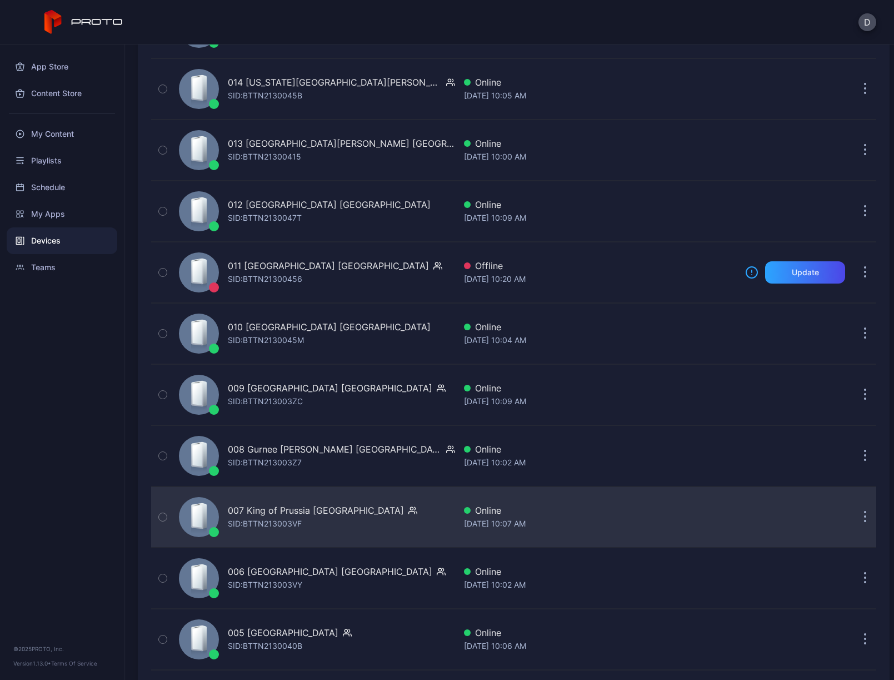
scroll to position [2464, 0]
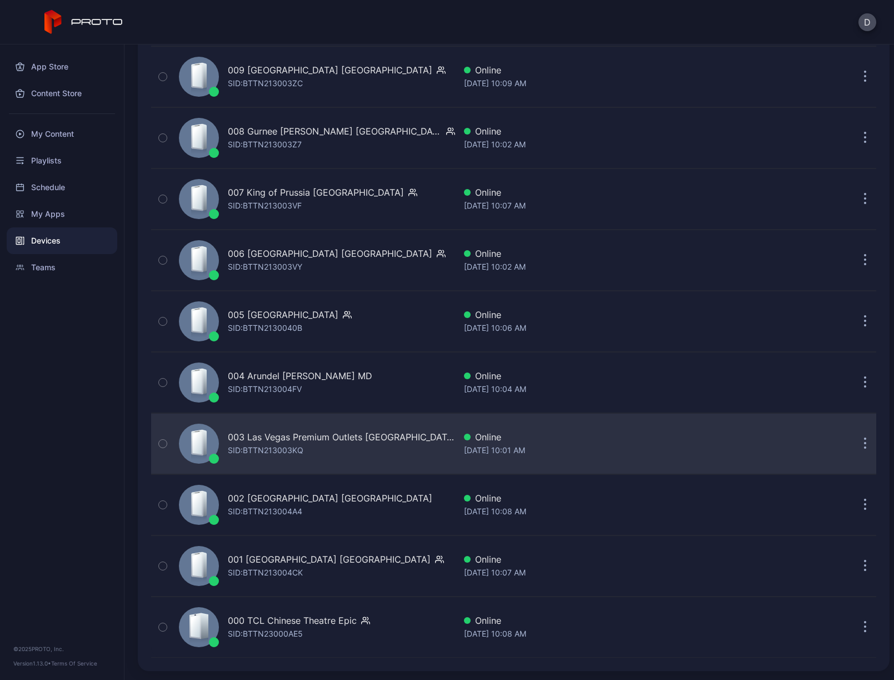
click at [319, 448] on div "003 Las Vegas Premium Outlets [GEOGRAPHIC_DATA] SID: BTTN213003KQ" at bounding box center [341, 443] width 227 height 27
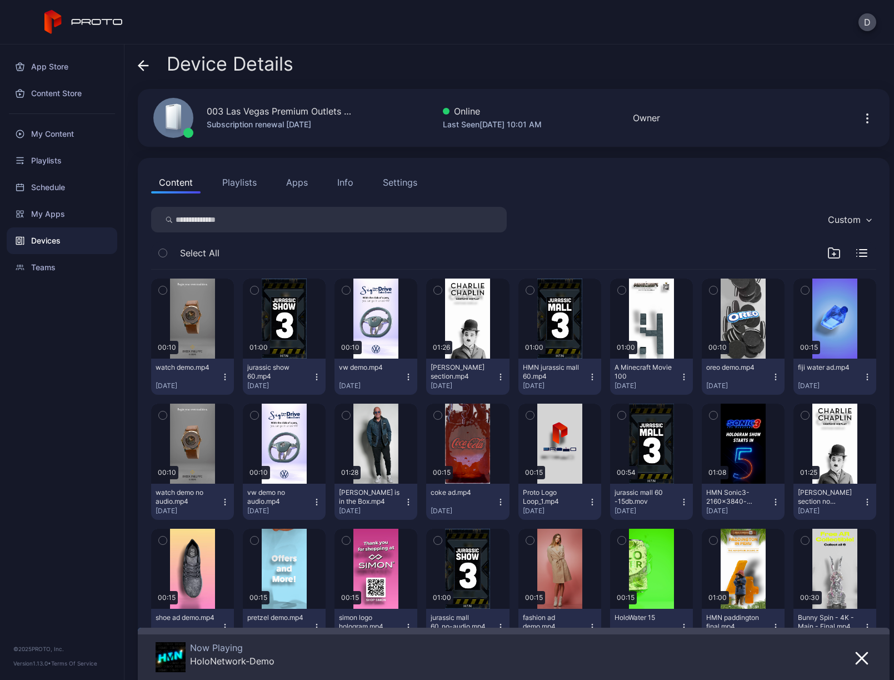
click at [404, 182] on div "Settings" at bounding box center [400, 182] width 34 height 13
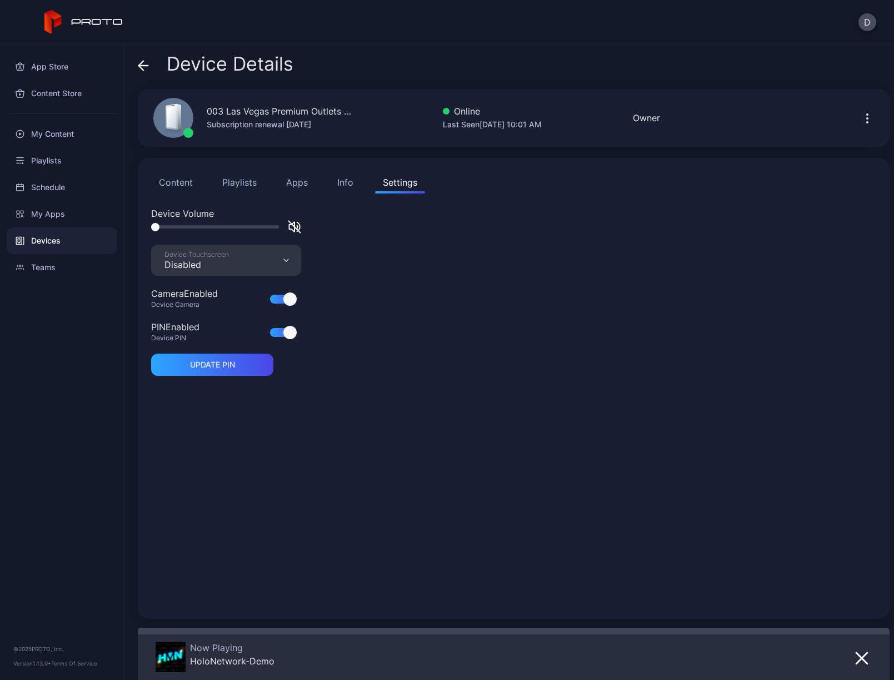
click at [292, 228] on icon "button" at bounding box center [294, 226] width 13 height 13
click at [69, 244] on div "Devices" at bounding box center [62, 240] width 111 height 27
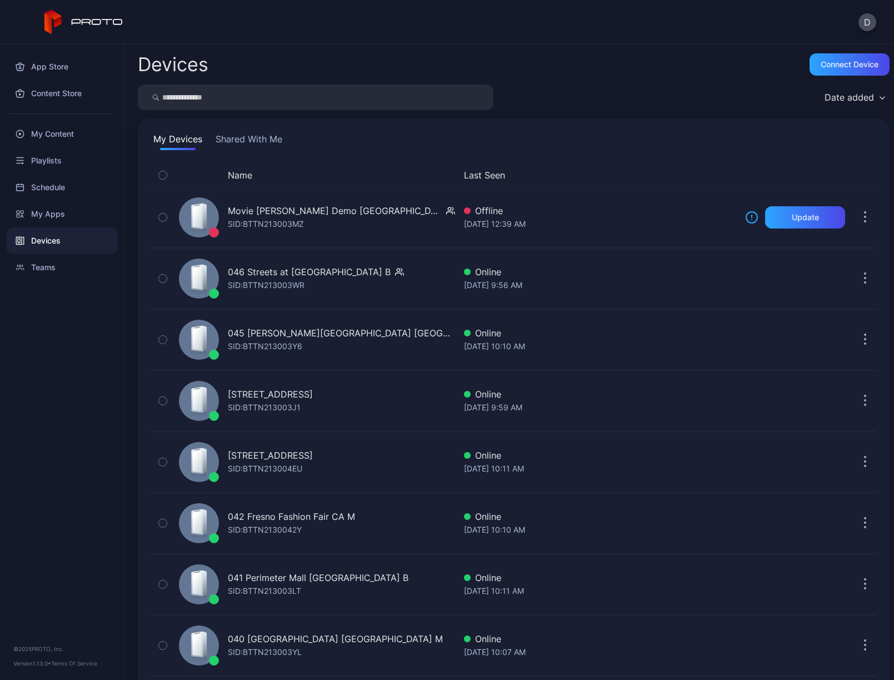
scroll to position [2464, 0]
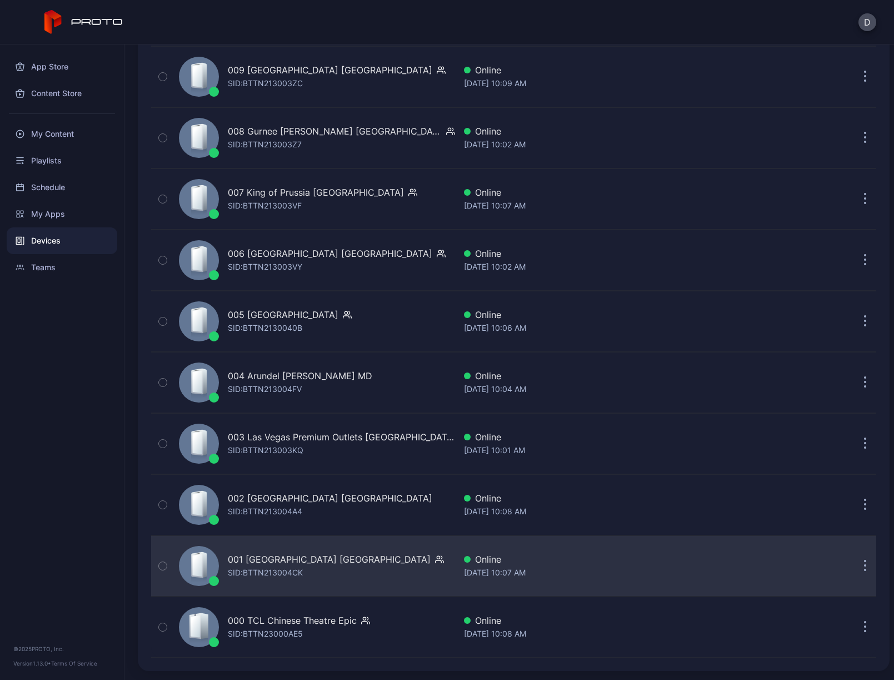
click at [417, 578] on div "001 Del Amo Fashion Center CA SID: BTTN213004CK" at bounding box center [315, 566] width 281 height 56
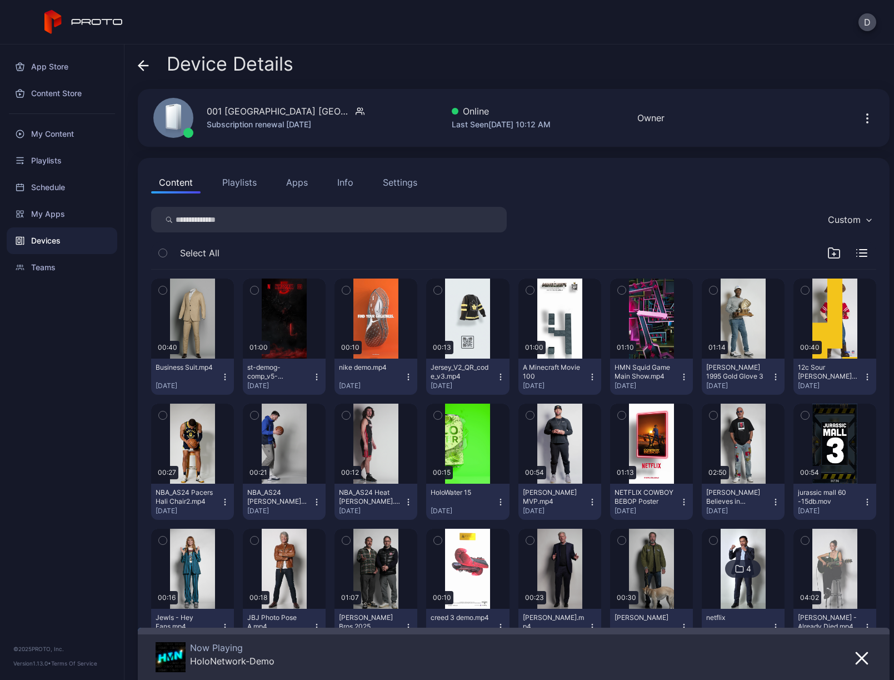
click at [301, 183] on button "Apps" at bounding box center [296, 182] width 37 height 22
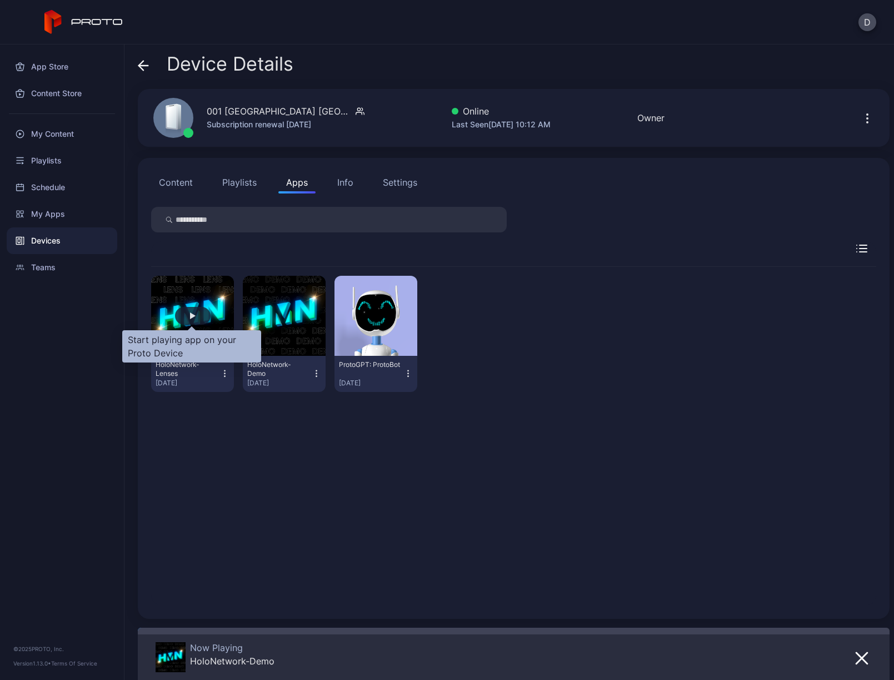
click at [193, 314] on div "button" at bounding box center [193, 315] width 6 height 7
click at [145, 63] on icon at bounding box center [143, 65] width 11 height 11
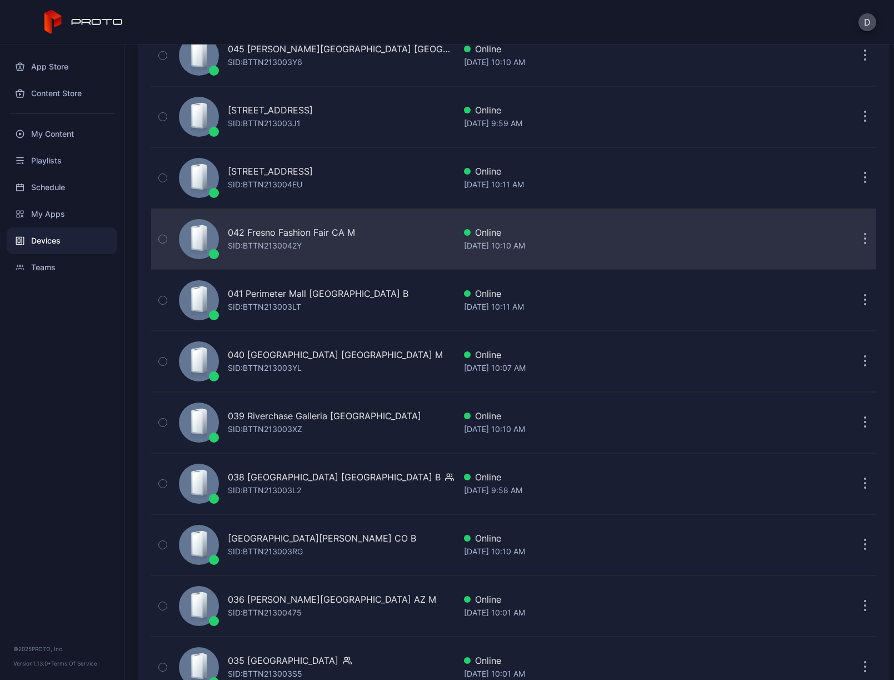
scroll to position [291, 0]
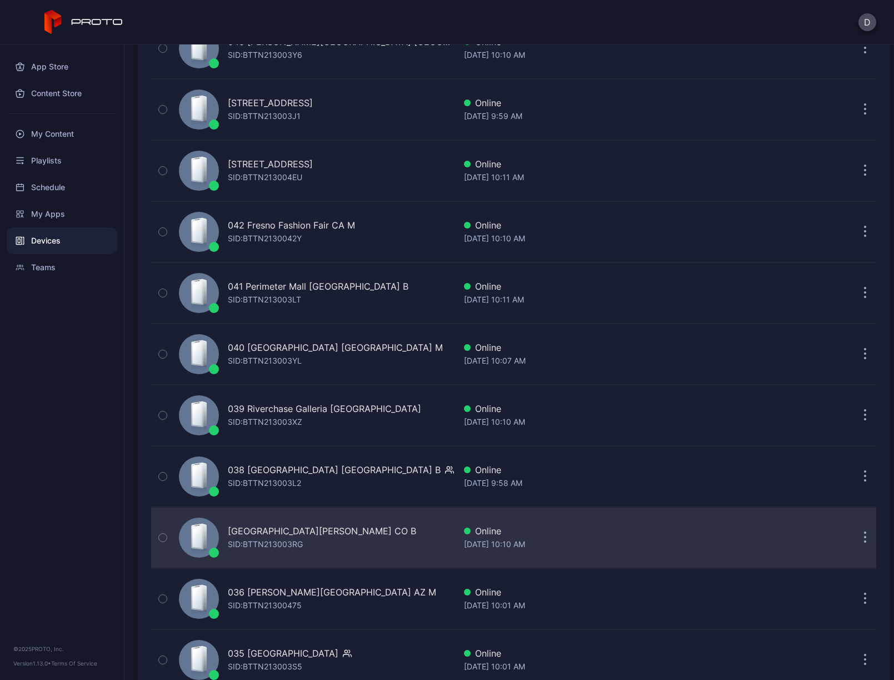
click at [230, 531] on div "037 Park Meadows CO B" at bounding box center [322, 530] width 188 height 13
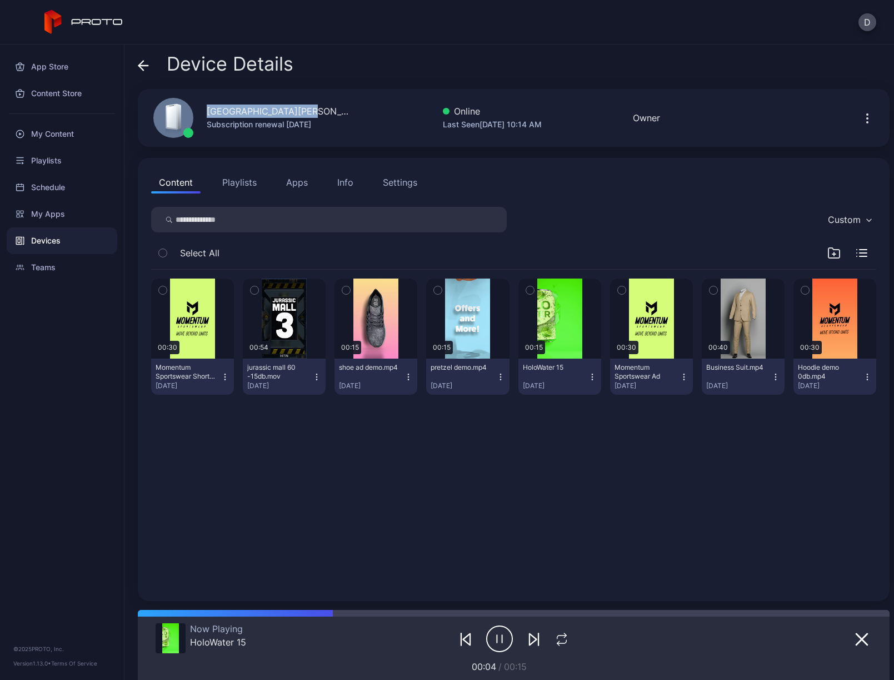
drag, startPoint x: 208, startPoint y: 111, endPoint x: 337, endPoint y: 109, distance: 128.4
click at [337, 109] on div "037 Park Meadows CO B Subscription renewal Aug 8, 2026 Online Last Seen Aug 28,…" at bounding box center [514, 118] width 752 height 58
copy div "037 Park Meadows CO B"
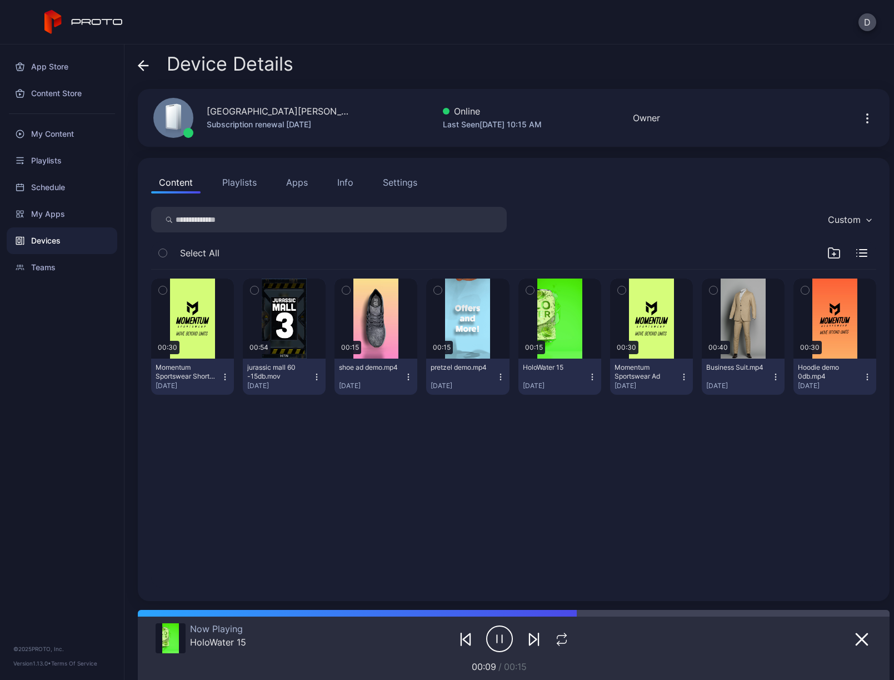
click at [142, 66] on icon at bounding box center [143, 66] width 9 height 0
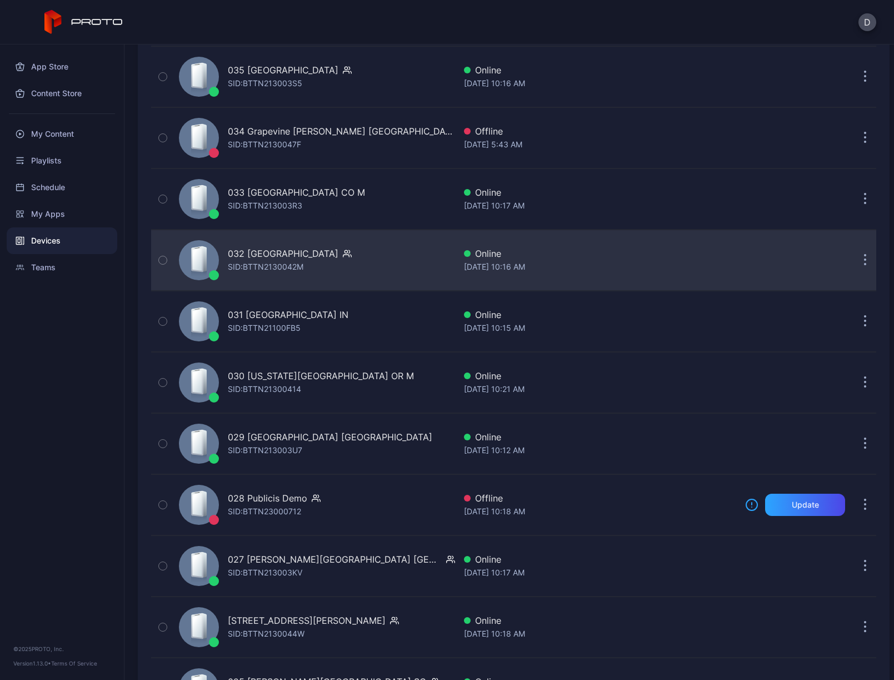
scroll to position [932, 0]
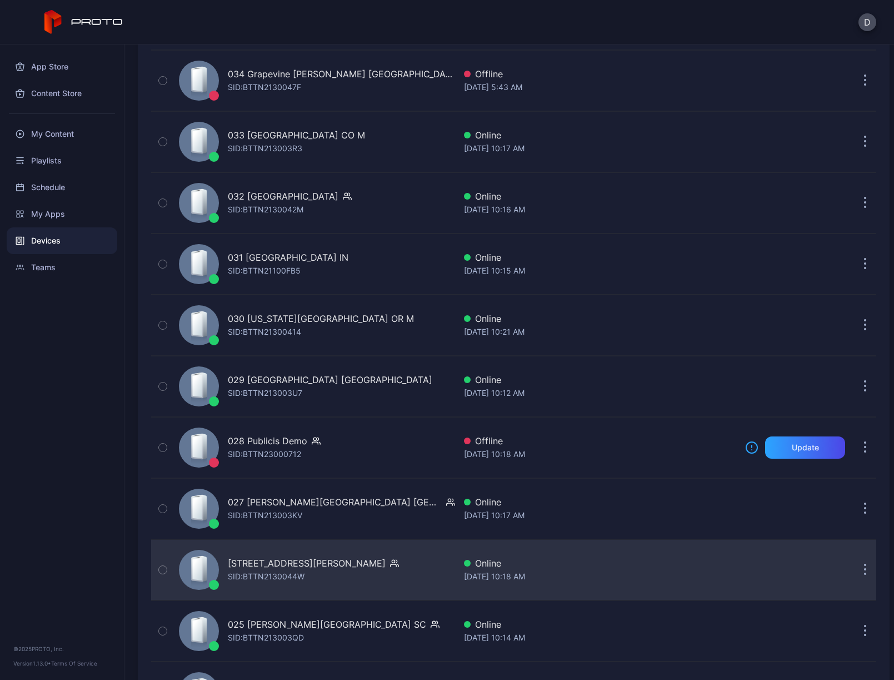
click at [391, 555] on div "026 Tyrone Square FL SID: BTTN2130044W" at bounding box center [315, 570] width 281 height 56
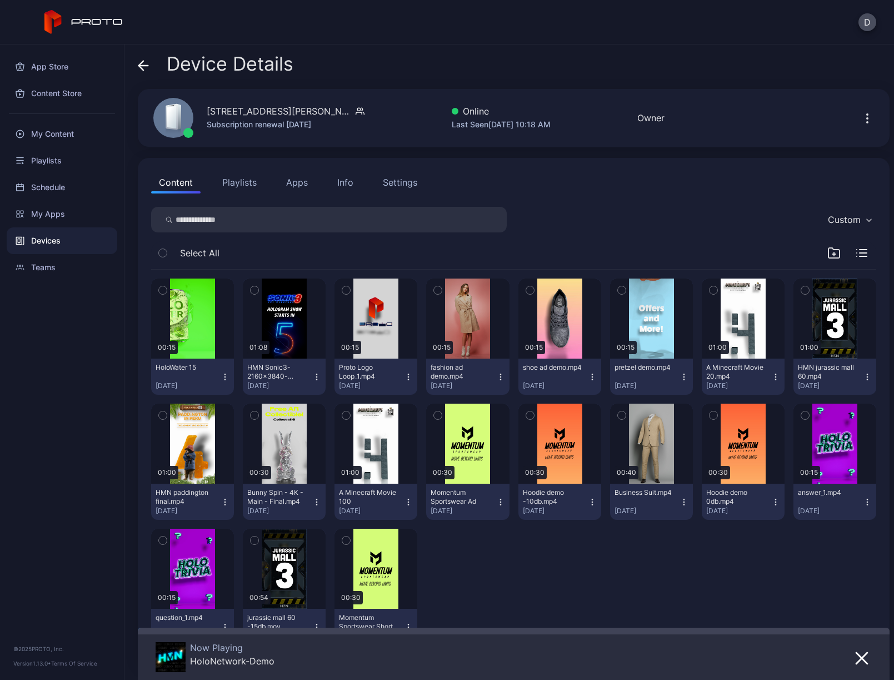
click at [861, 117] on icon "button" at bounding box center [867, 118] width 13 height 13
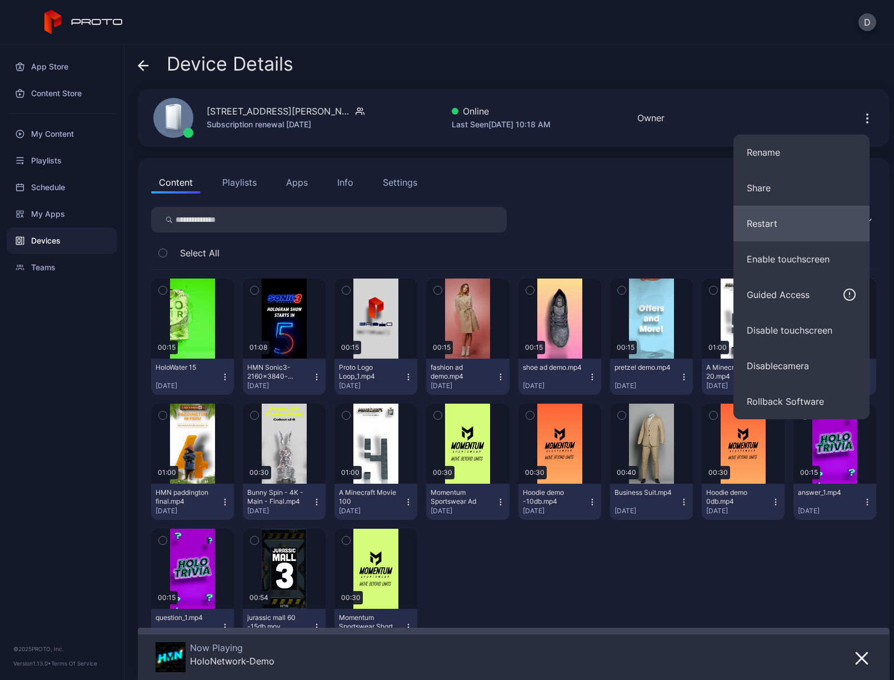
click at [791, 223] on button "Restart" at bounding box center [802, 224] width 136 height 36
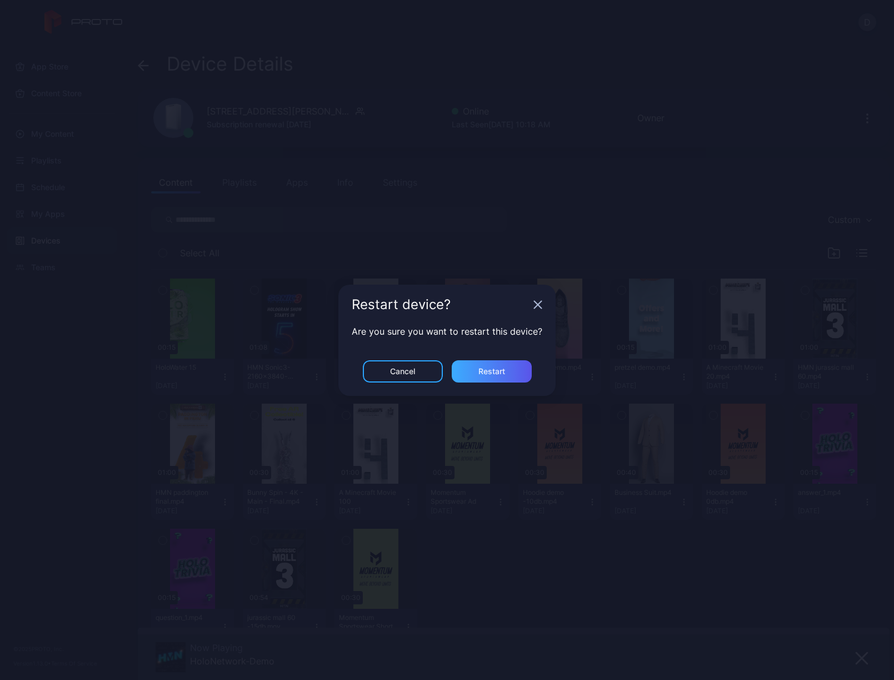
click at [497, 372] on div "Restart" at bounding box center [492, 371] width 27 height 9
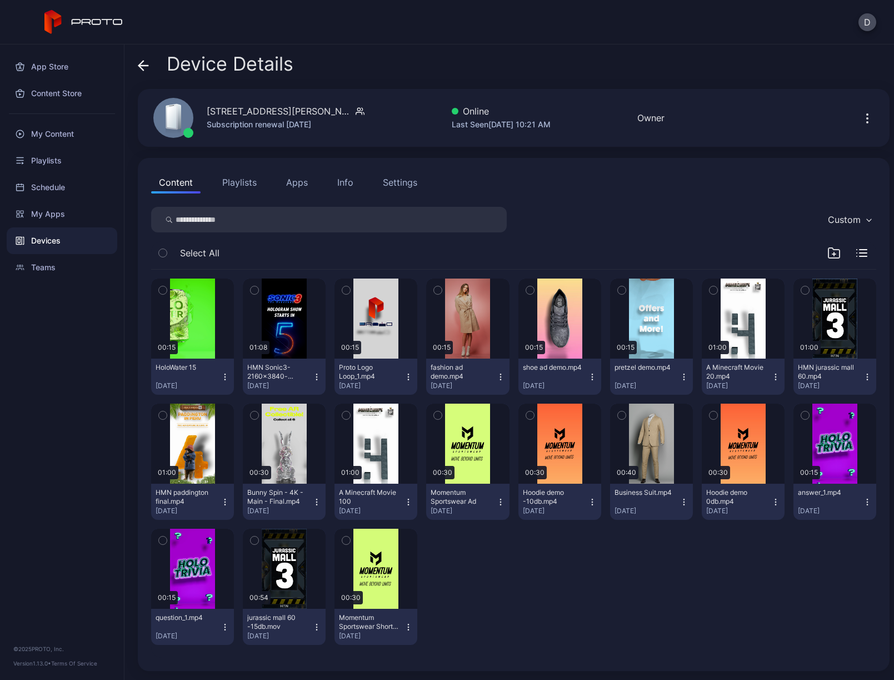
click at [292, 187] on button "Apps" at bounding box center [296, 182] width 37 height 22
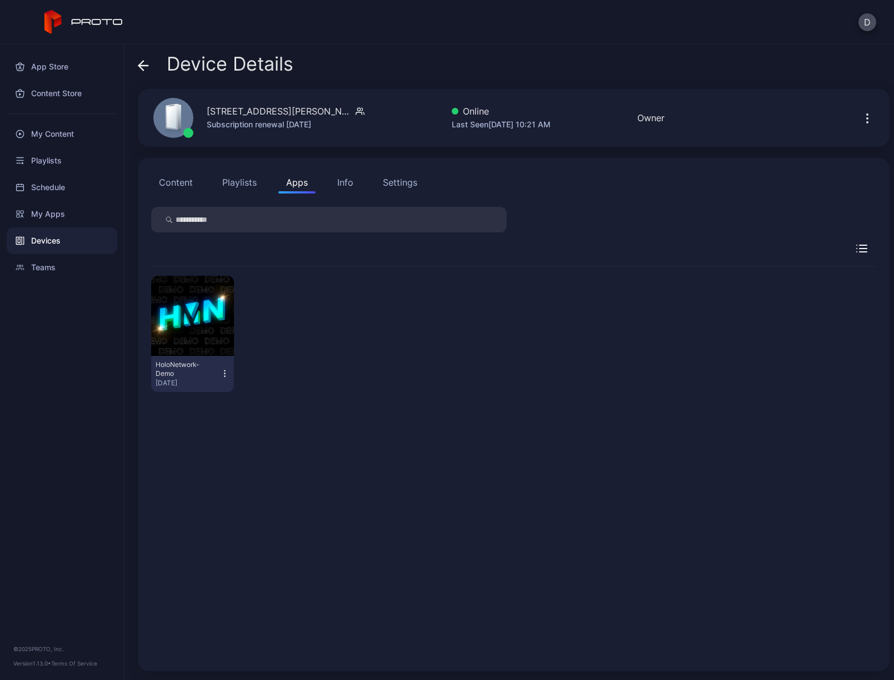
click at [220, 375] on icon "button" at bounding box center [224, 373] width 9 height 11
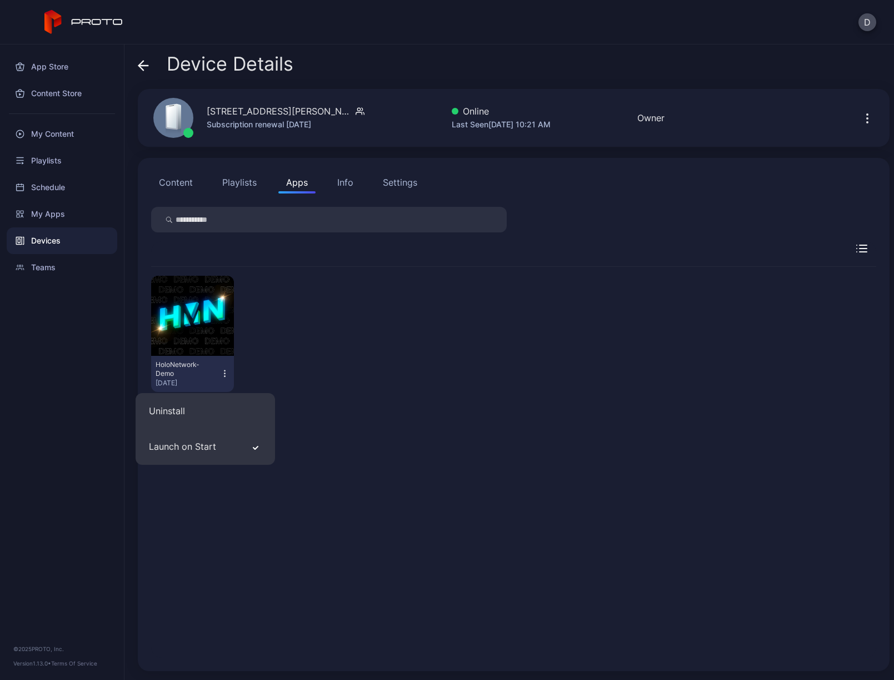
click at [318, 308] on div "HoloNetwork-Demo Aug 15, 2025" at bounding box center [513, 334] width 725 height 134
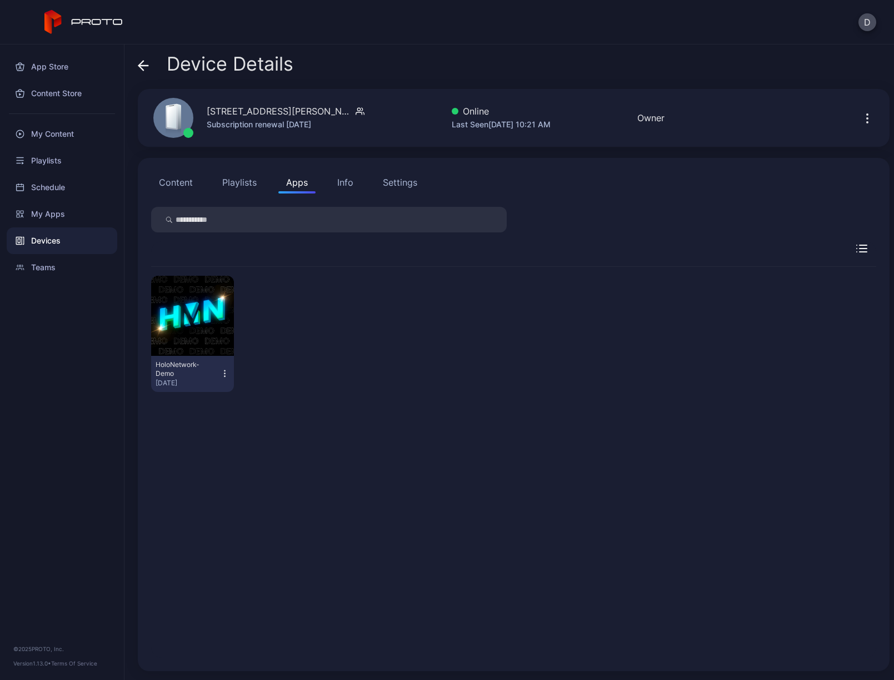
click at [142, 62] on icon at bounding box center [141, 65] width 4 height 9
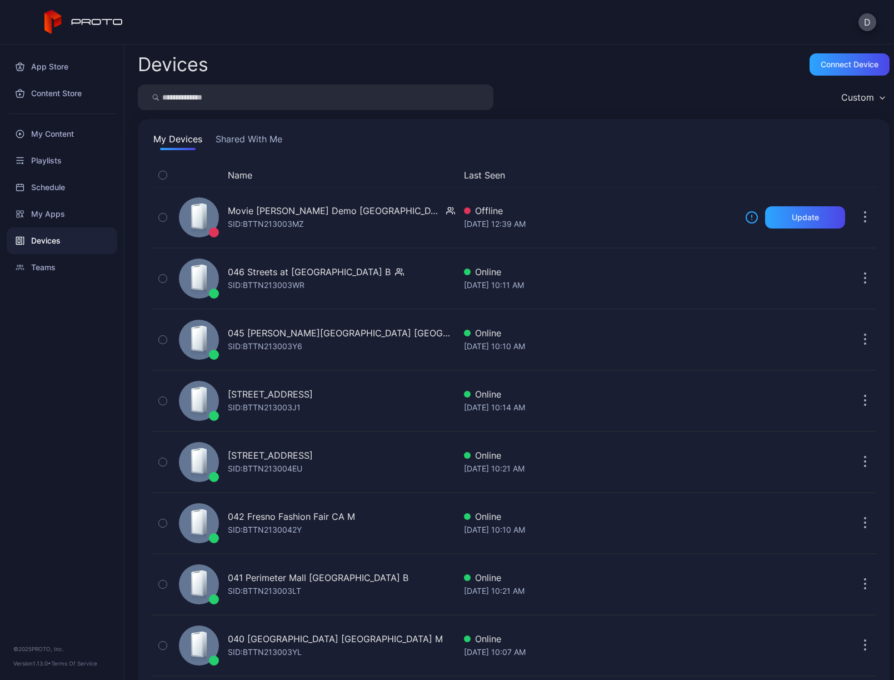
scroll to position [932, 0]
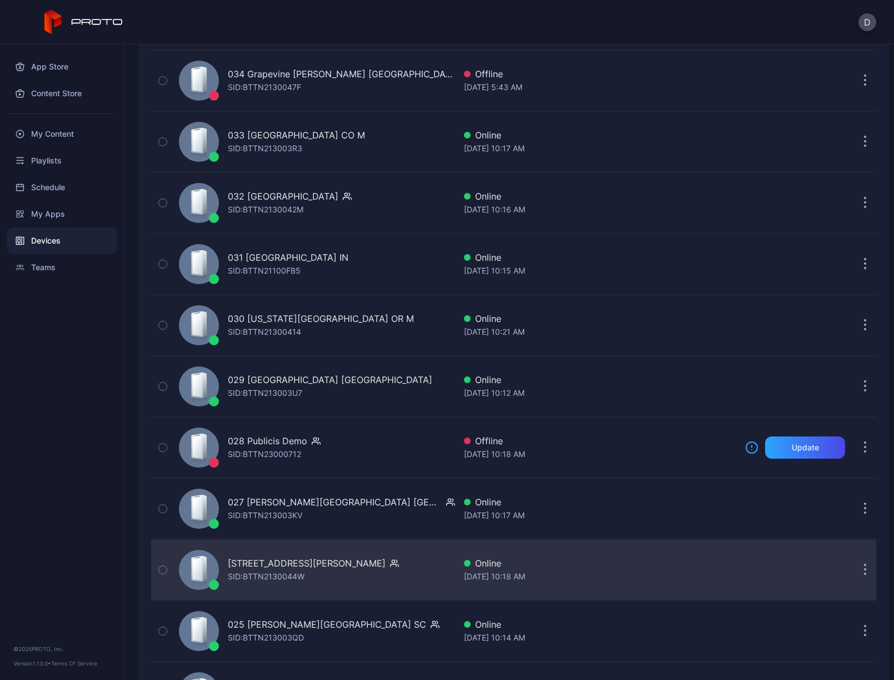
click at [389, 566] on div "[STREET_ADDRESS][PERSON_NAME] SID: BTTN2130044W" at bounding box center [315, 570] width 281 height 56
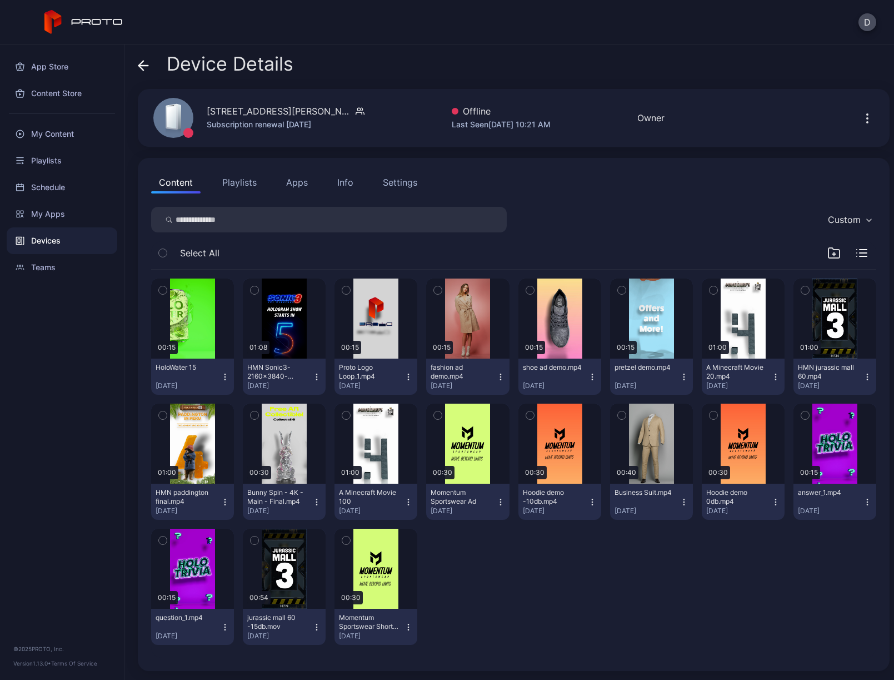
click at [141, 64] on icon at bounding box center [141, 65] width 4 height 9
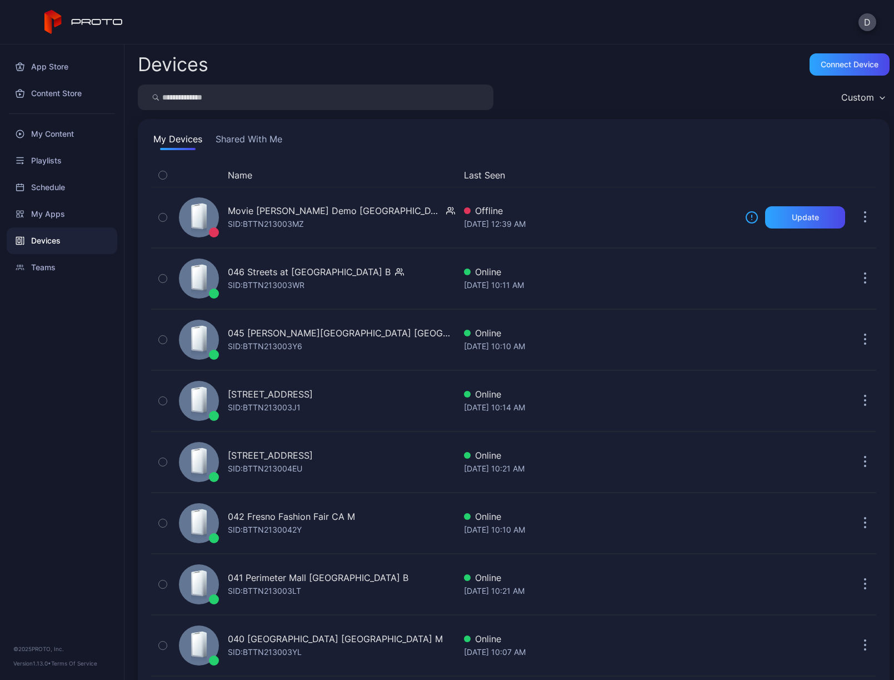
scroll to position [932, 0]
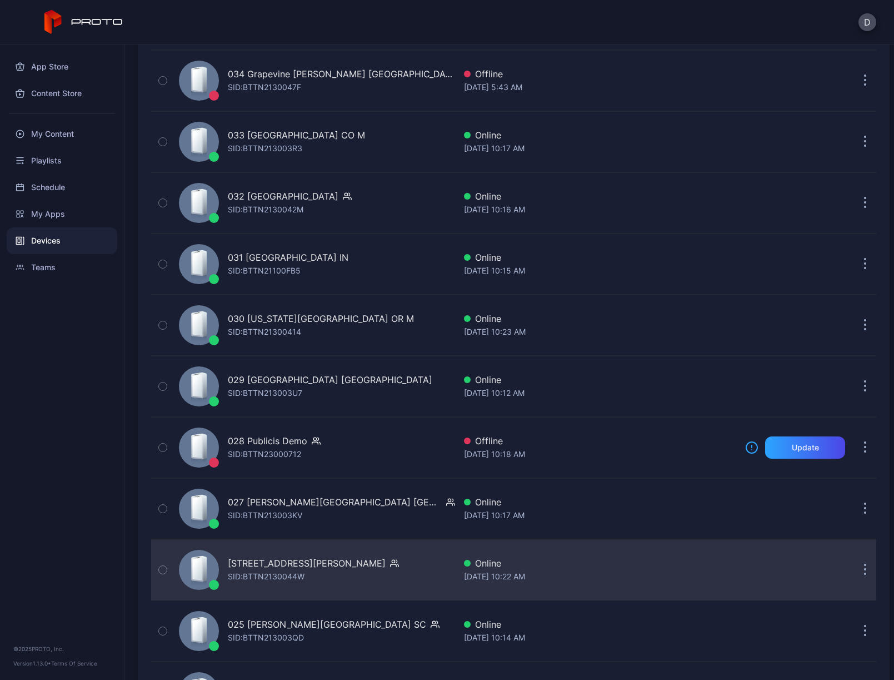
click at [384, 572] on div "[STREET_ADDRESS][PERSON_NAME] SID: BTTN2130044W" at bounding box center [315, 570] width 281 height 56
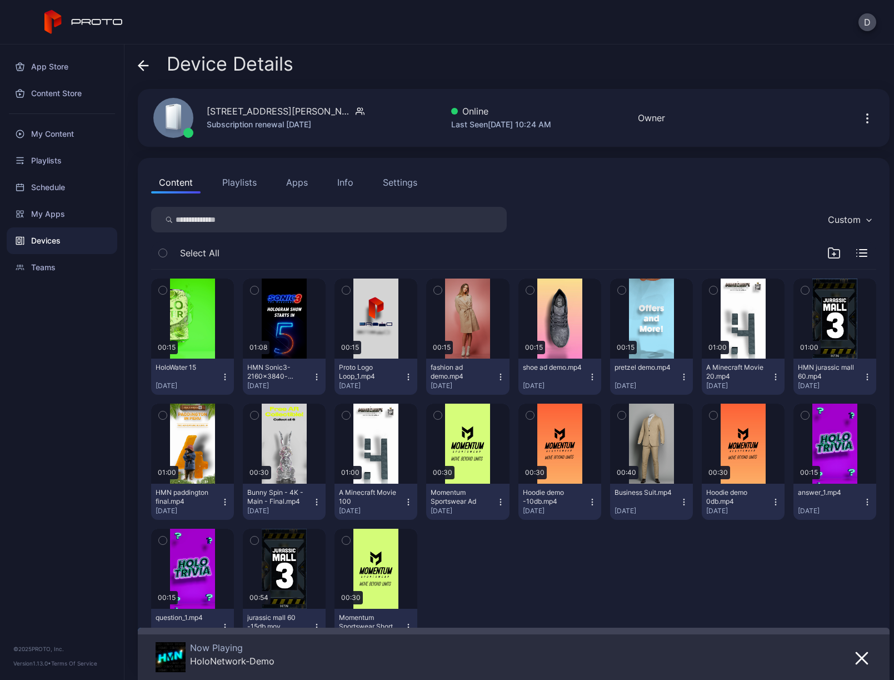
click at [143, 66] on icon at bounding box center [143, 66] width 9 height 0
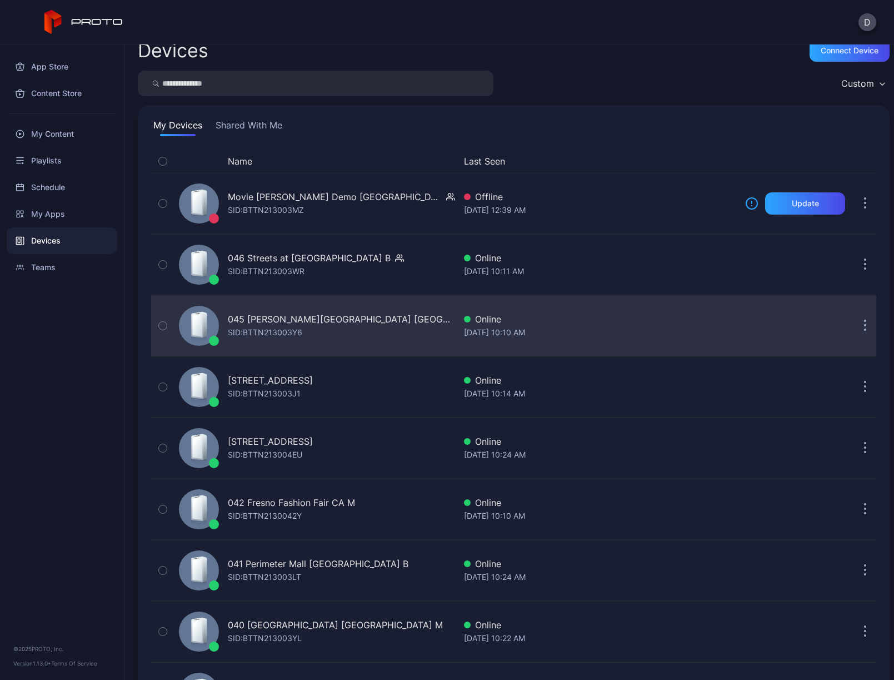
scroll to position [21, 0]
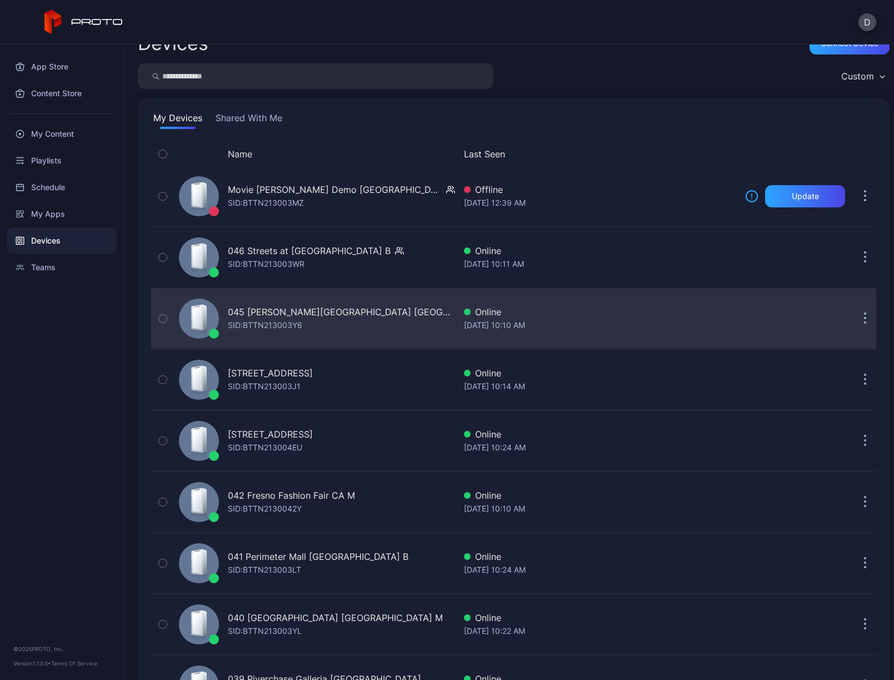
click at [384, 325] on div "045 [PERSON_NAME][GEOGRAPHIC_DATA] MA SID: BTTN213003Y6" at bounding box center [315, 319] width 281 height 56
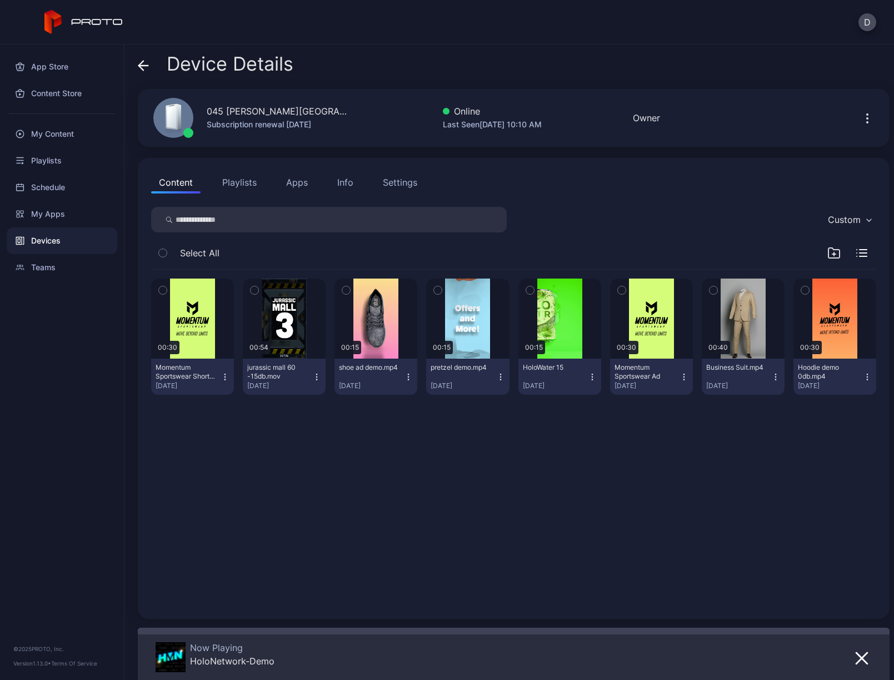
click at [143, 63] on icon at bounding box center [143, 65] width 11 height 11
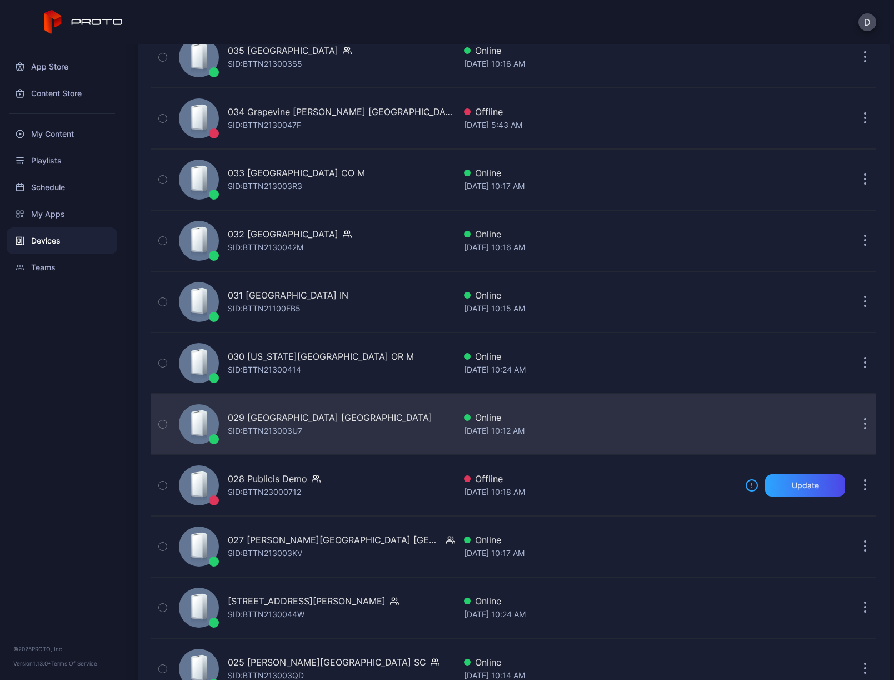
scroll to position [1012, 0]
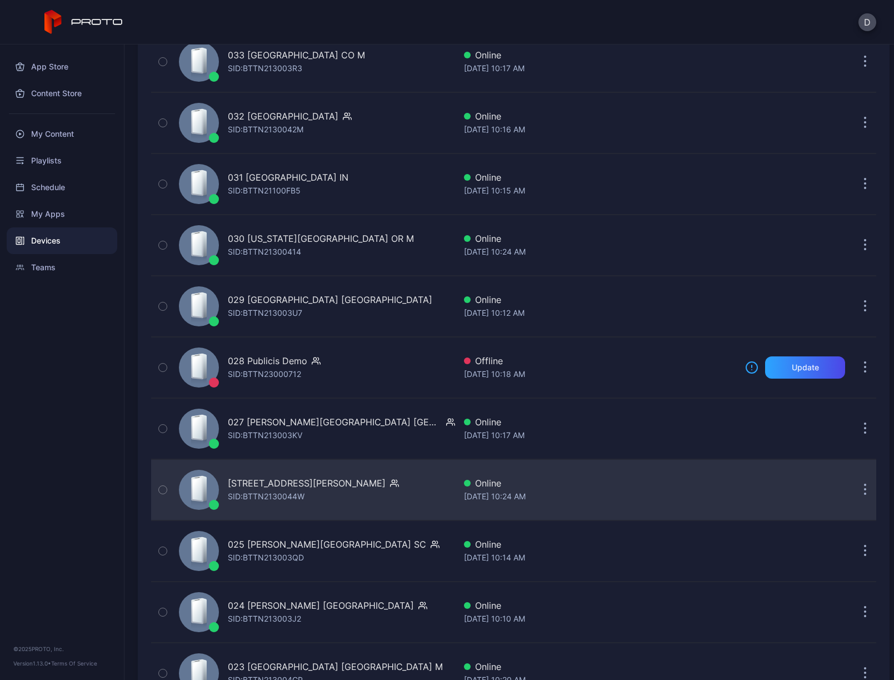
click at [369, 490] on div "[STREET_ADDRESS][PERSON_NAME] SID: BTTN2130044W" at bounding box center [315, 490] width 281 height 56
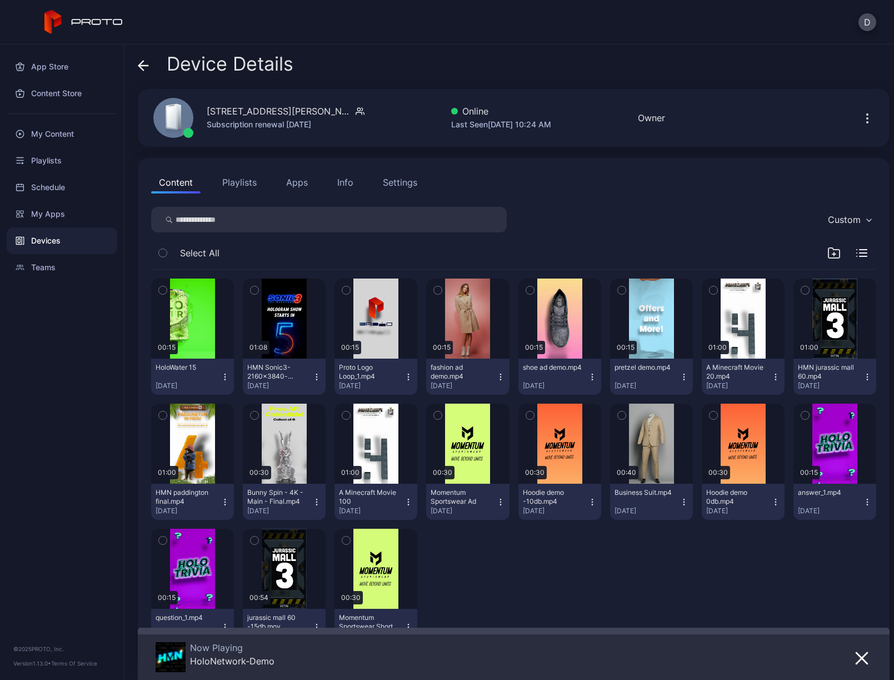
click at [392, 178] on div "Settings" at bounding box center [400, 182] width 34 height 13
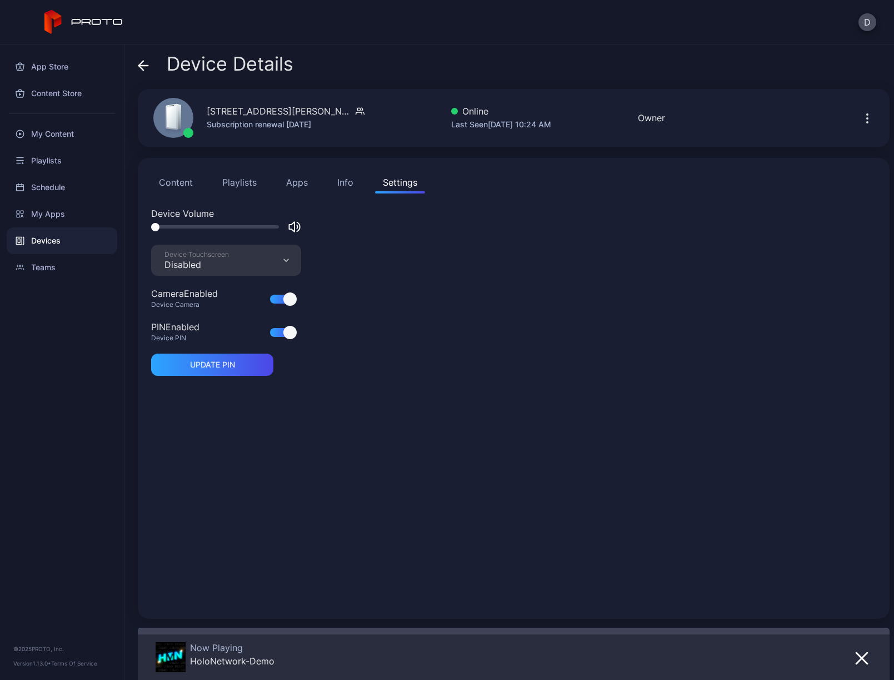
click at [141, 69] on icon at bounding box center [143, 65] width 11 height 11
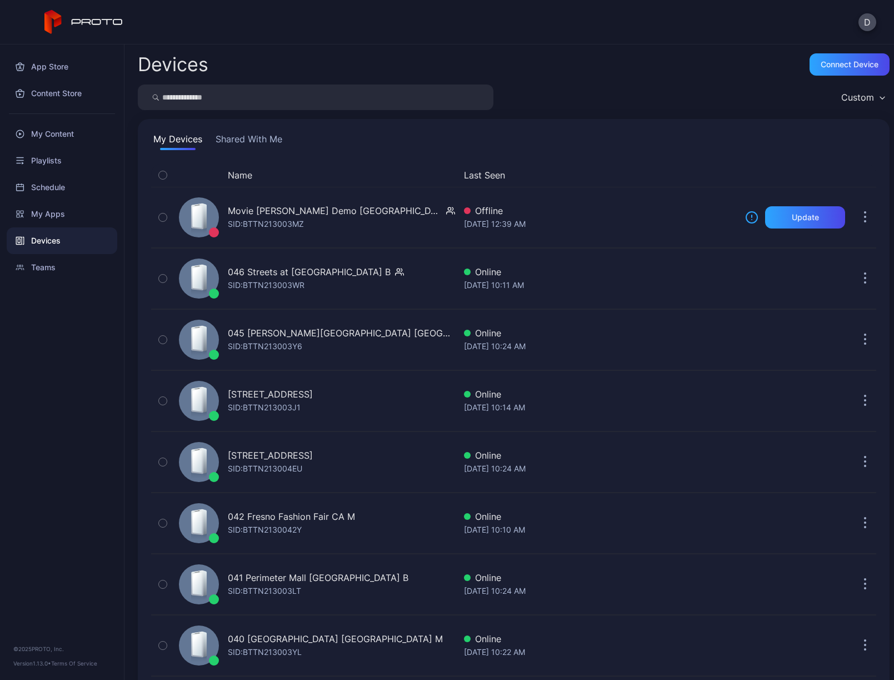
scroll to position [1012, 0]
